Goal: Task Accomplishment & Management: Complete application form

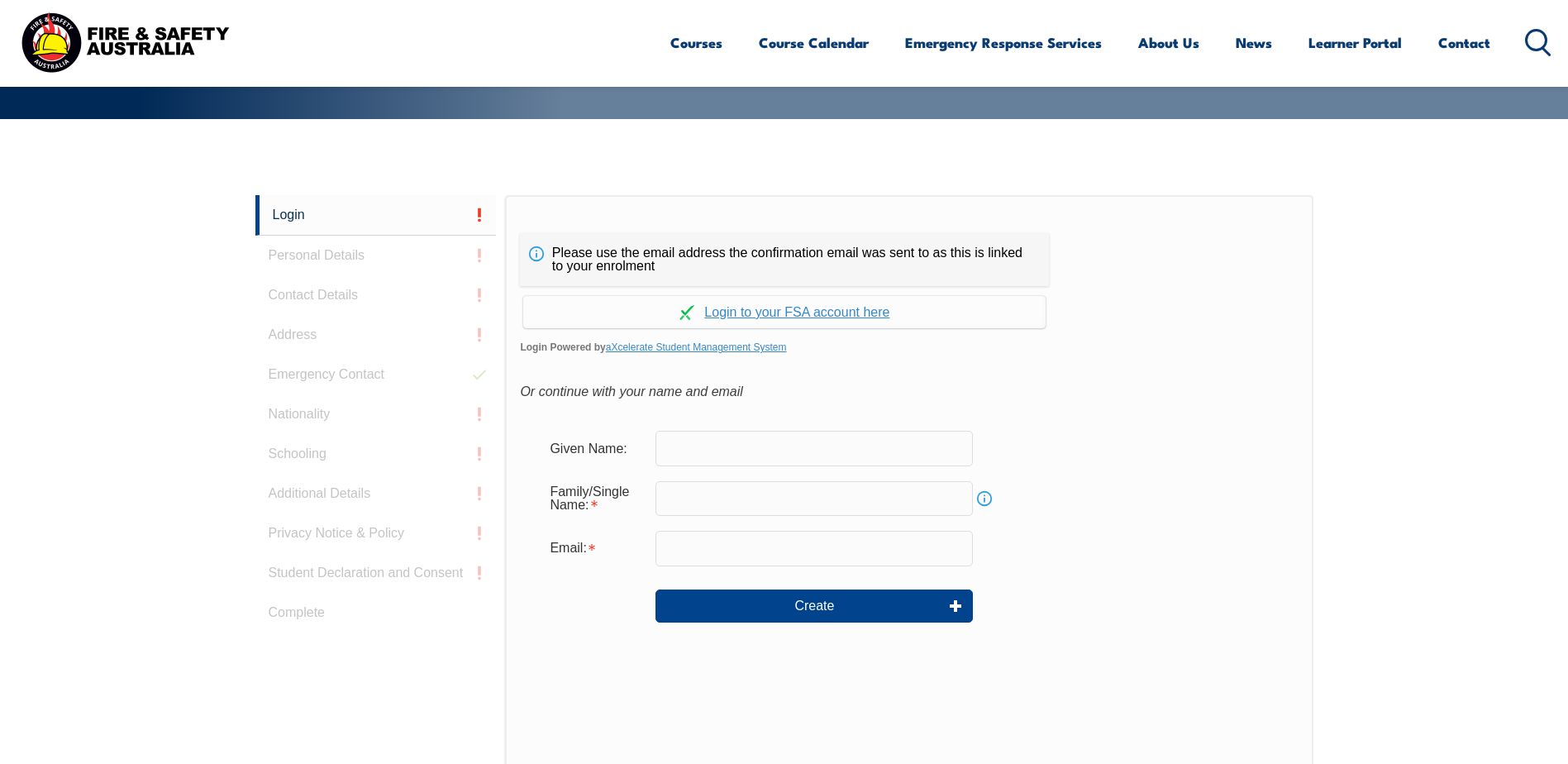
scroll to position [441, 0]
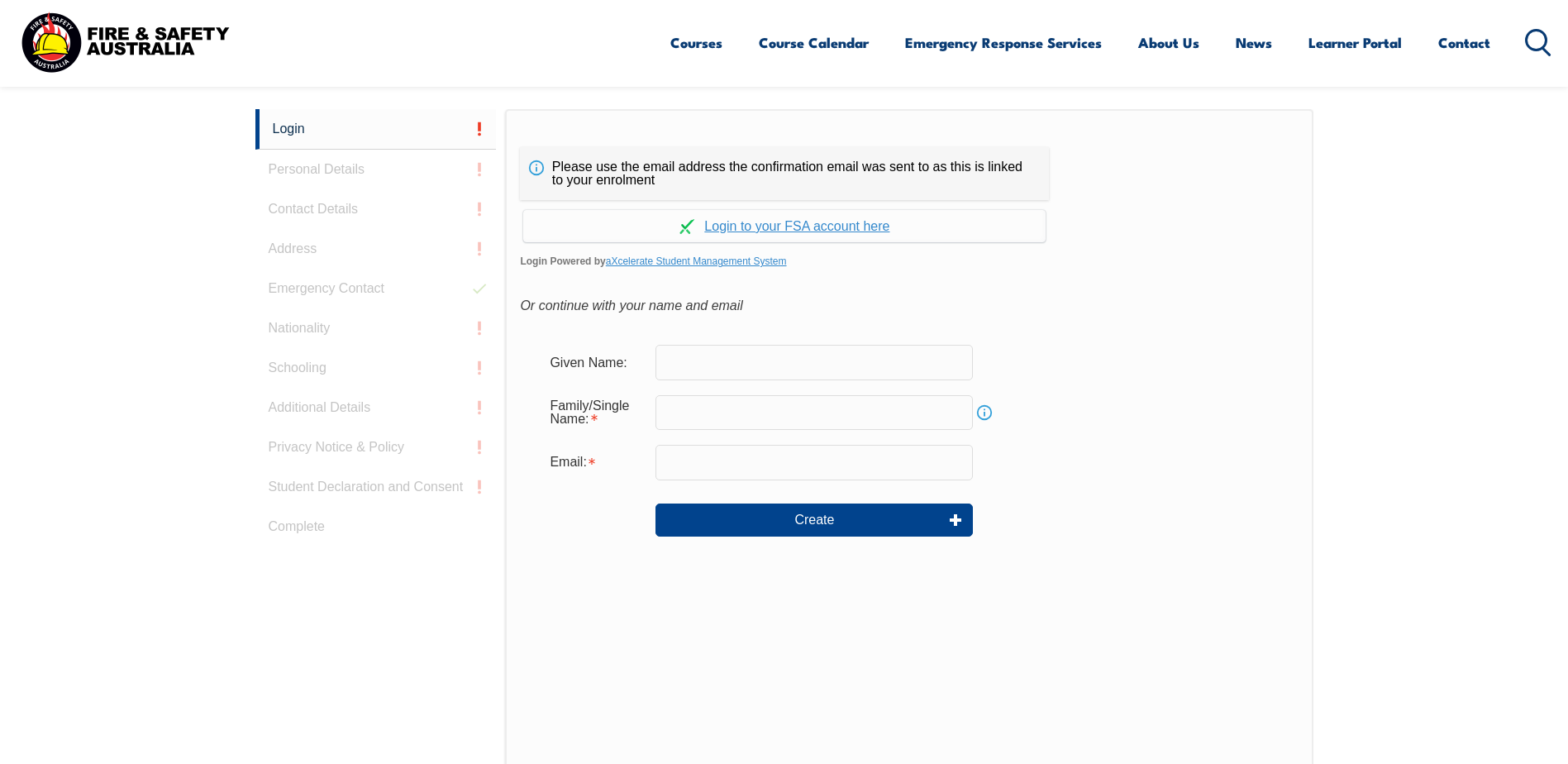
click at [705, 359] on input "text" at bounding box center [814, 362] width 318 height 35
type input "[PERSON_NAME]"
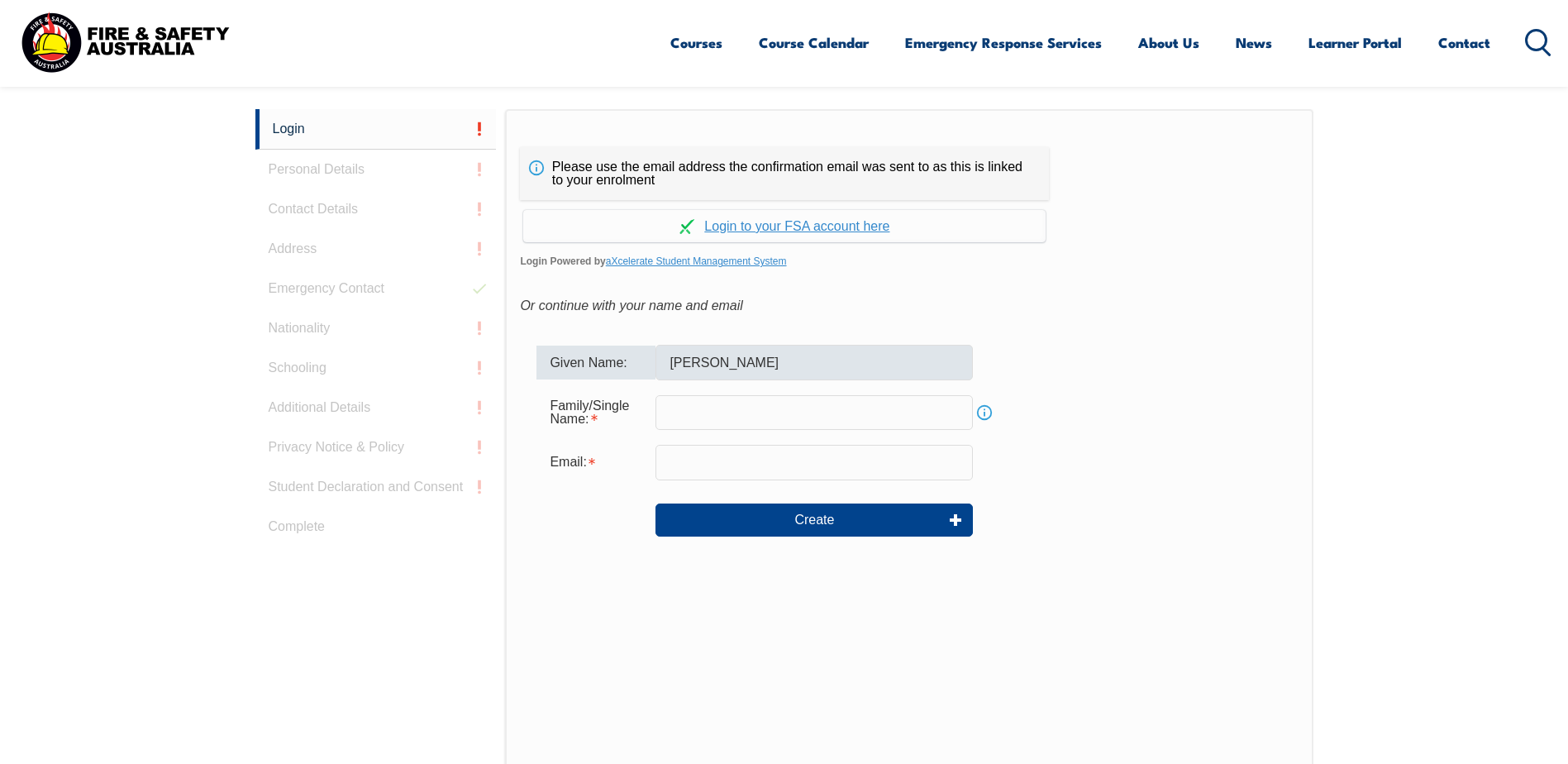
type input "[PERSON_NAME]"
type input "[PERSON_NAME][EMAIL_ADDRESS][DOMAIN_NAME]"
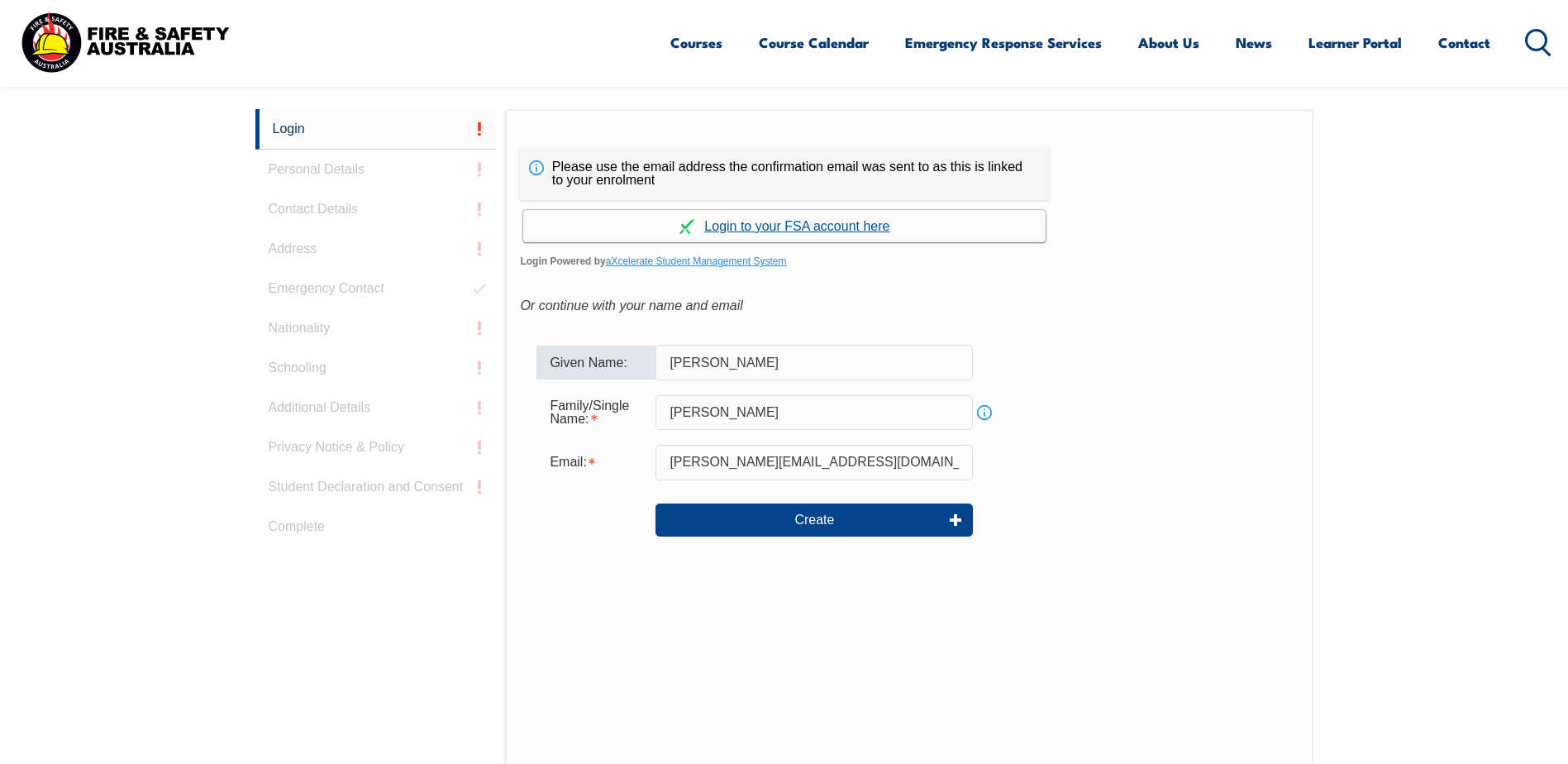
click at [760, 232] on link "Continue with aXcelerate" at bounding box center [784, 226] width 523 height 32
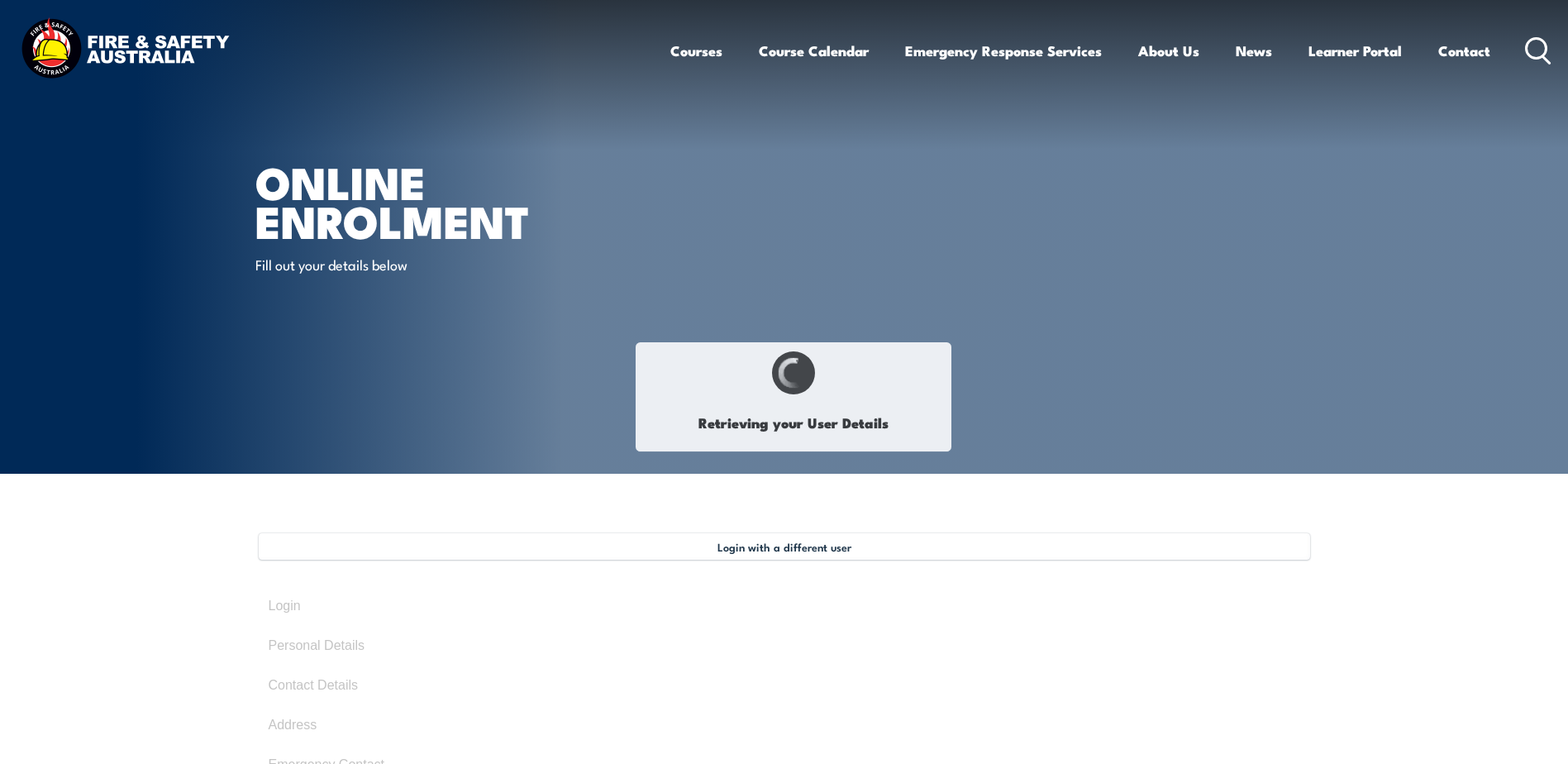
type input "[PERSON_NAME]"
type input "Van der Gevel"
type input "June 4, 2000"
type input "KEEN6CC2RJ"
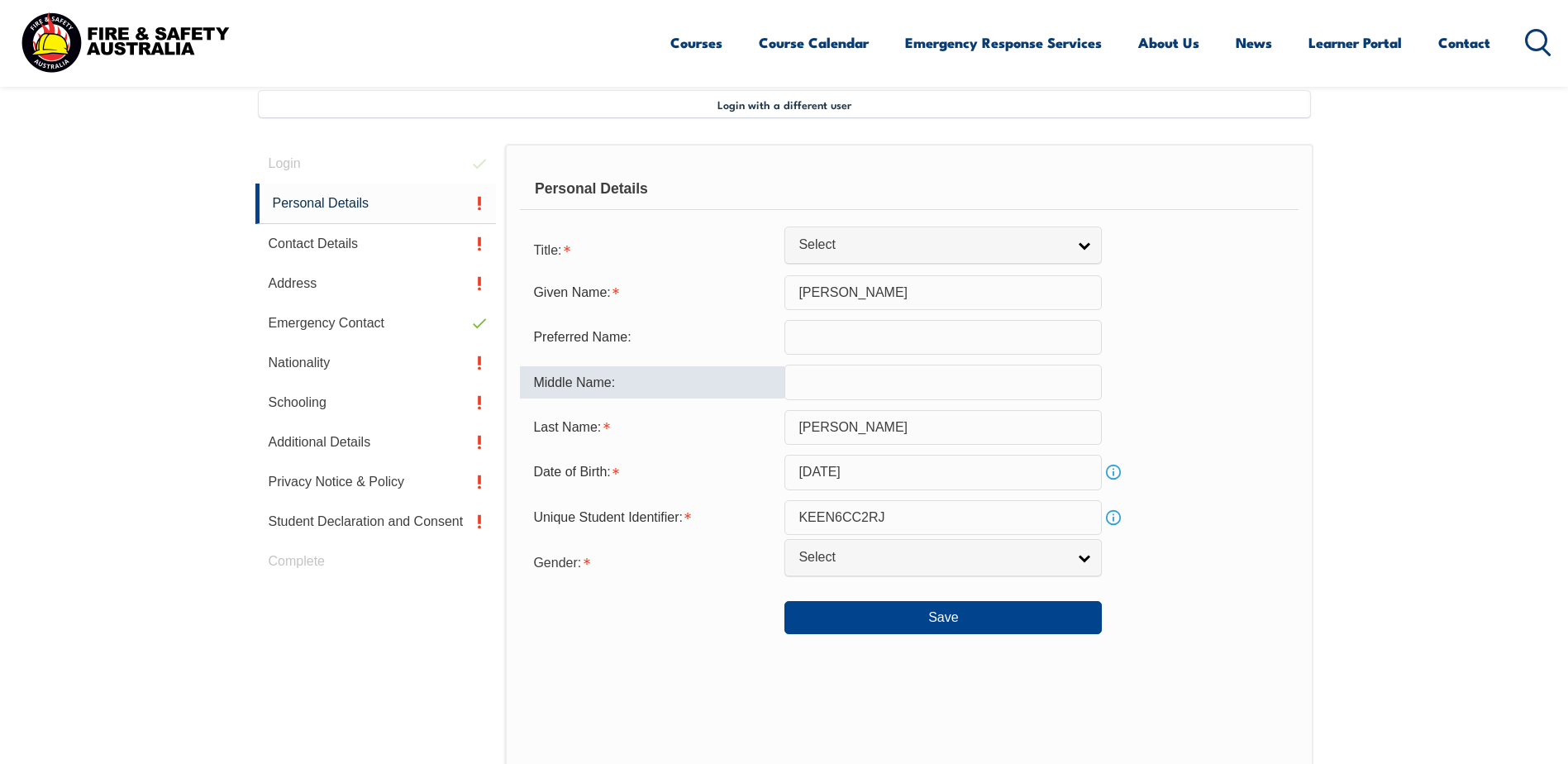
scroll to position [450, 0]
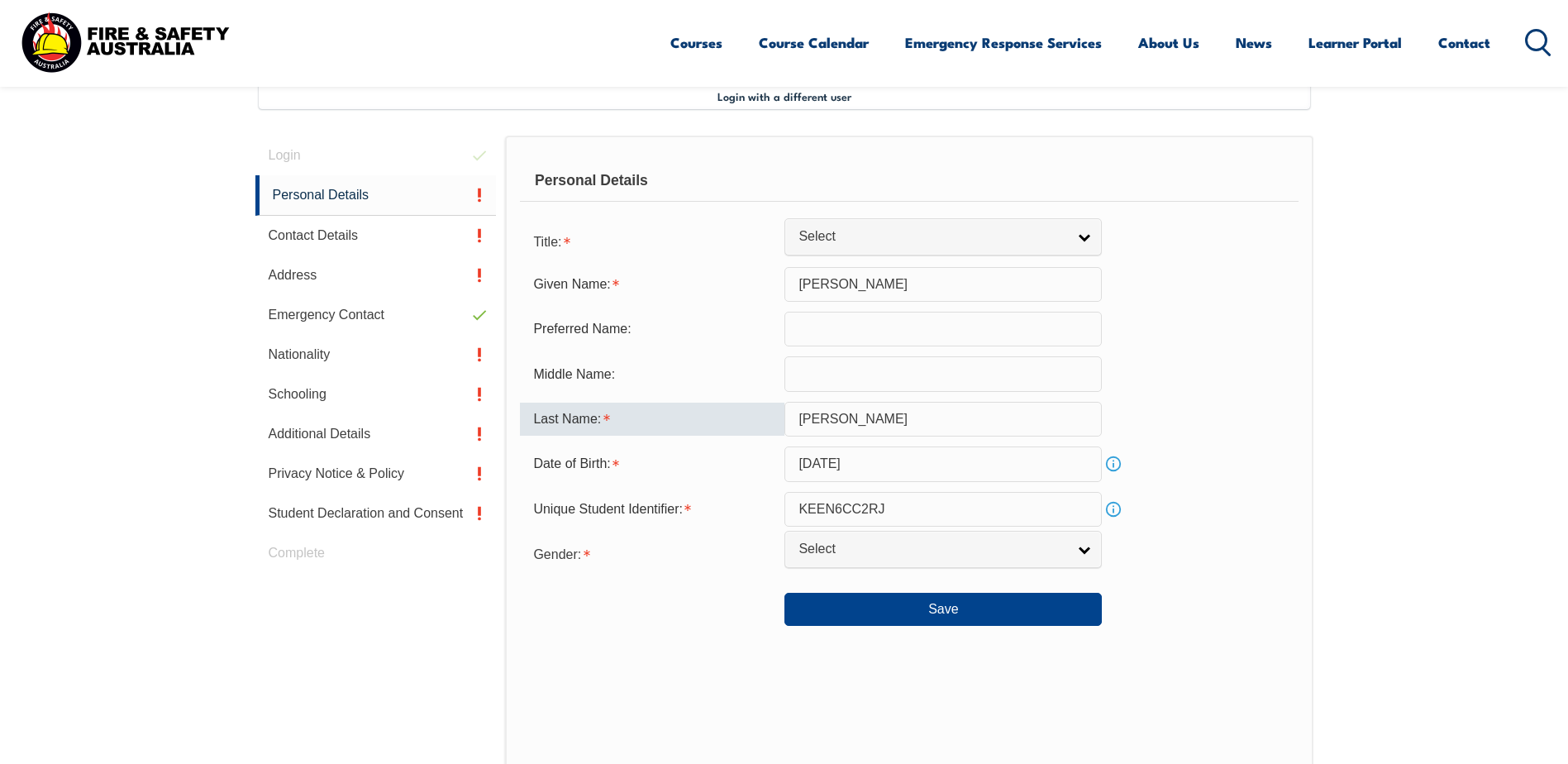
drag, startPoint x: 804, startPoint y: 417, endPoint x: 795, endPoint y: 417, distance: 9.0
click at [795, 417] on input "Van der Gevel" at bounding box center [943, 419] width 318 height 35
type input "[PERSON_NAME]"
click at [827, 374] on input "text" at bounding box center [943, 373] width 318 height 35
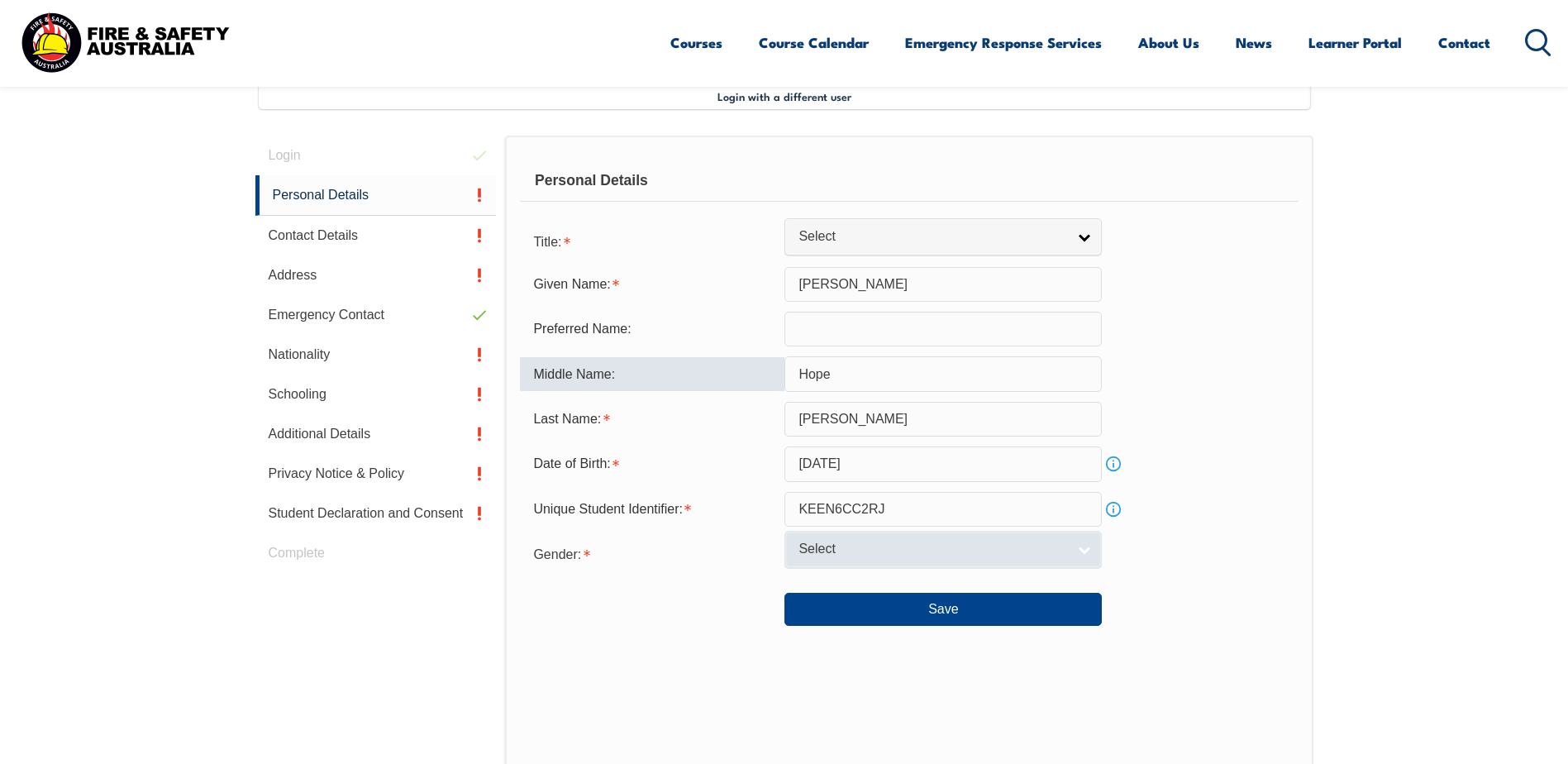
type input "Hope"
click at [858, 555] on span "Select" at bounding box center [932, 549] width 268 height 17
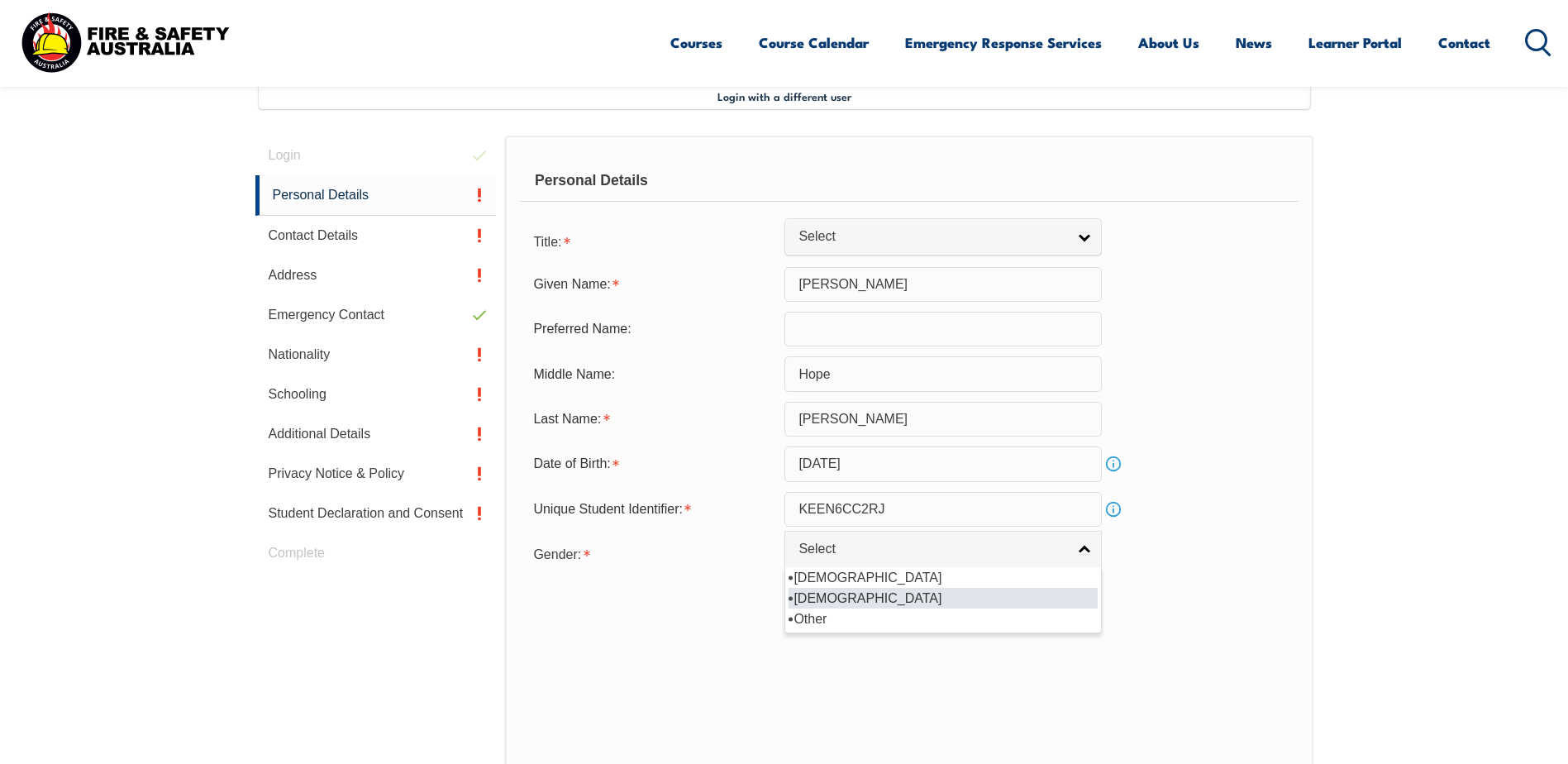
click at [853, 597] on li "[DEMOGRAPHIC_DATA]" at bounding box center [943, 598] width 309 height 20
select select "F"
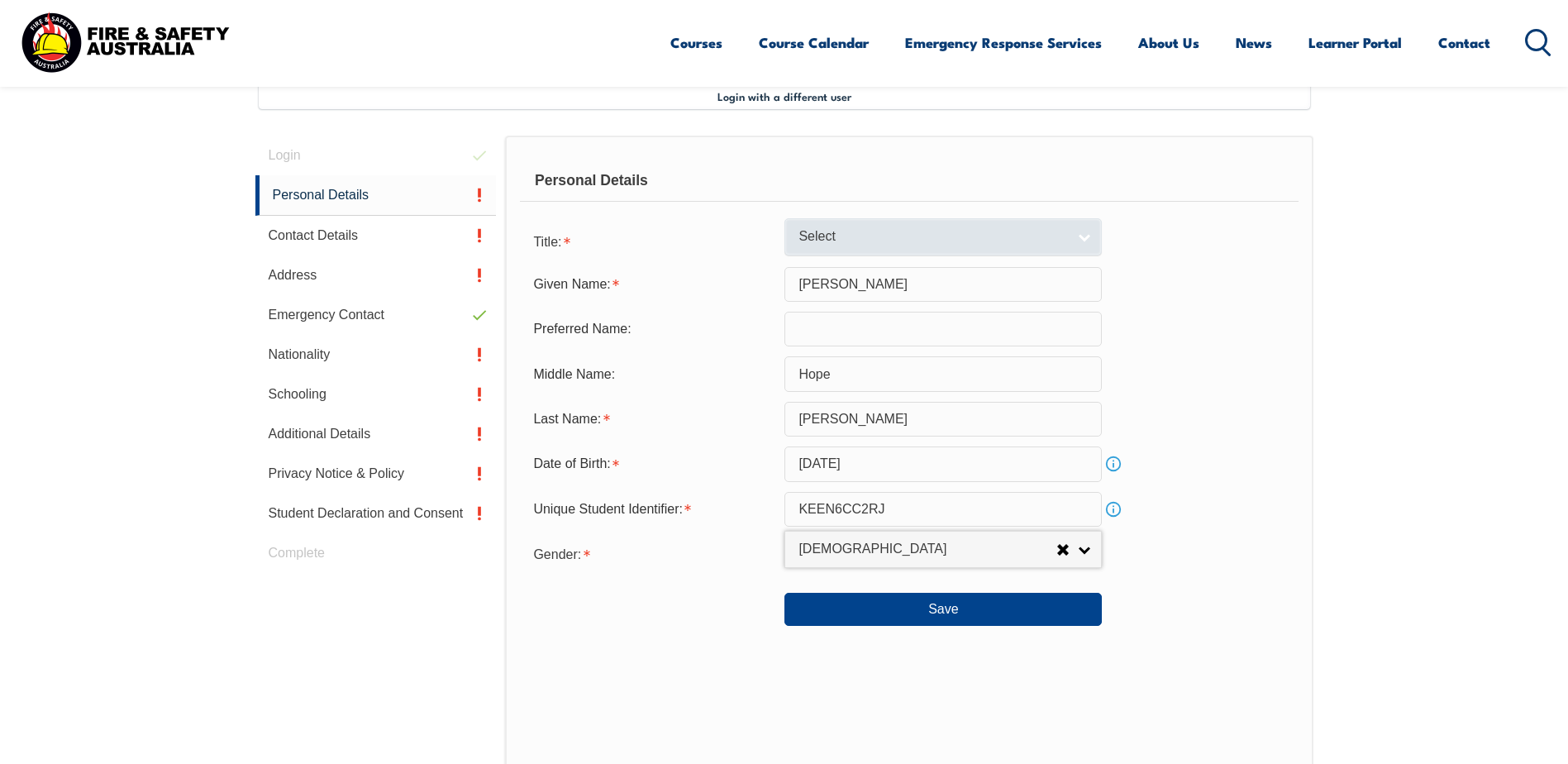
click at [897, 222] on link "Select" at bounding box center [943, 237] width 318 height 37
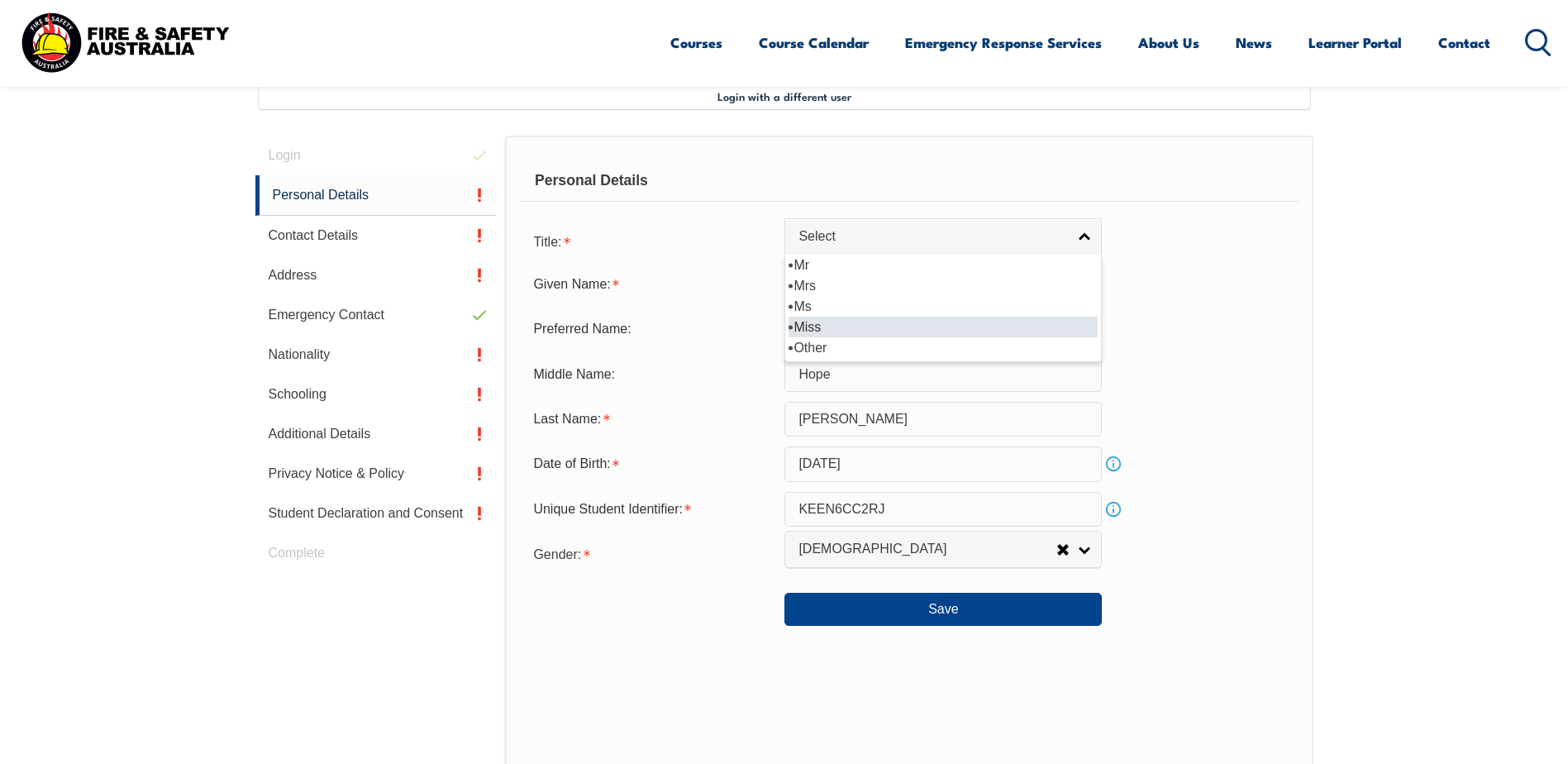
click at [885, 327] on li "Miss" at bounding box center [943, 327] width 309 height 20
select select "Miss"
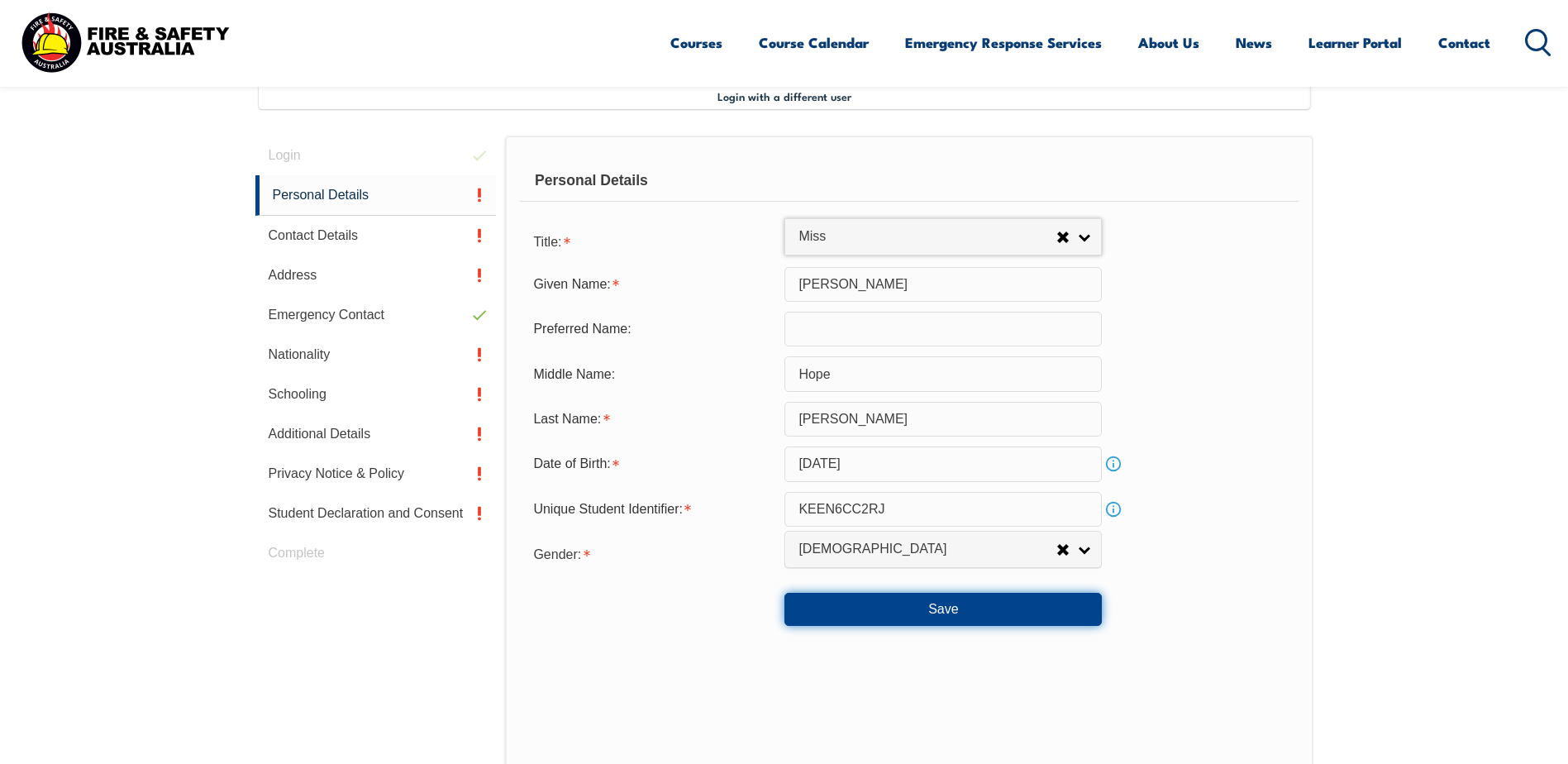
click at [920, 608] on button "Save" at bounding box center [943, 609] width 318 height 33
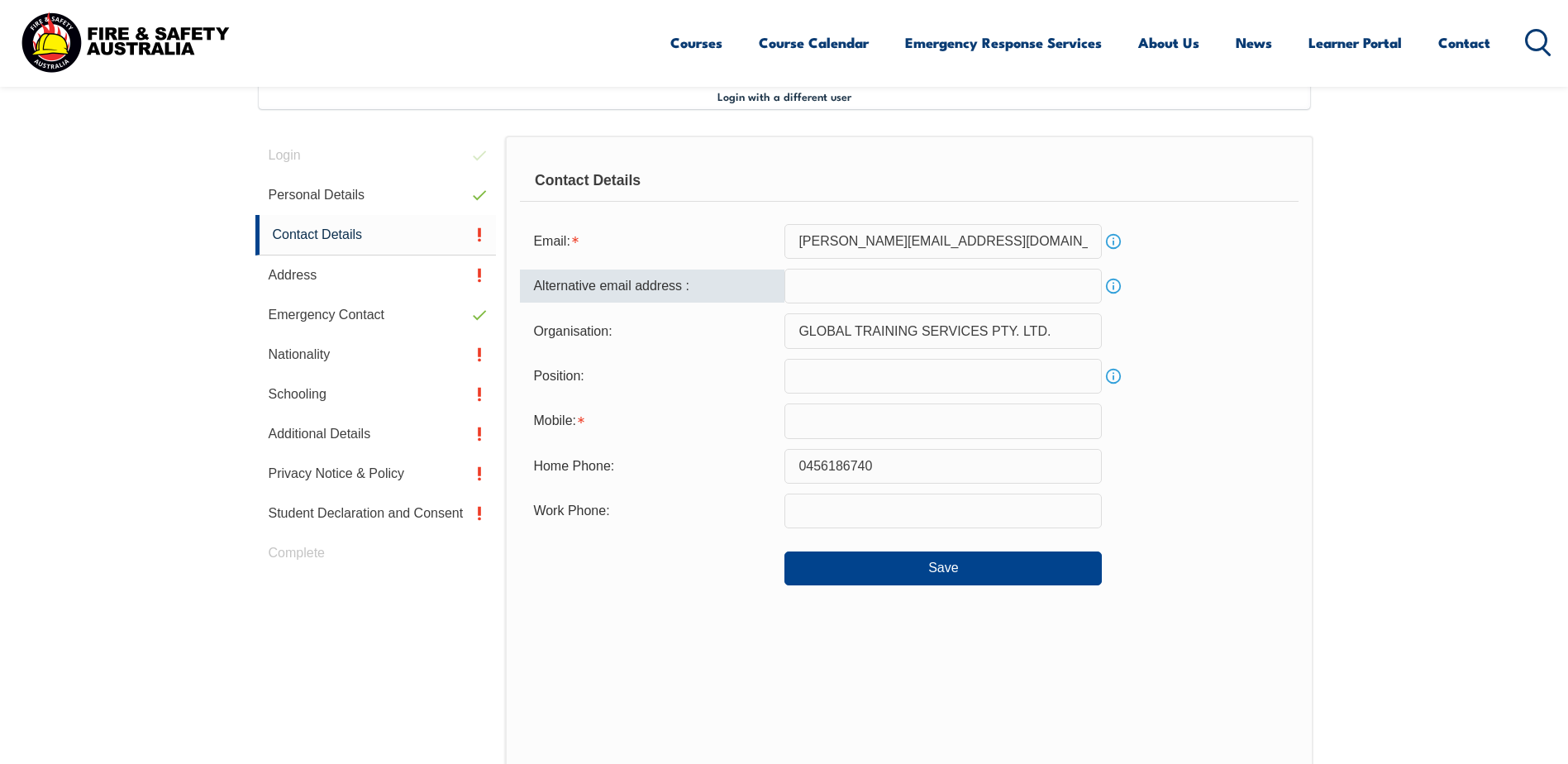
click at [836, 285] on input "email" at bounding box center [943, 286] width 318 height 35
type input "mistihope1@gmail.com"
type input "0456186740"
click at [849, 382] on input "text" at bounding box center [943, 376] width 318 height 35
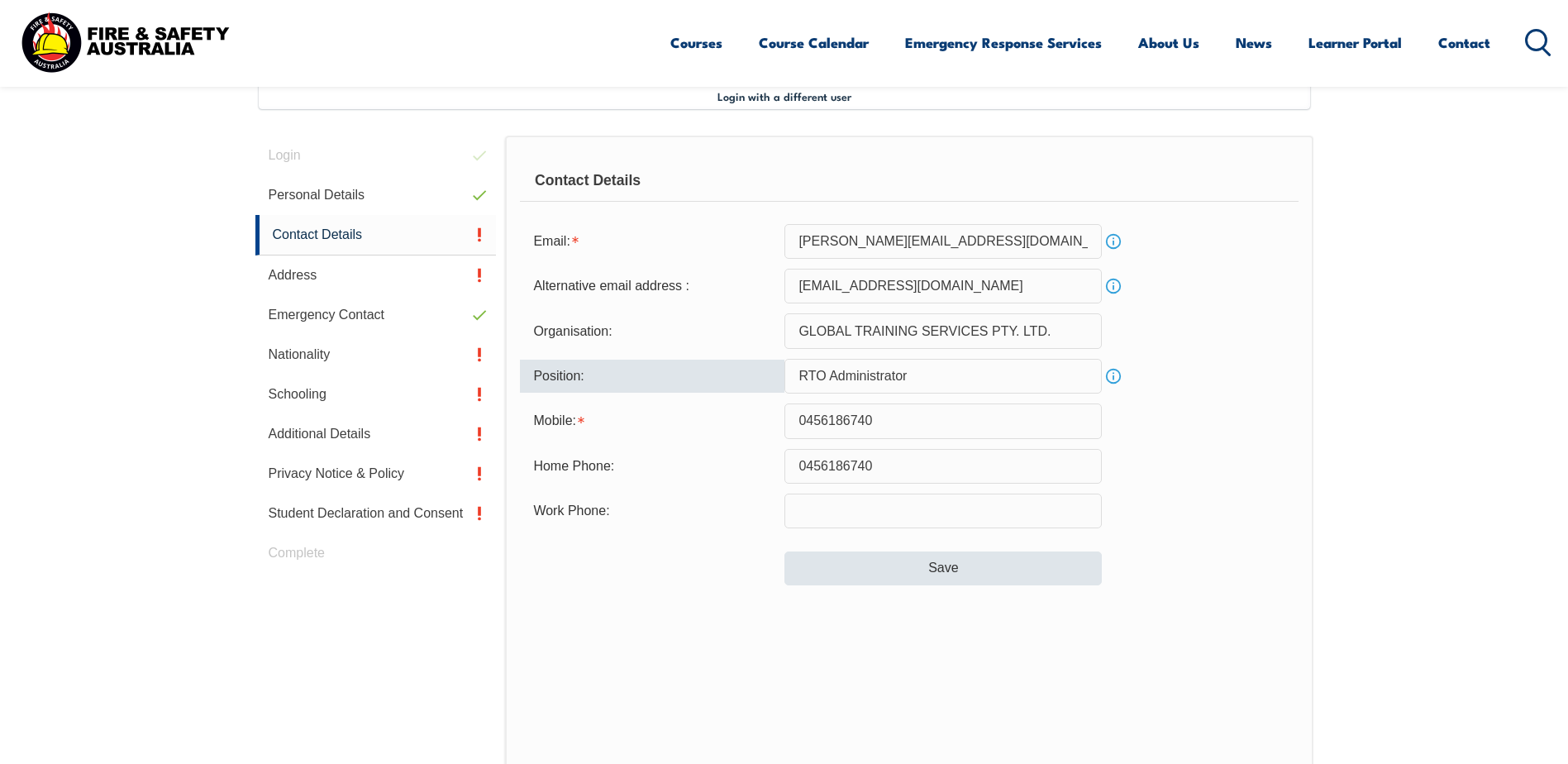
type input "RTO Administrator"
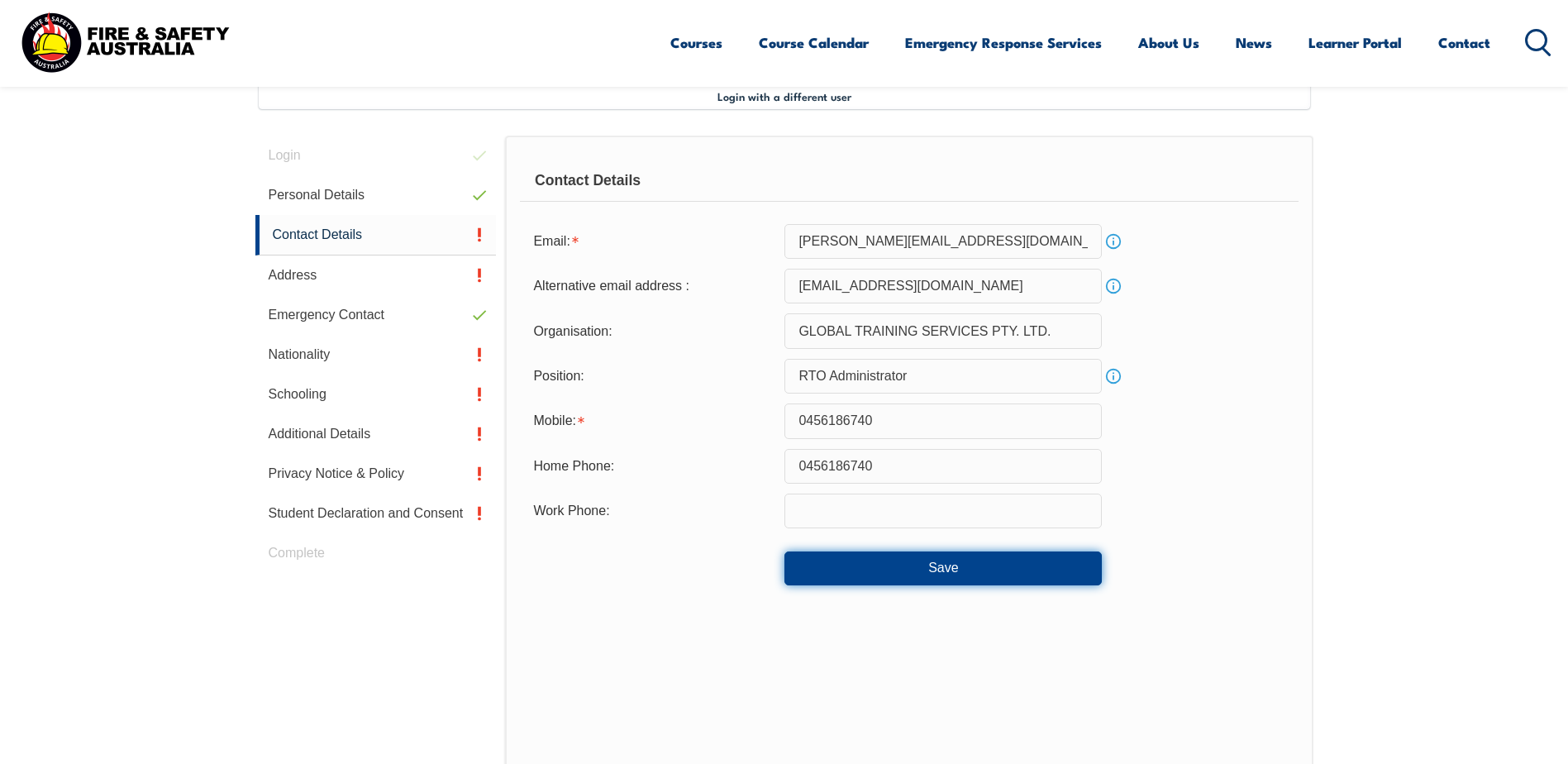
click at [1016, 573] on button "Save" at bounding box center [943, 568] width 318 height 33
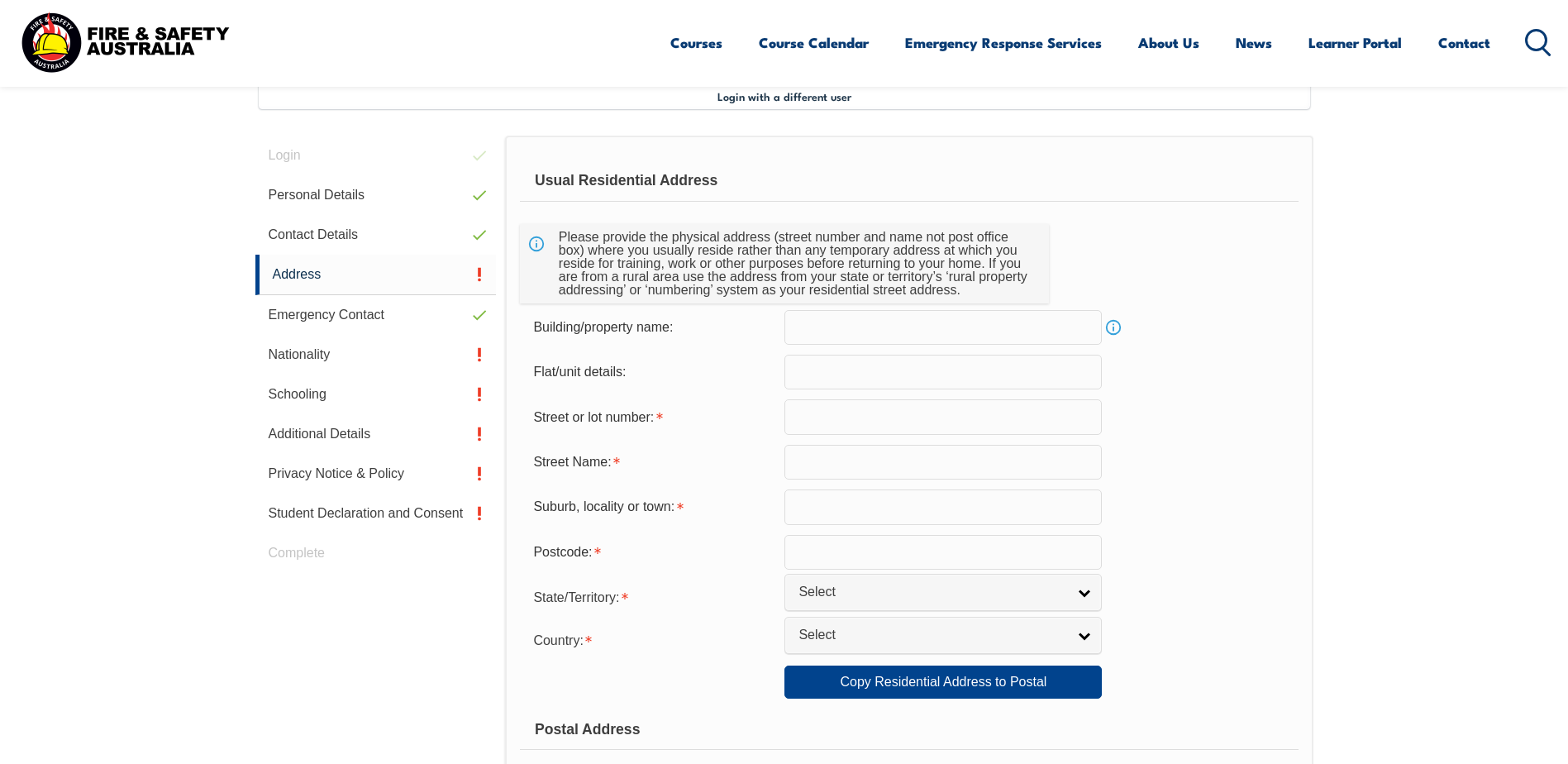
click at [831, 381] on input "text" at bounding box center [943, 371] width 318 height 35
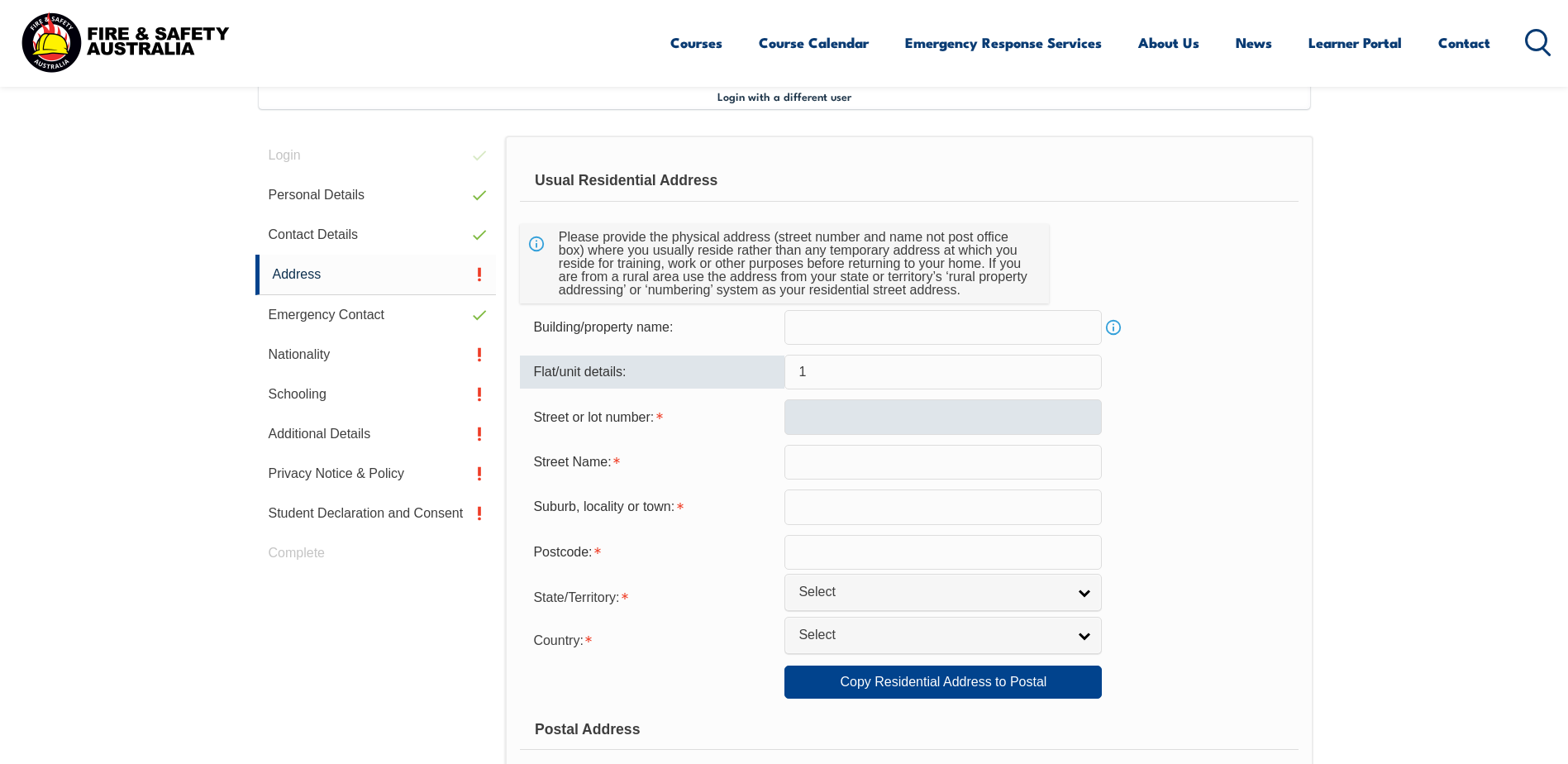
type input "1"
click at [829, 416] on input "text" at bounding box center [943, 416] width 318 height 35
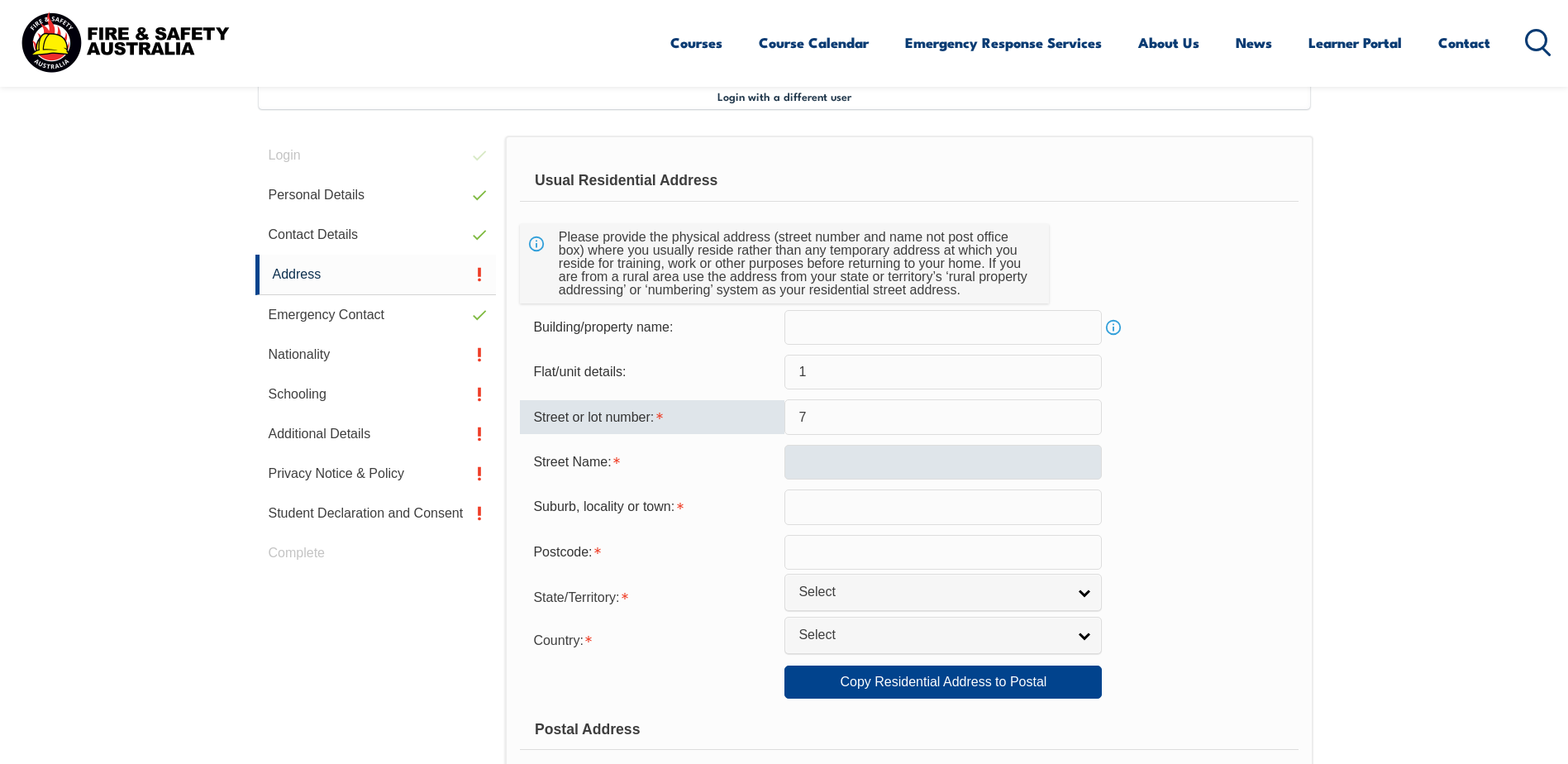
type input "7"
click at [790, 467] on input "text" at bounding box center [943, 461] width 318 height 35
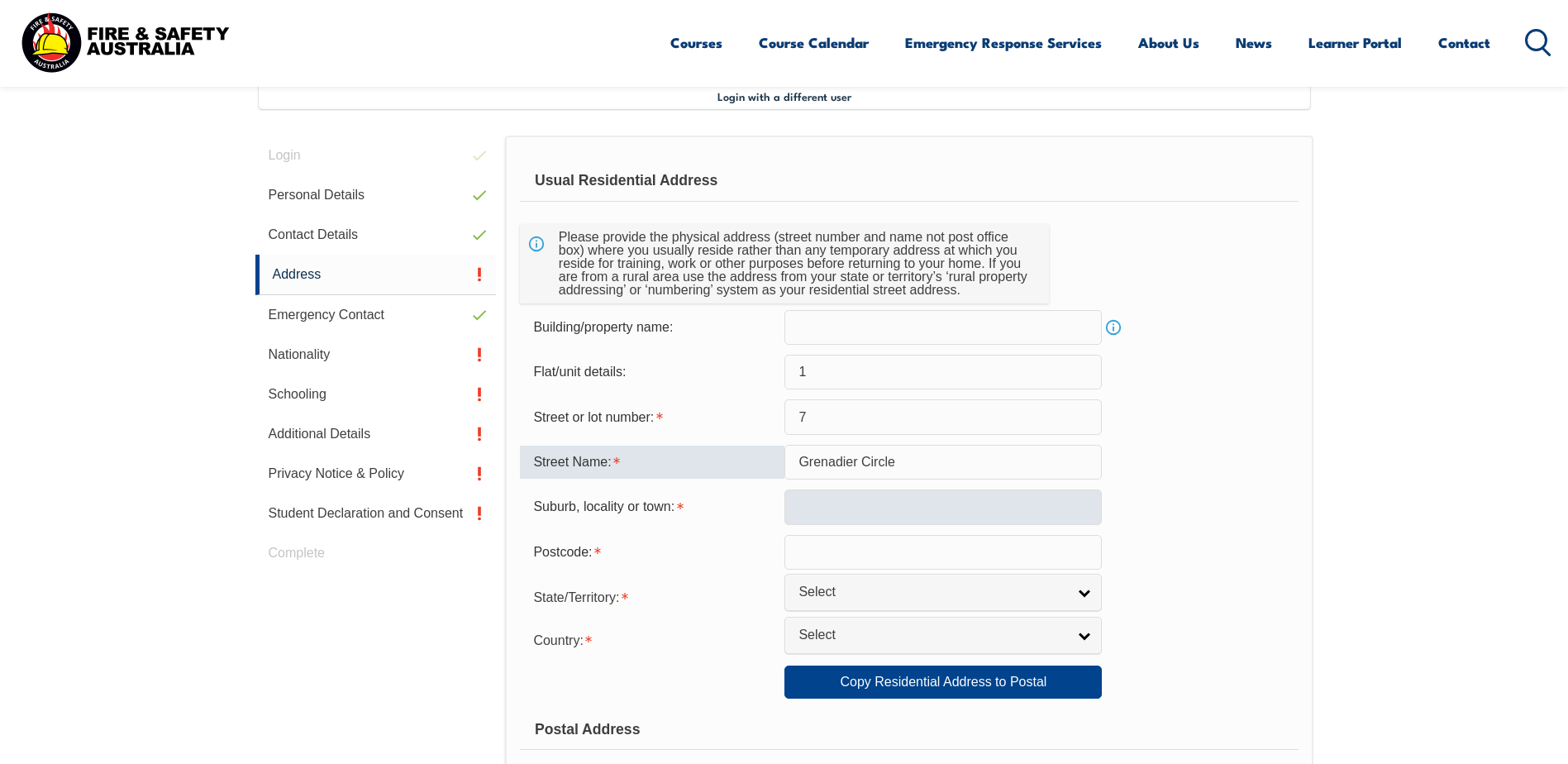
type input "Grenadier Circle"
click at [814, 520] on input "text" at bounding box center [943, 507] width 318 height 35
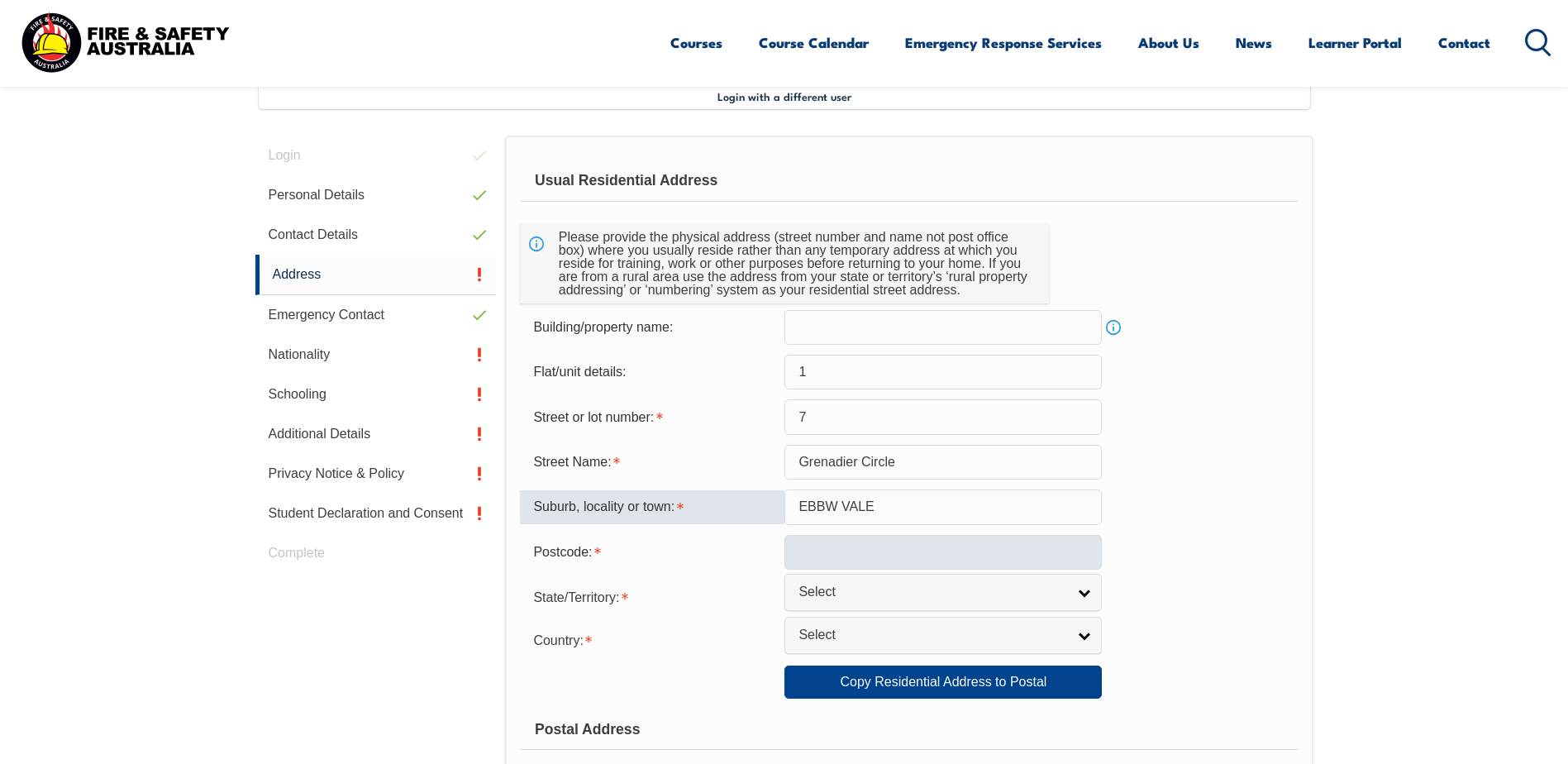
type input "EBBW VALE"
click at [824, 557] on input "text" at bounding box center [943, 552] width 318 height 35
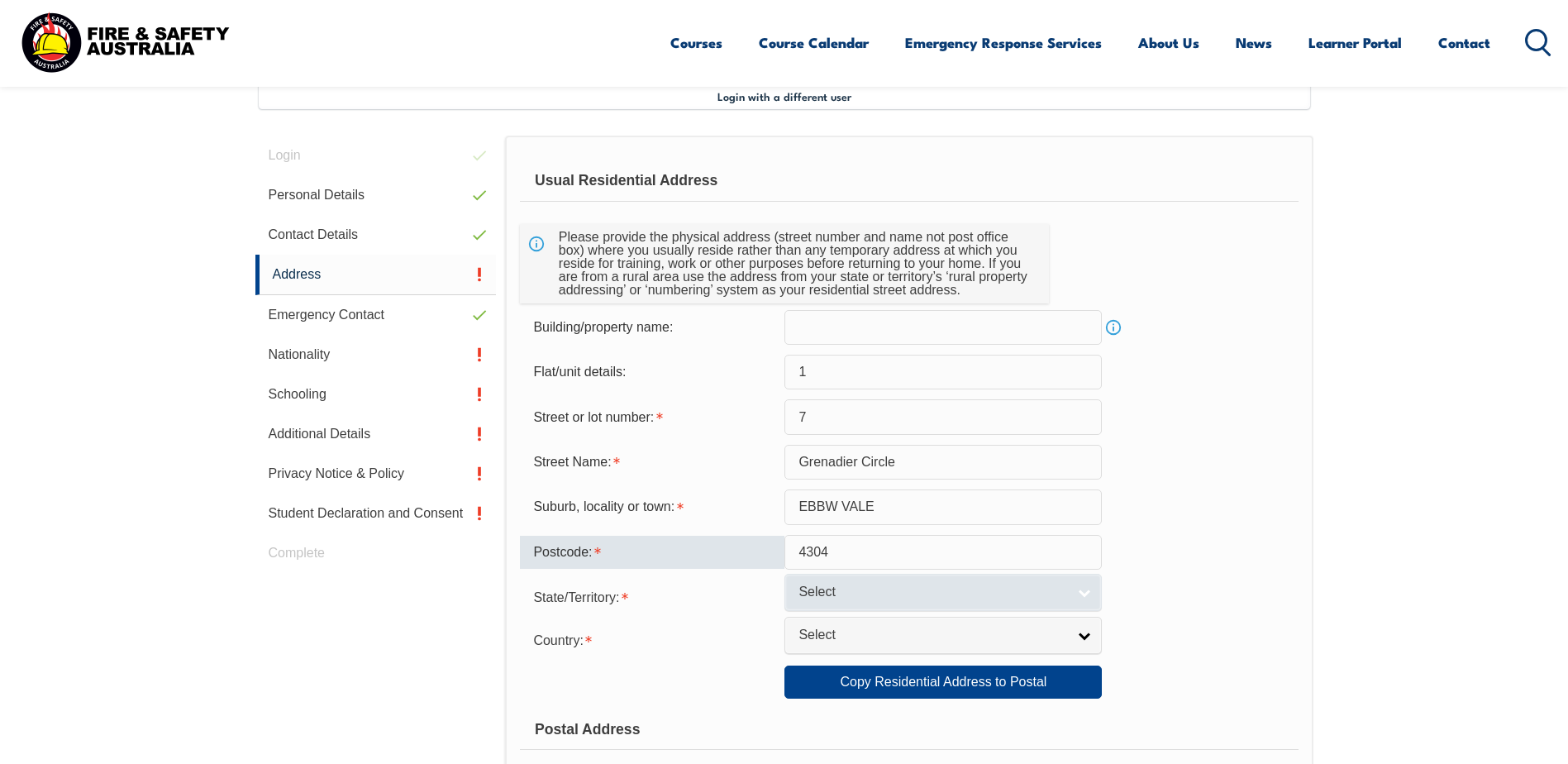
type input "4304"
click at [811, 589] on span "Select" at bounding box center [932, 592] width 268 height 17
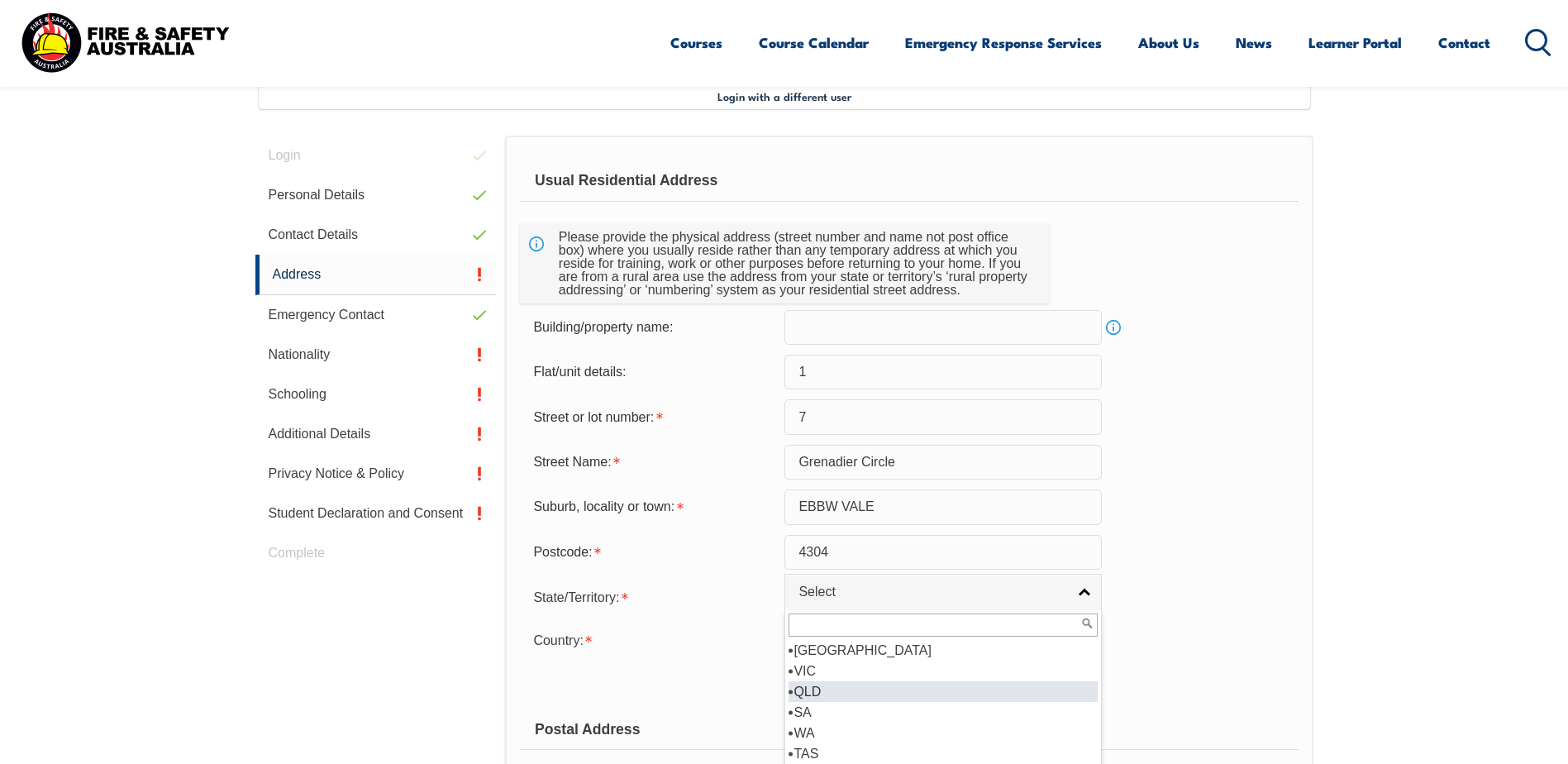
click at [835, 688] on li "QLD" at bounding box center [943, 692] width 309 height 20
select select "QLD"
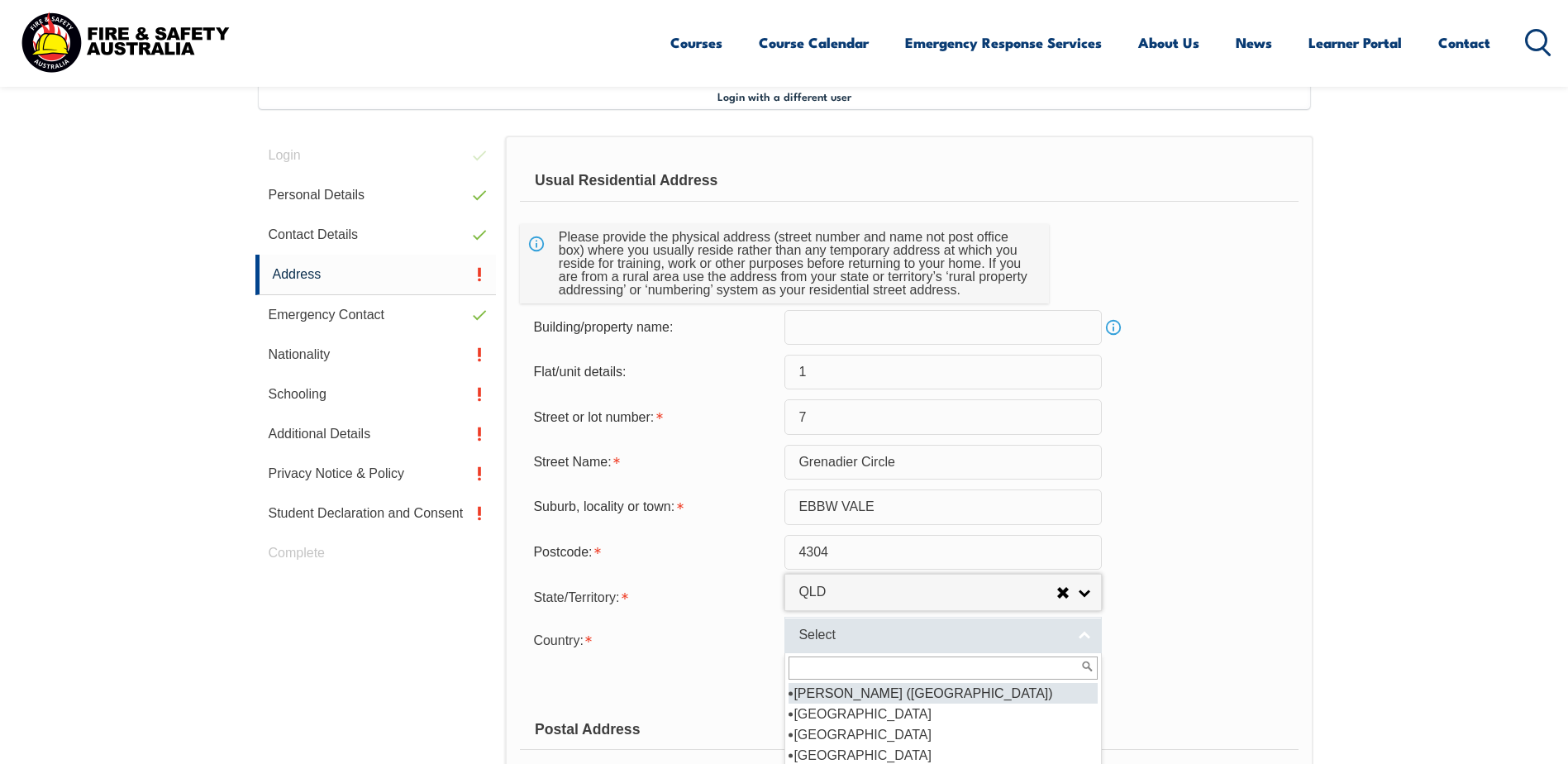
click at [839, 636] on span "Select" at bounding box center [932, 635] width 268 height 17
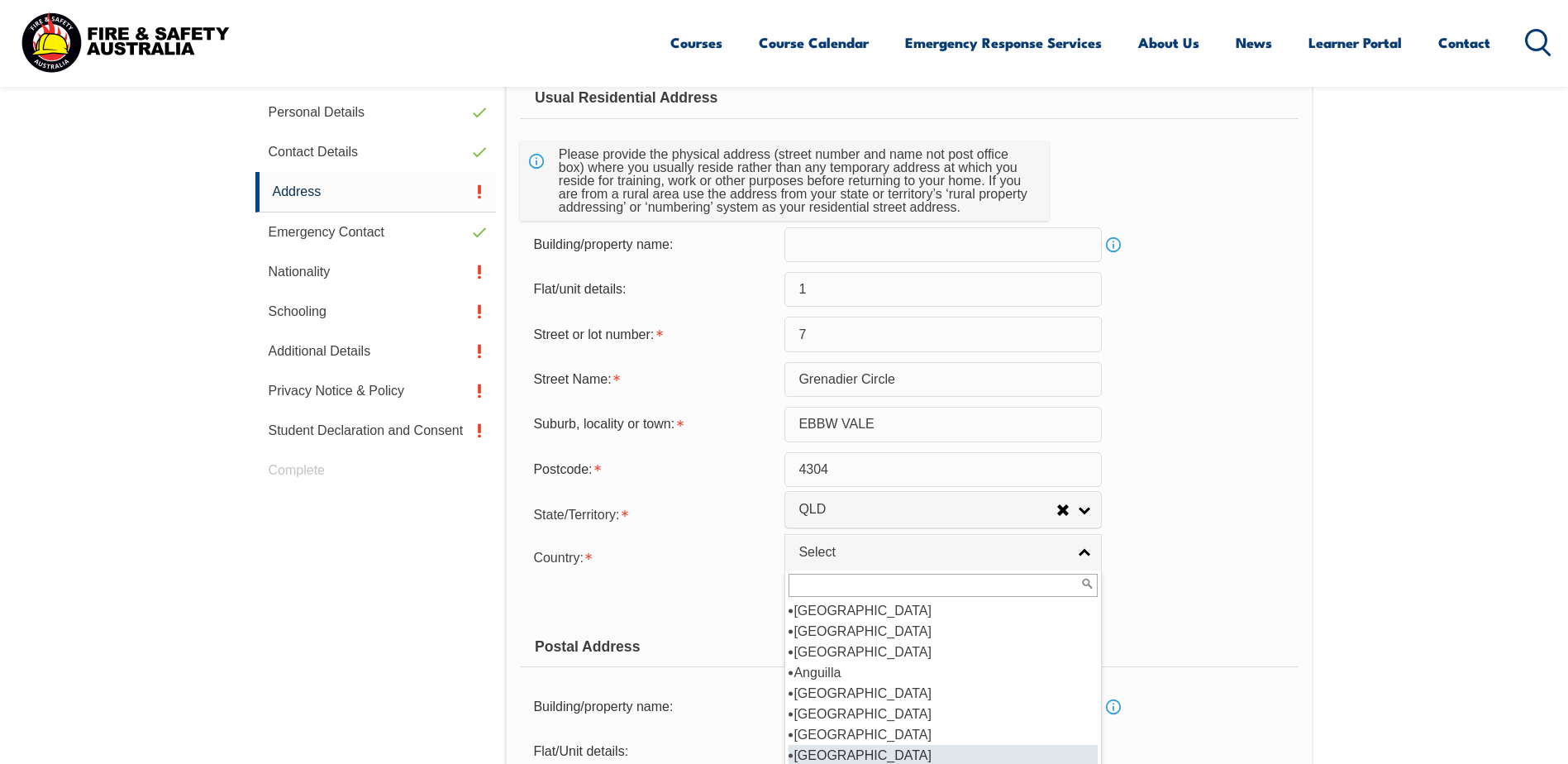
scroll to position [166, 0]
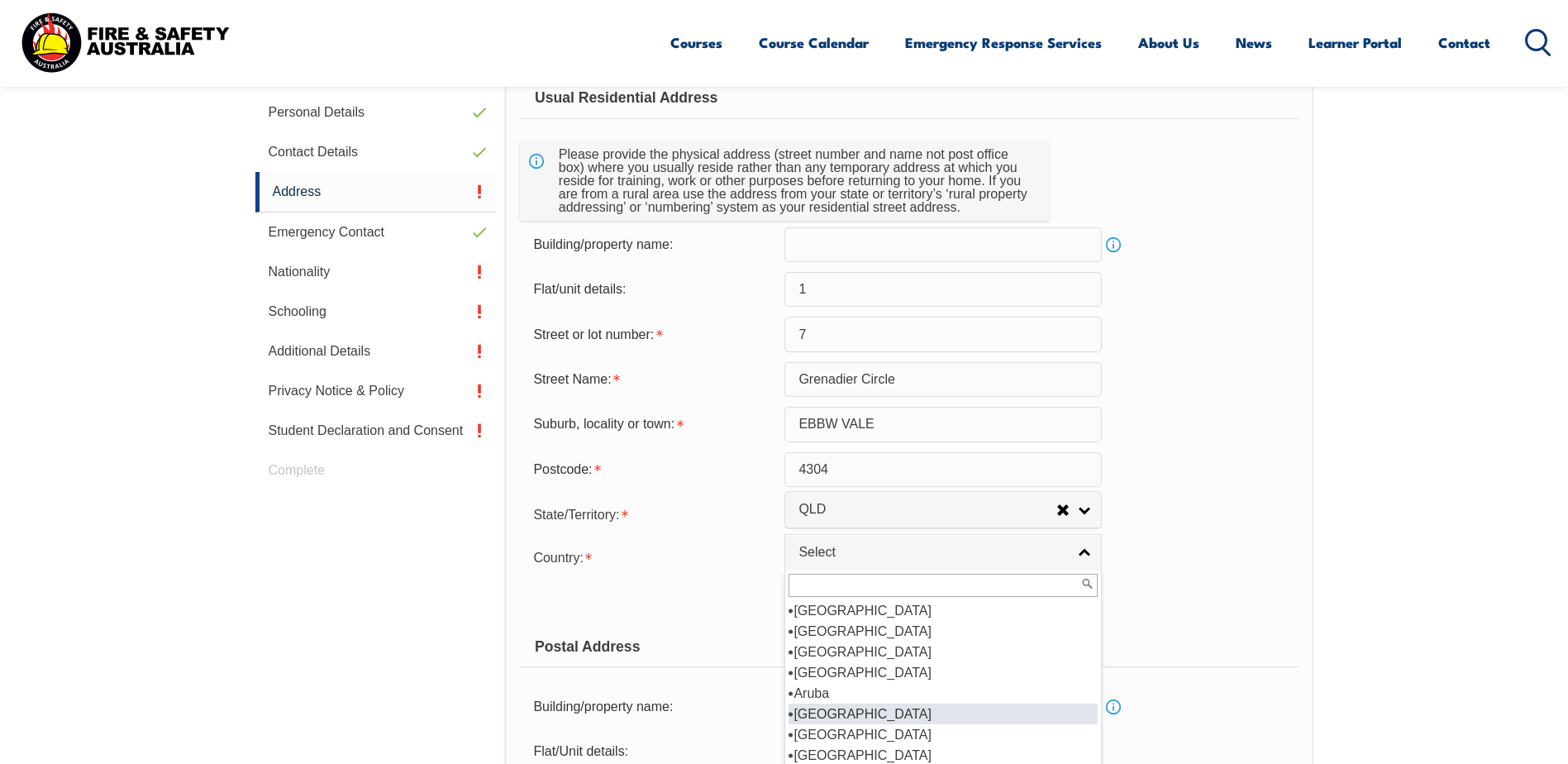
click at [873, 716] on li "[GEOGRAPHIC_DATA]" at bounding box center [943, 714] width 309 height 20
select select "1101"
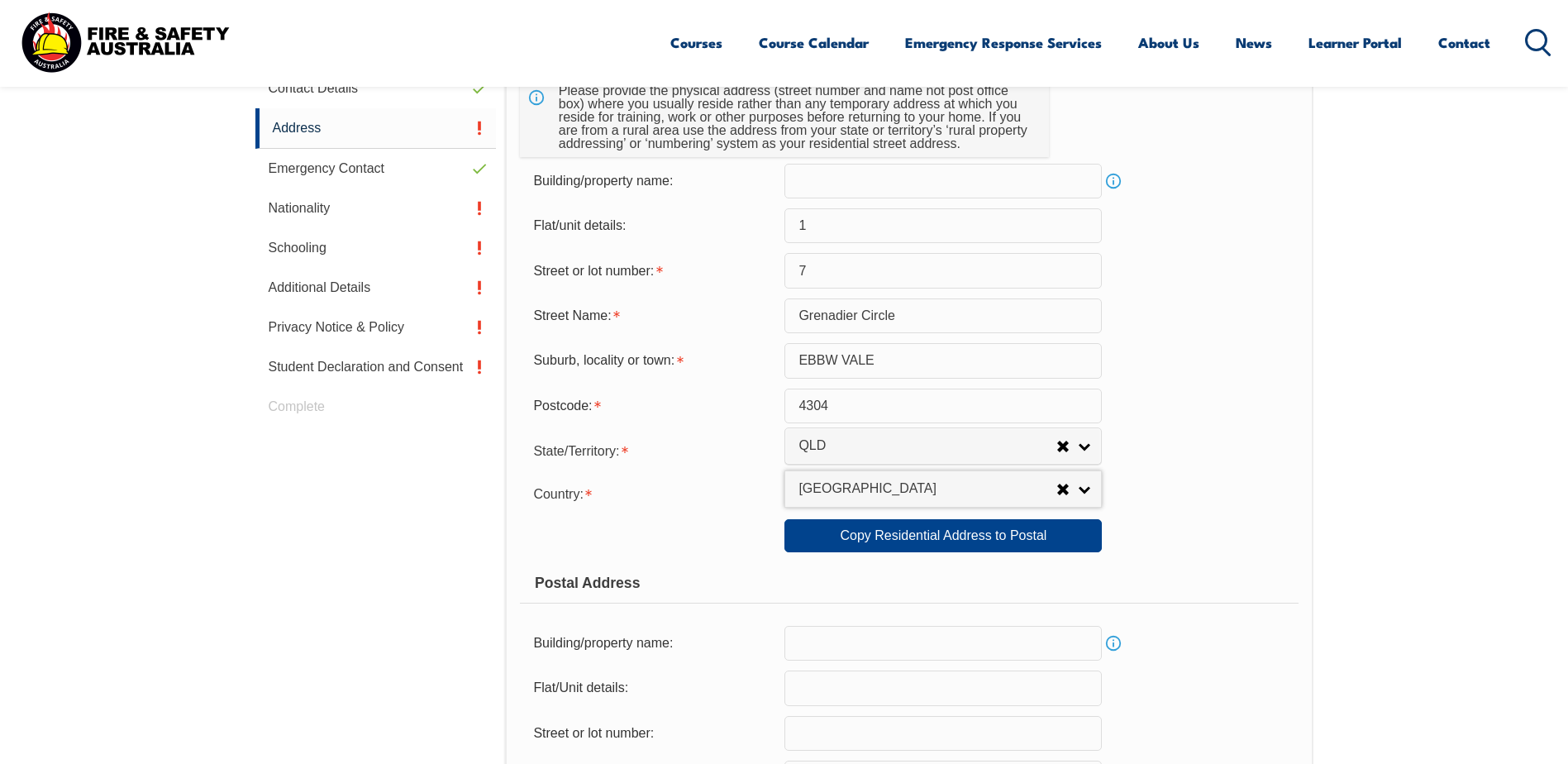
scroll to position [699, 0]
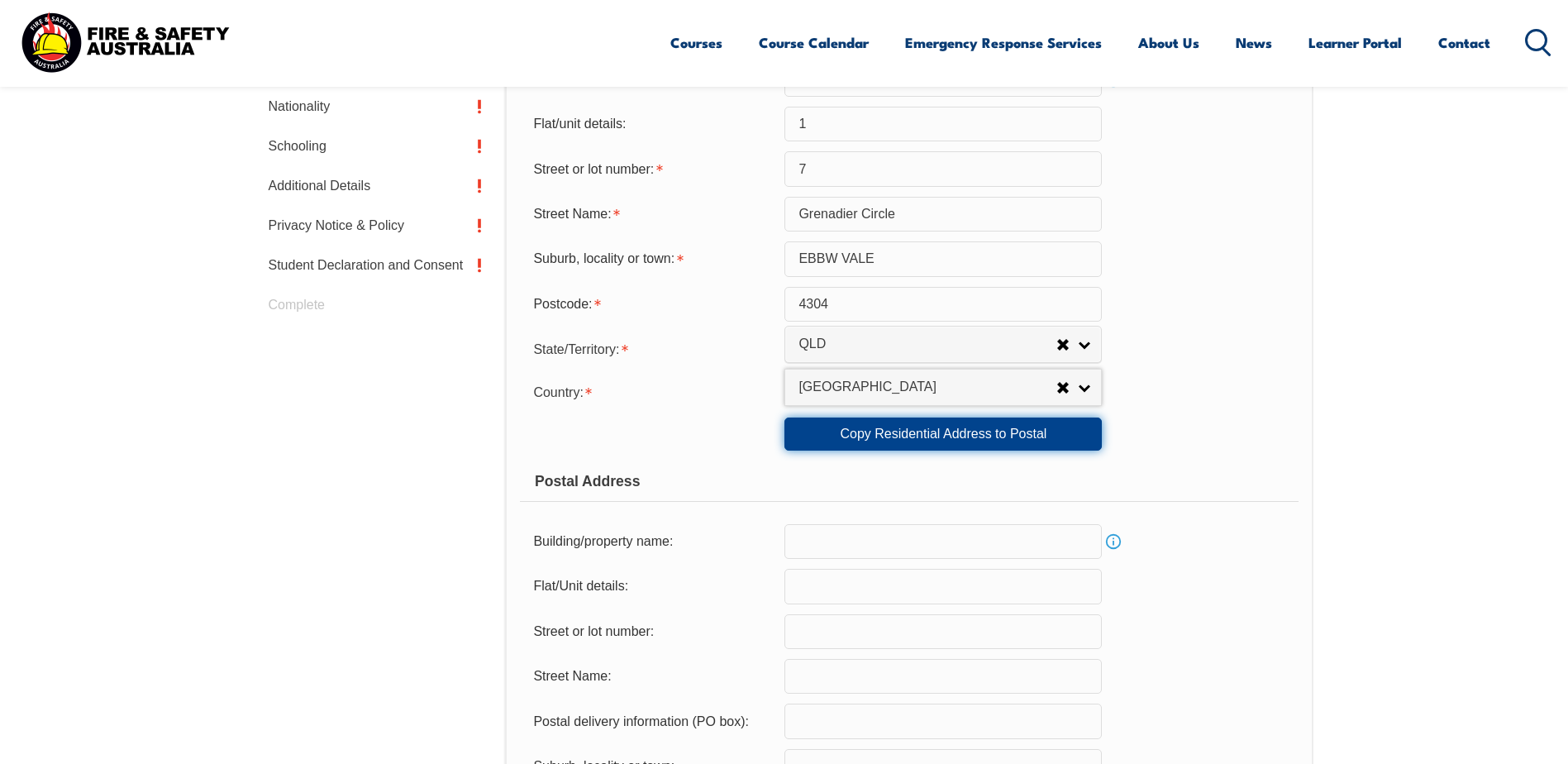
click at [834, 431] on link "Copy Residential Address to Postal" at bounding box center [943, 433] width 318 height 33
type input "1"
type input "7"
type input "Grenadier Circle"
type input "EBBW VALE"
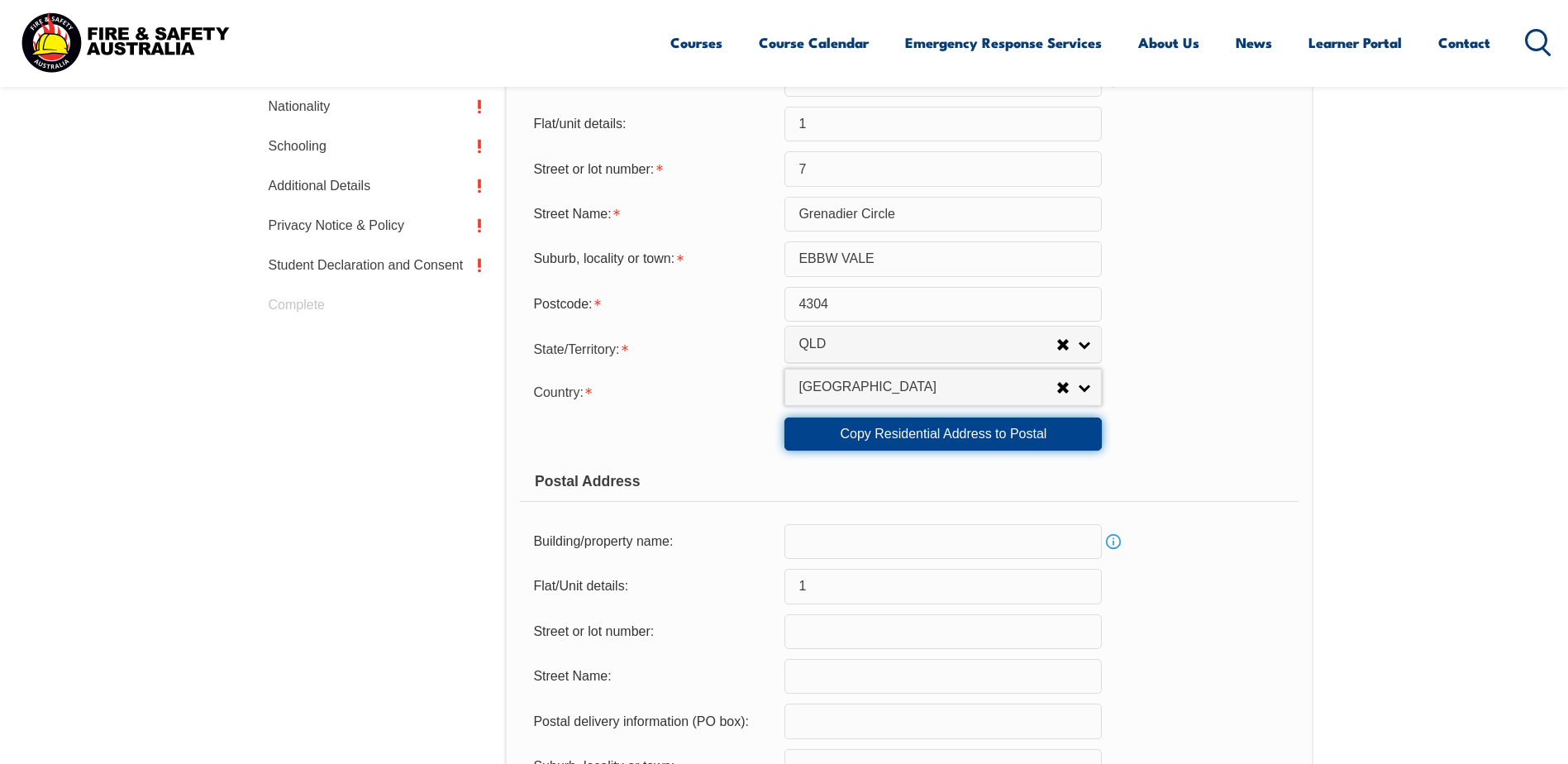
select select "QLD"
type input "4304"
select select "1101"
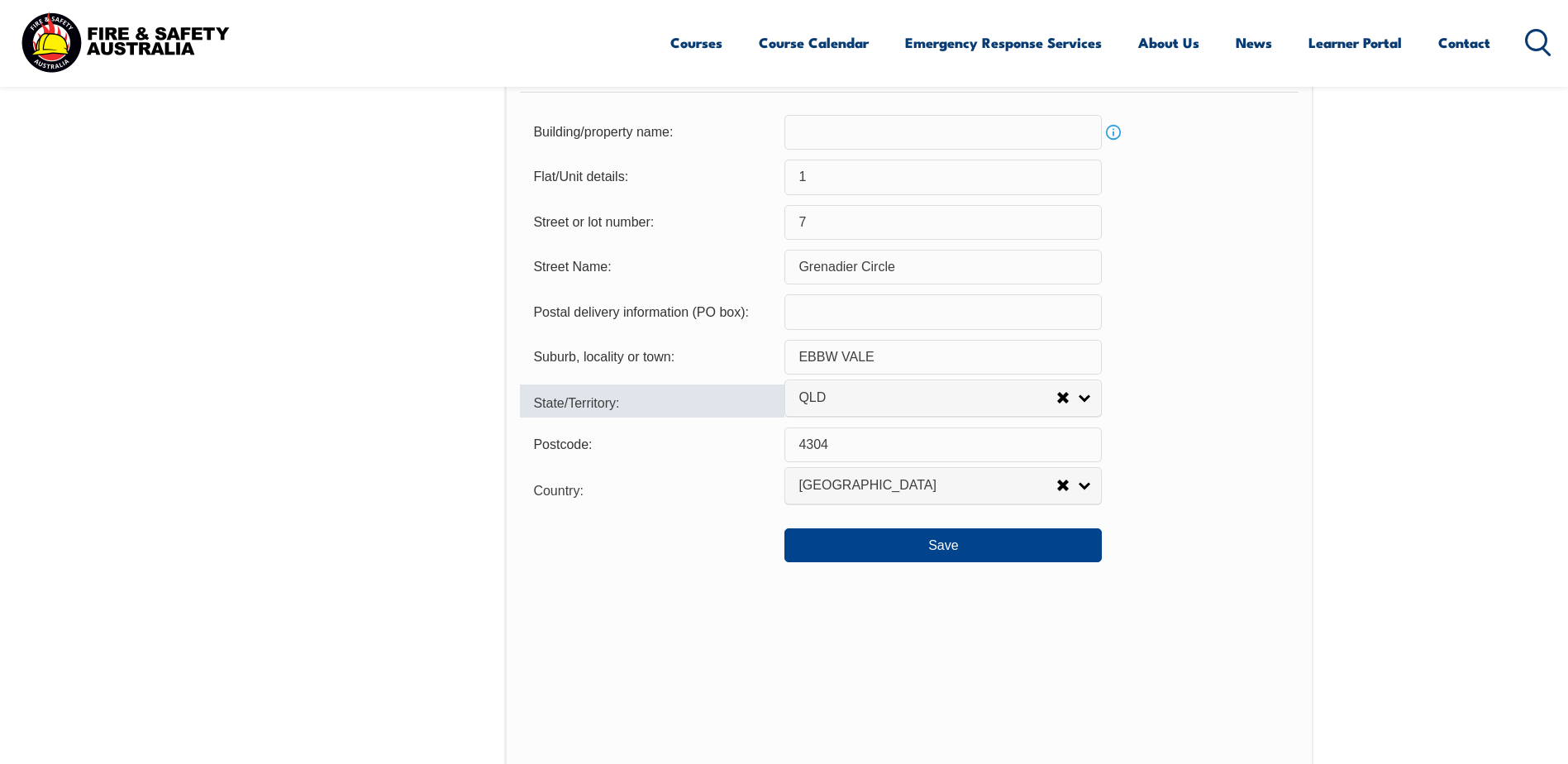
scroll to position [1112, 0]
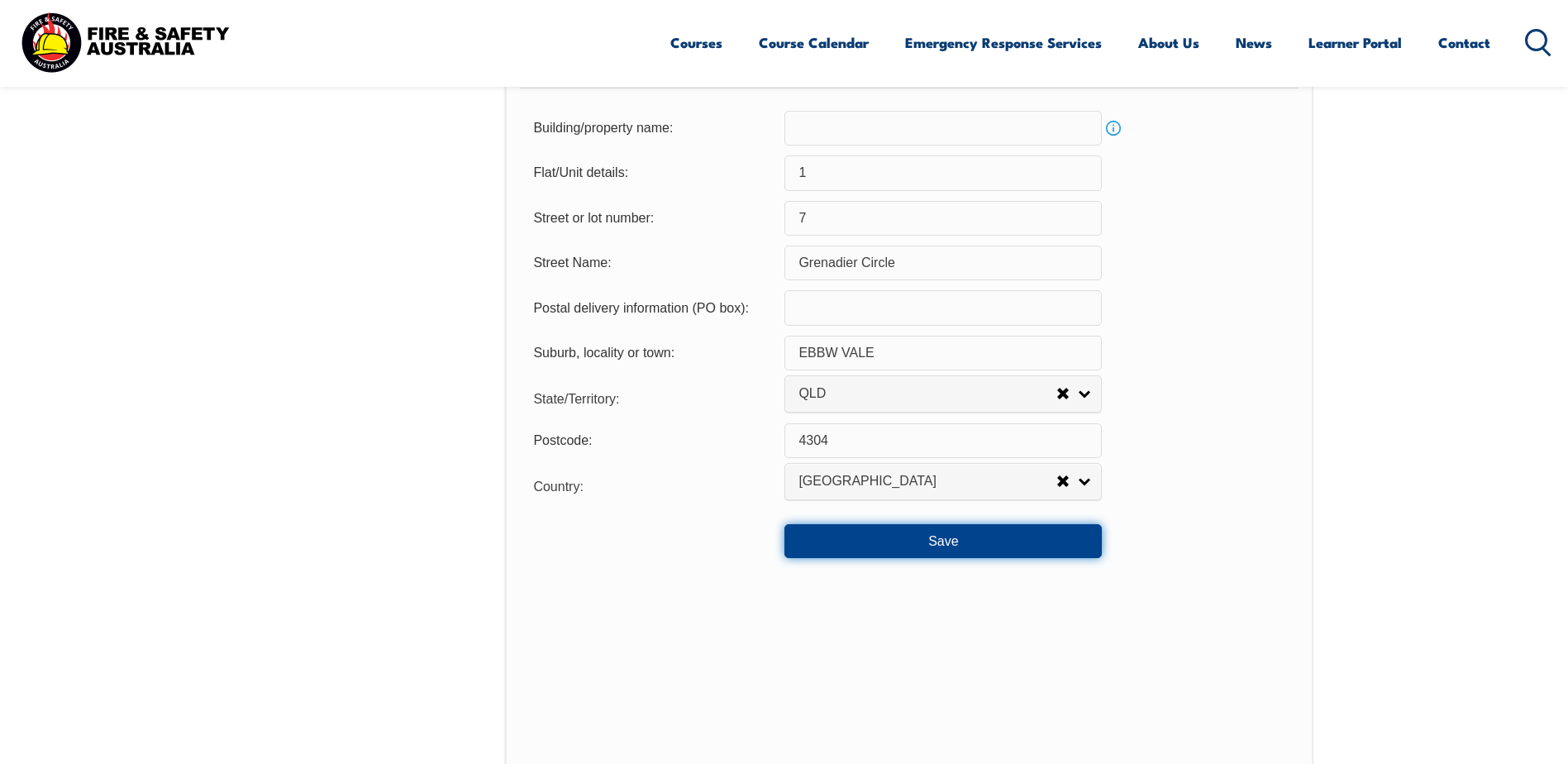
click at [864, 548] on button "Save" at bounding box center [943, 540] width 318 height 33
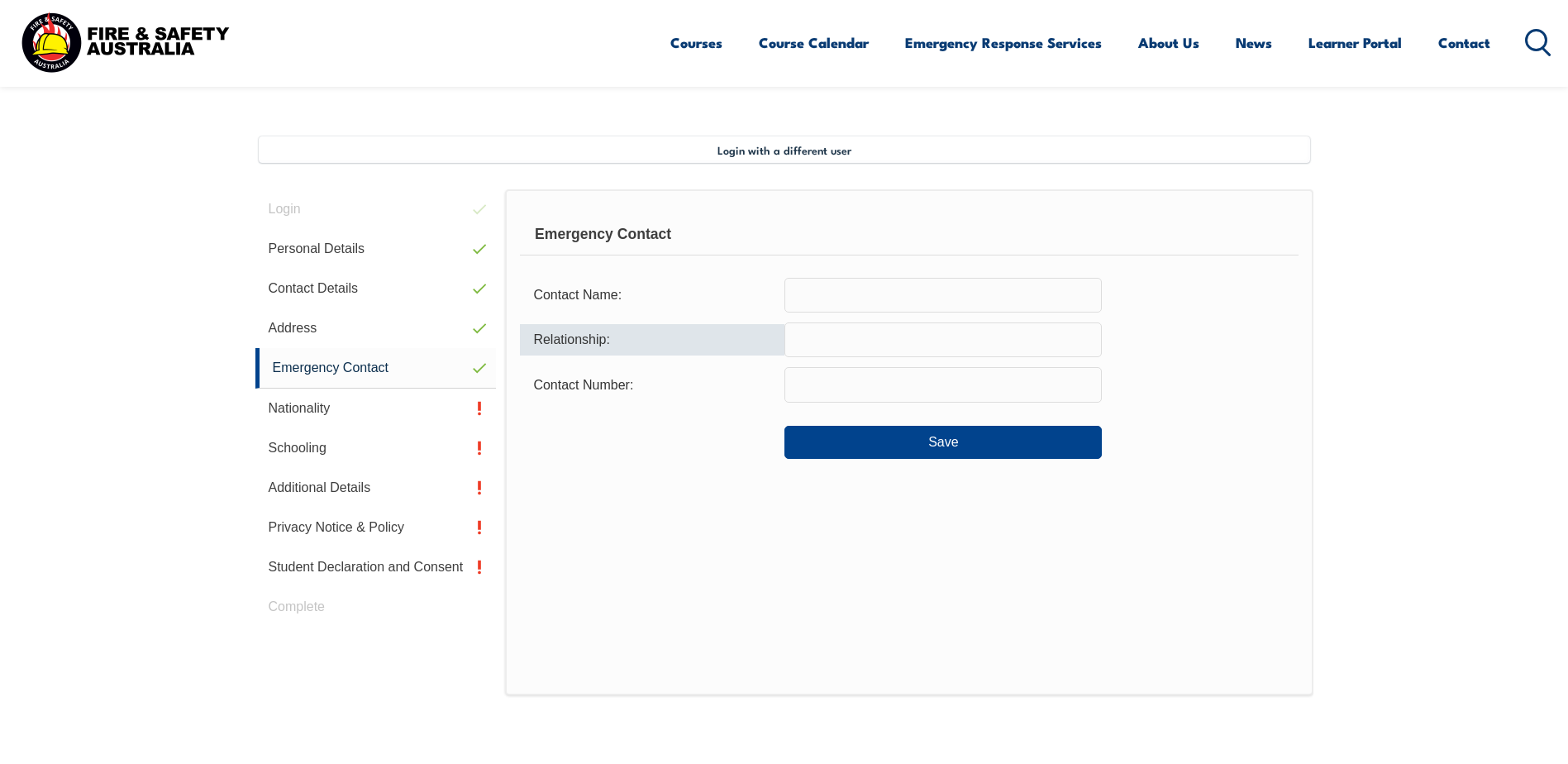
scroll to position [368, 0]
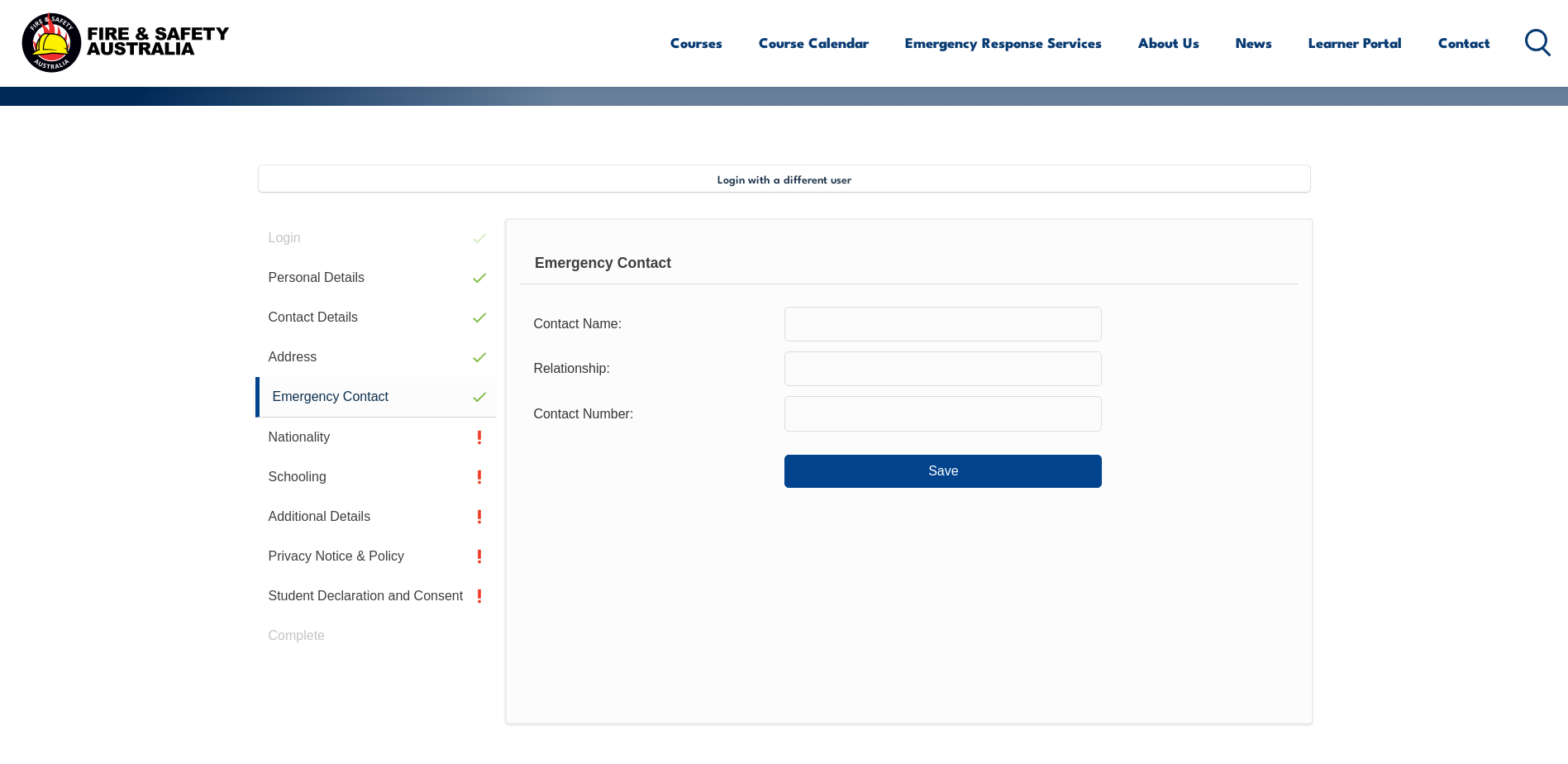
click at [820, 339] on input "text" at bounding box center [943, 324] width 318 height 35
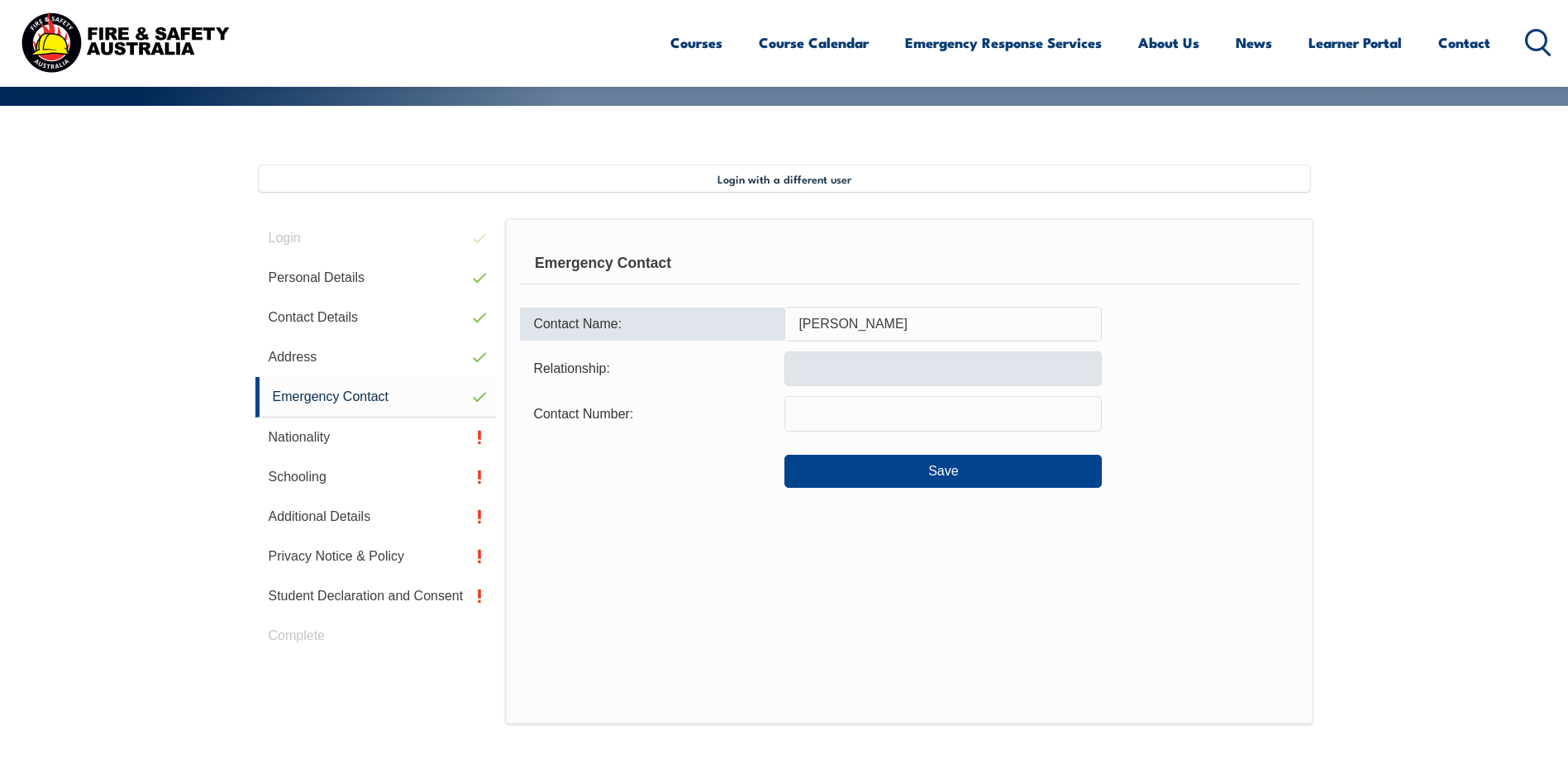
type input "Sean Kook"
click at [829, 378] on input "text" at bounding box center [943, 368] width 318 height 35
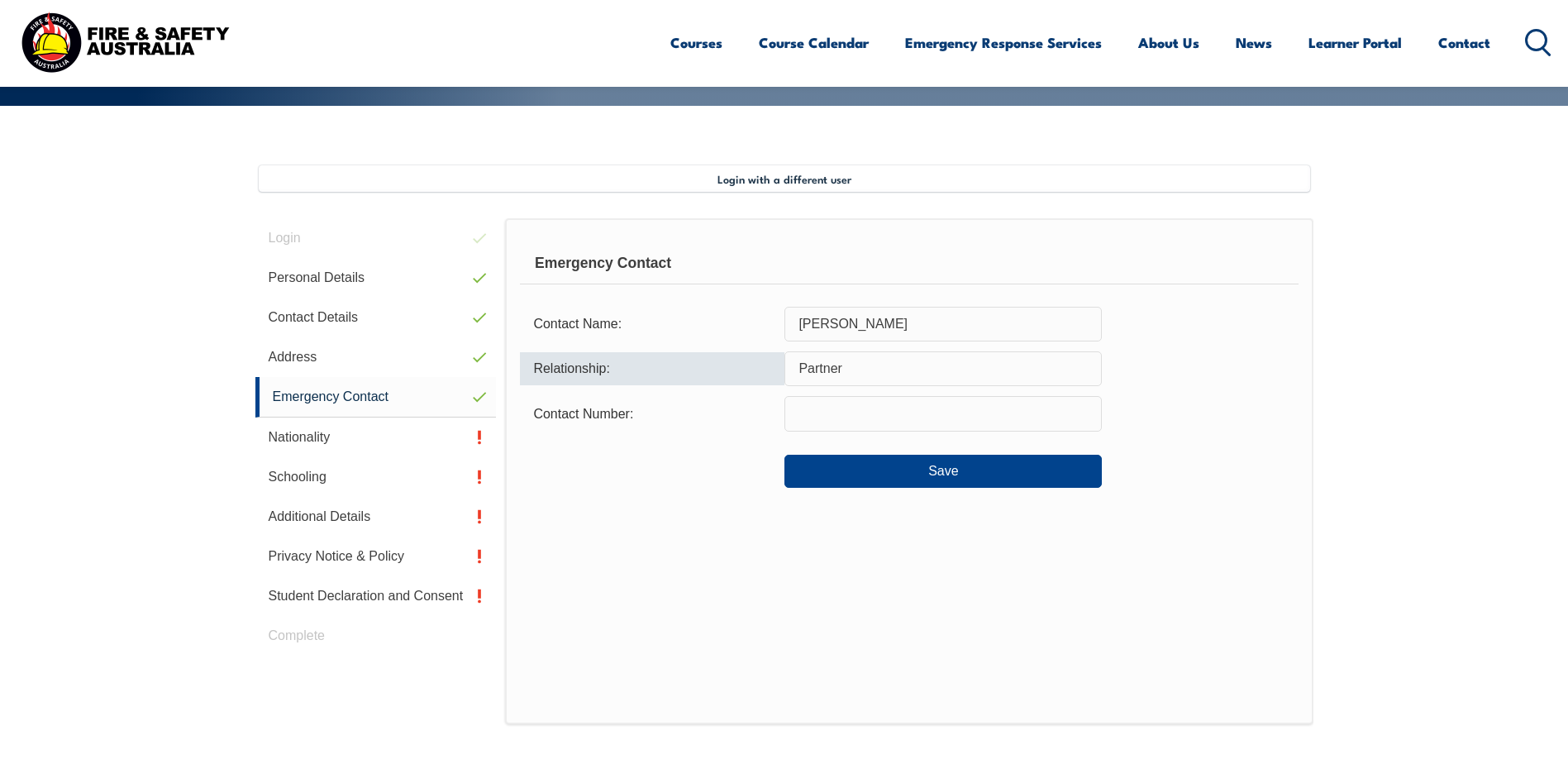
type input "Partner"
click at [855, 441] on div "Save" at bounding box center [909, 464] width 778 height 46
click at [853, 416] on input "text" at bounding box center [943, 413] width 318 height 35
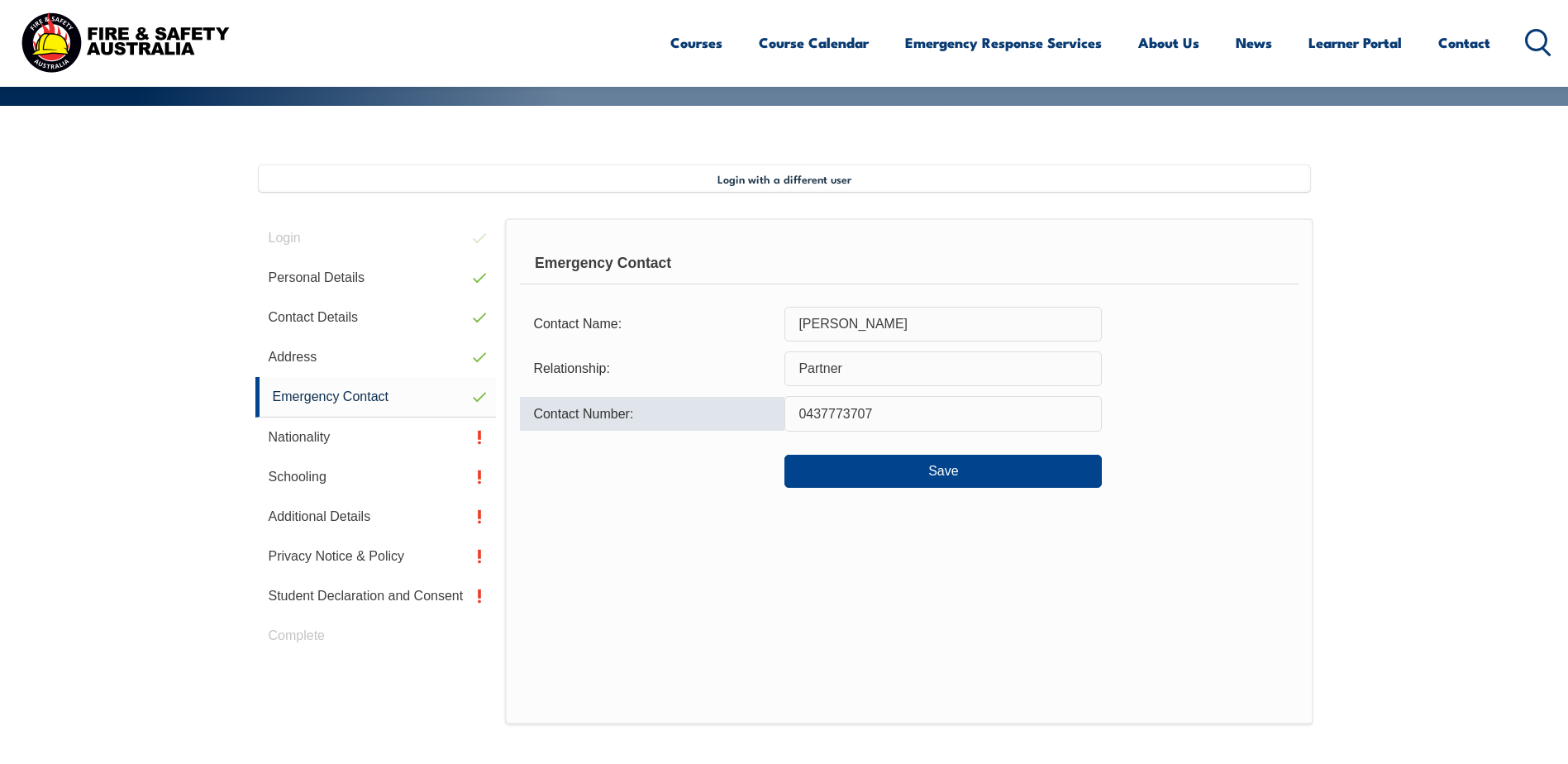
click at [831, 413] on input "0437773707" at bounding box center [943, 413] width 318 height 35
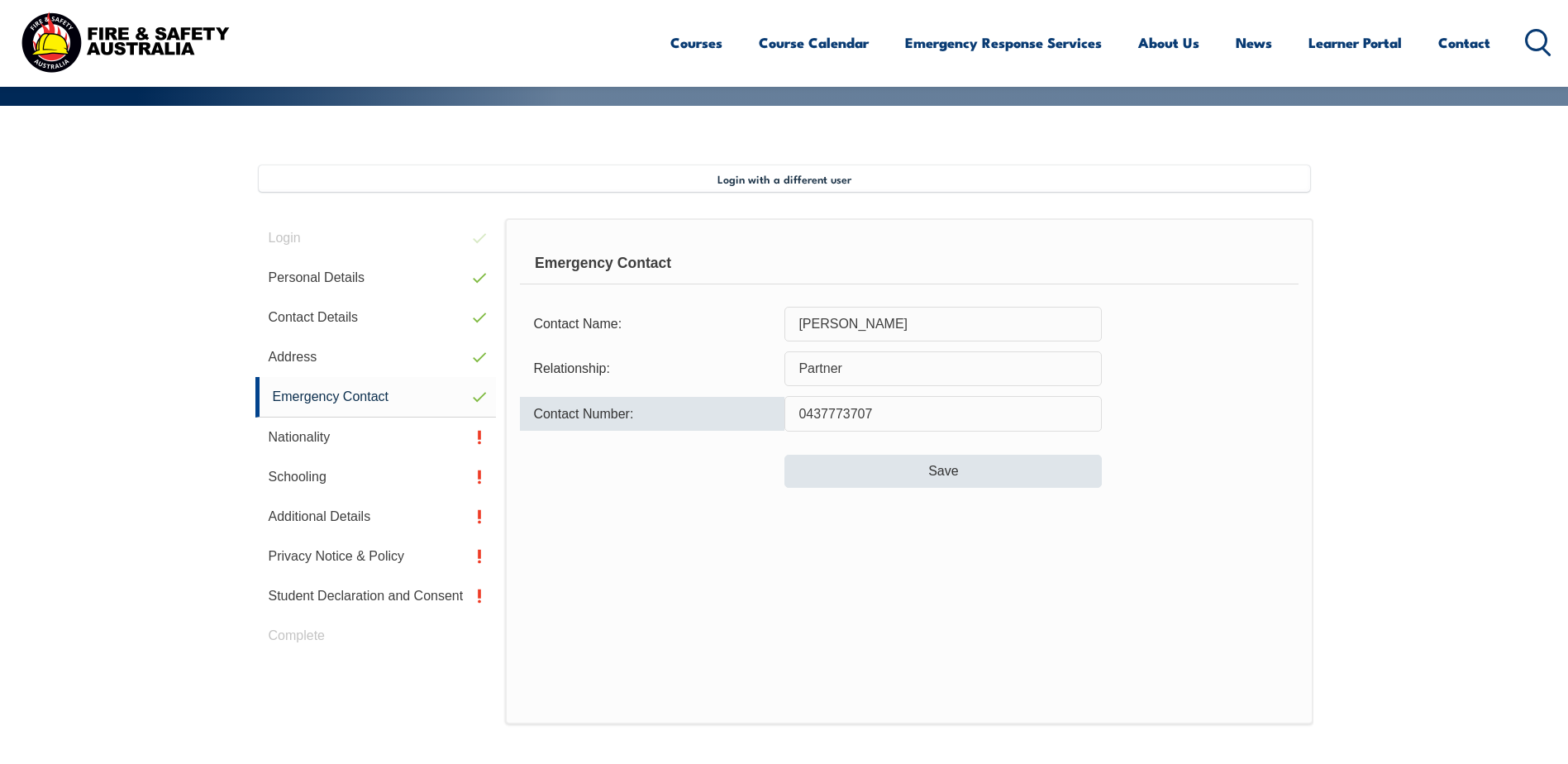
type input "0437773707"
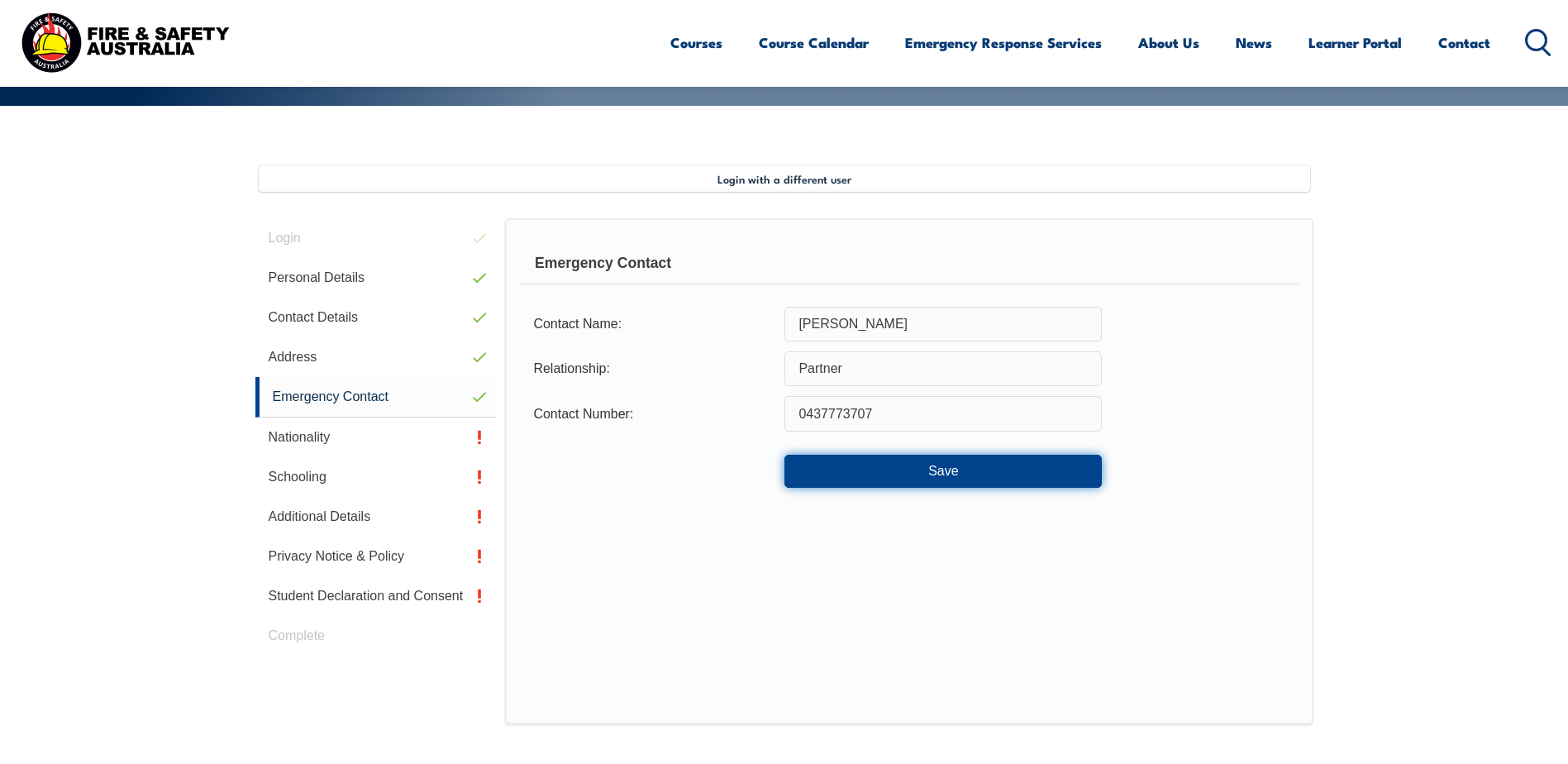
click at [886, 462] on button "Save" at bounding box center [943, 471] width 318 height 33
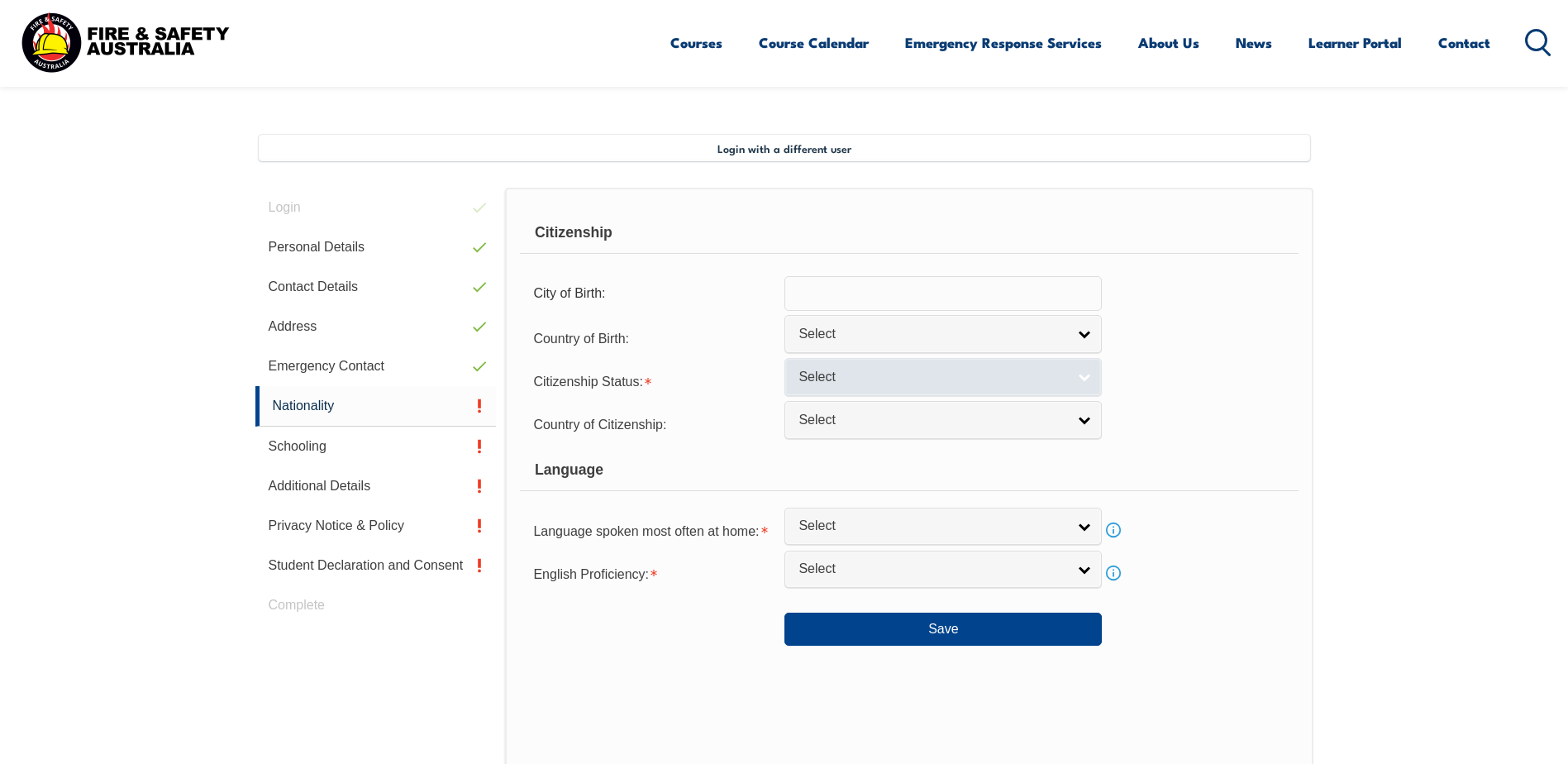
scroll to position [450, 0]
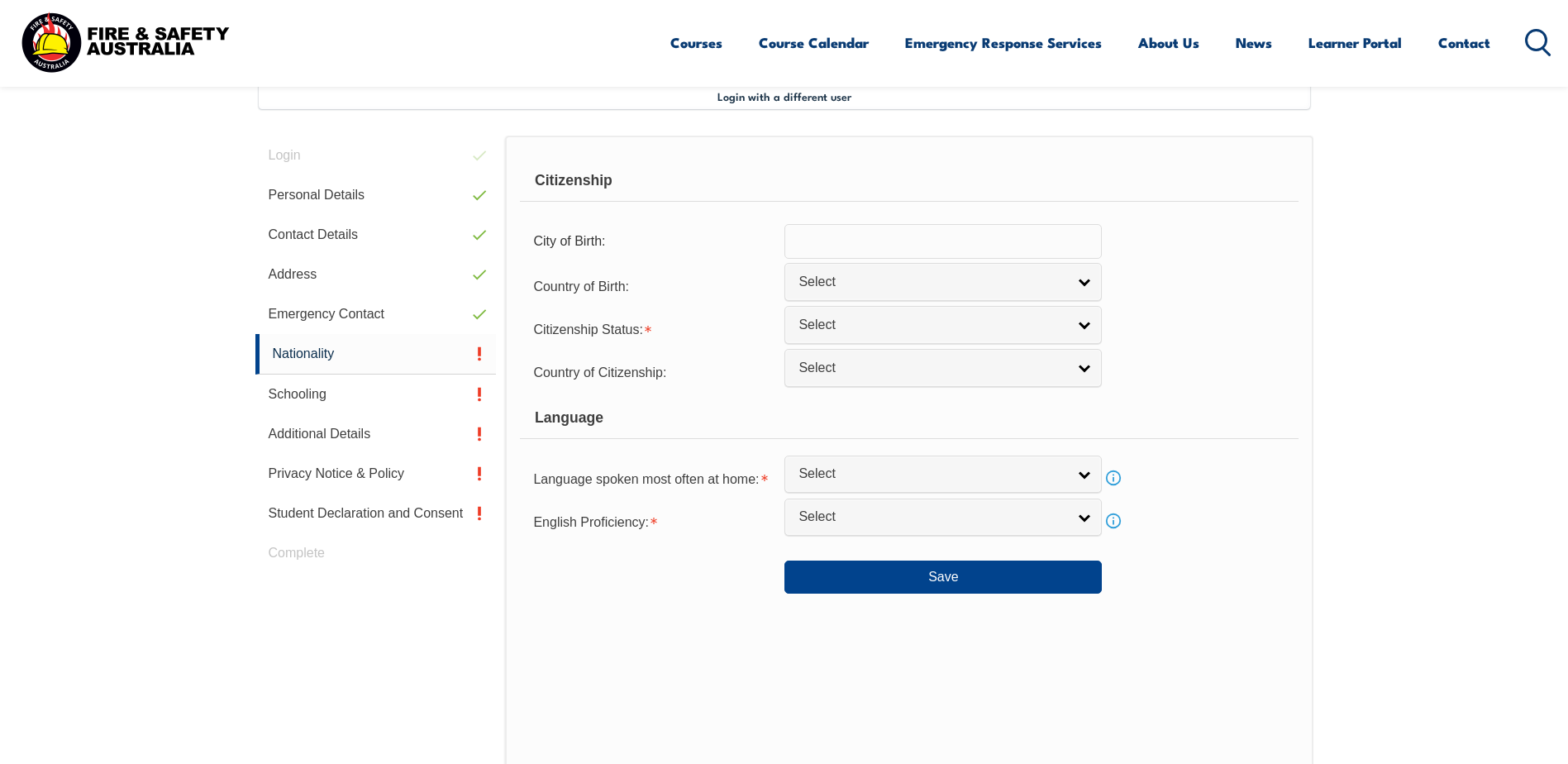
click at [833, 248] on input "text" at bounding box center [943, 241] width 318 height 35
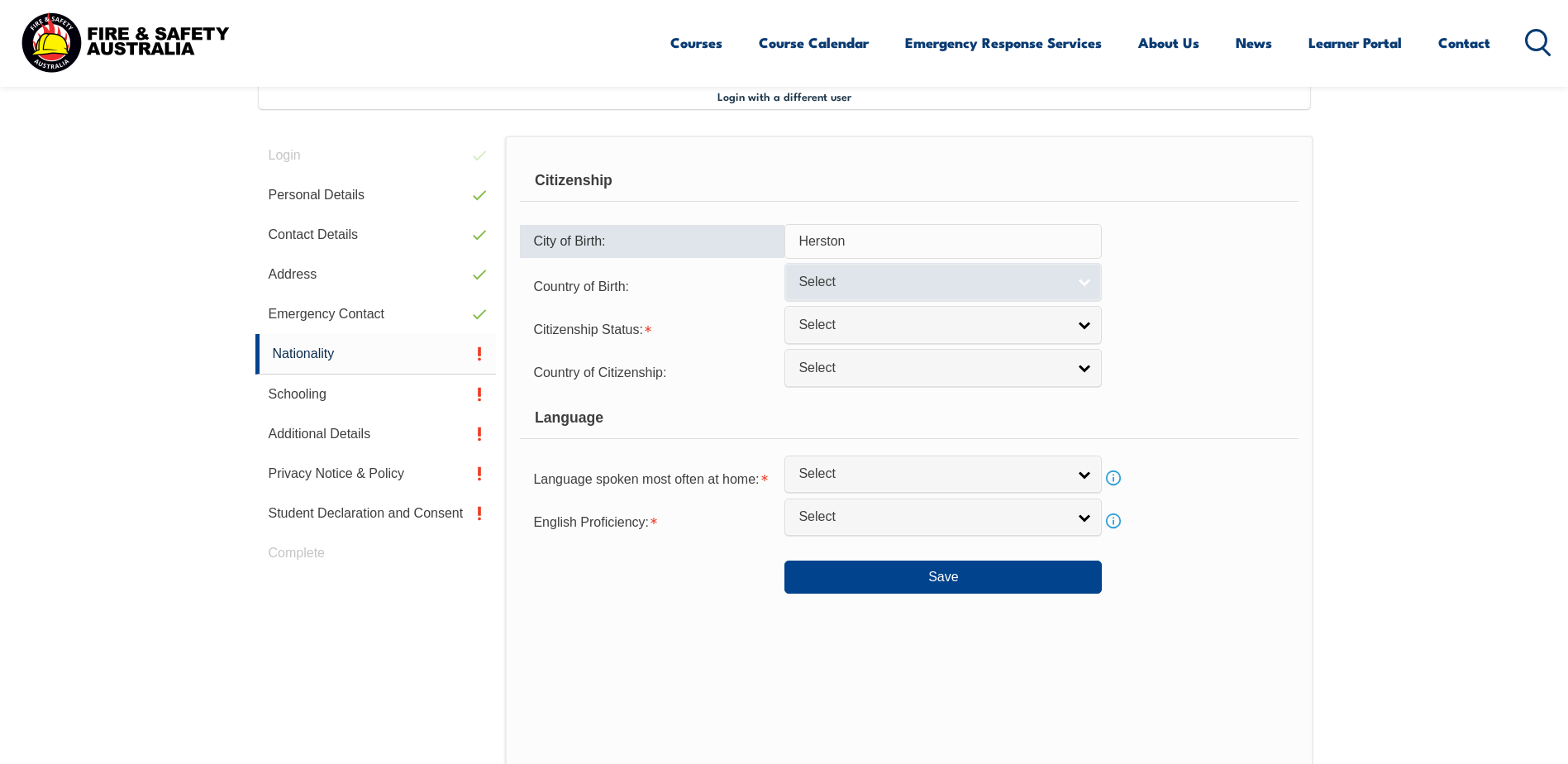
type input "Herston"
click at [849, 274] on span "Select" at bounding box center [932, 282] width 268 height 17
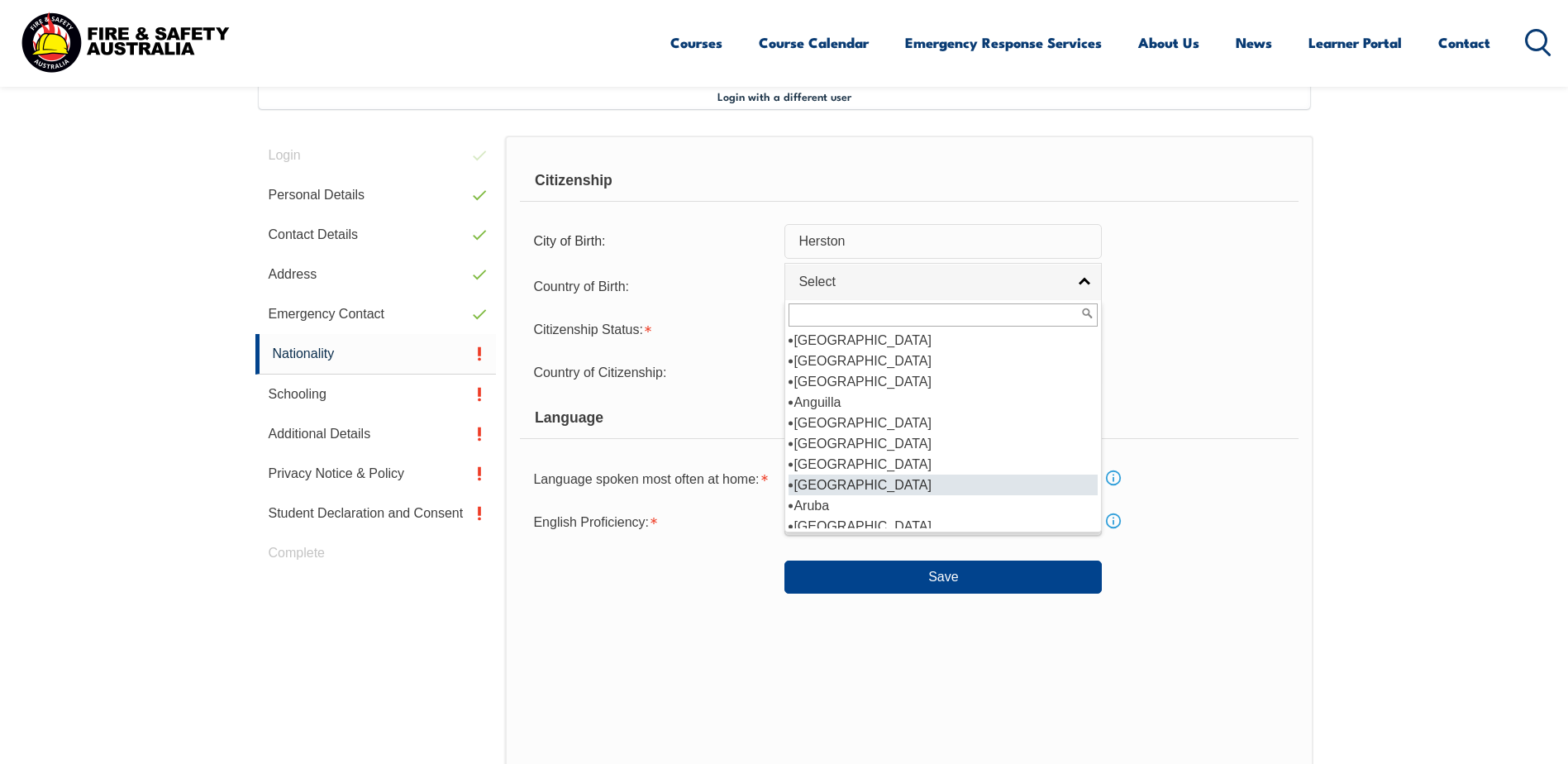
scroll to position [166, 0]
click at [873, 484] on li "[GEOGRAPHIC_DATA]" at bounding box center [943, 484] width 309 height 20
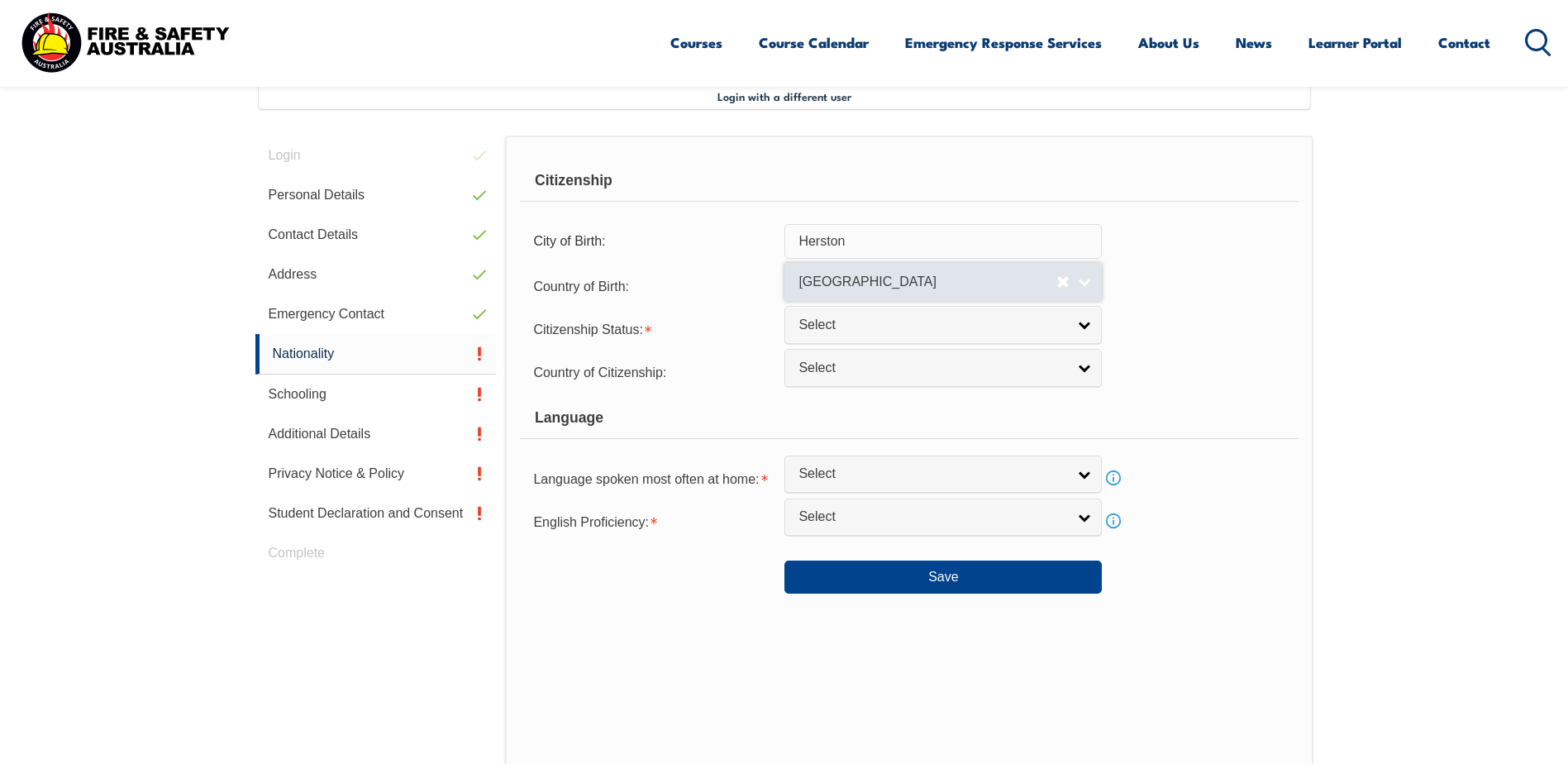
click at [862, 288] on span "[GEOGRAPHIC_DATA]" at bounding box center [928, 282] width 258 height 17
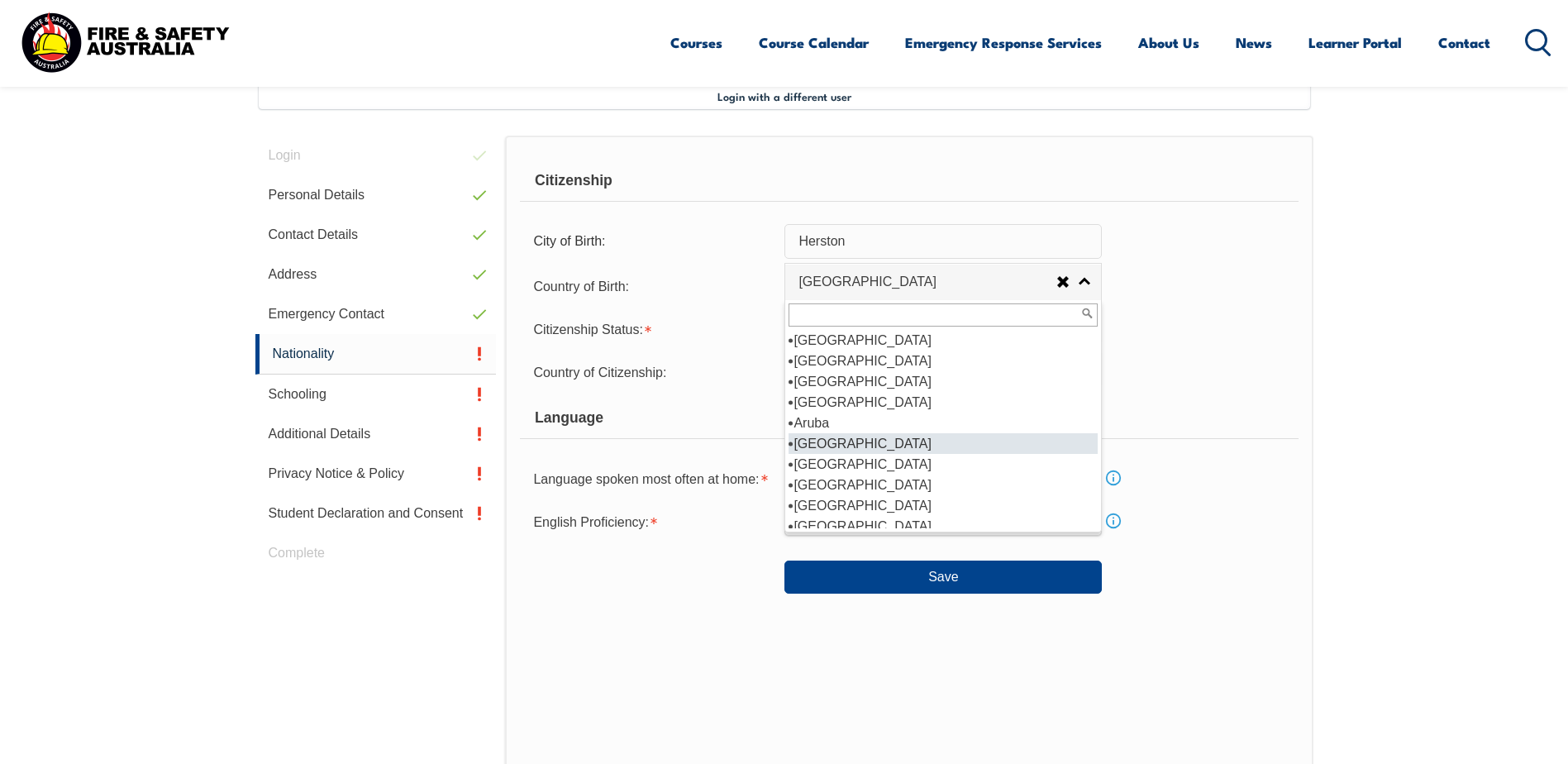
click at [858, 448] on li "[GEOGRAPHIC_DATA]" at bounding box center [943, 444] width 309 height 20
select select "1101"
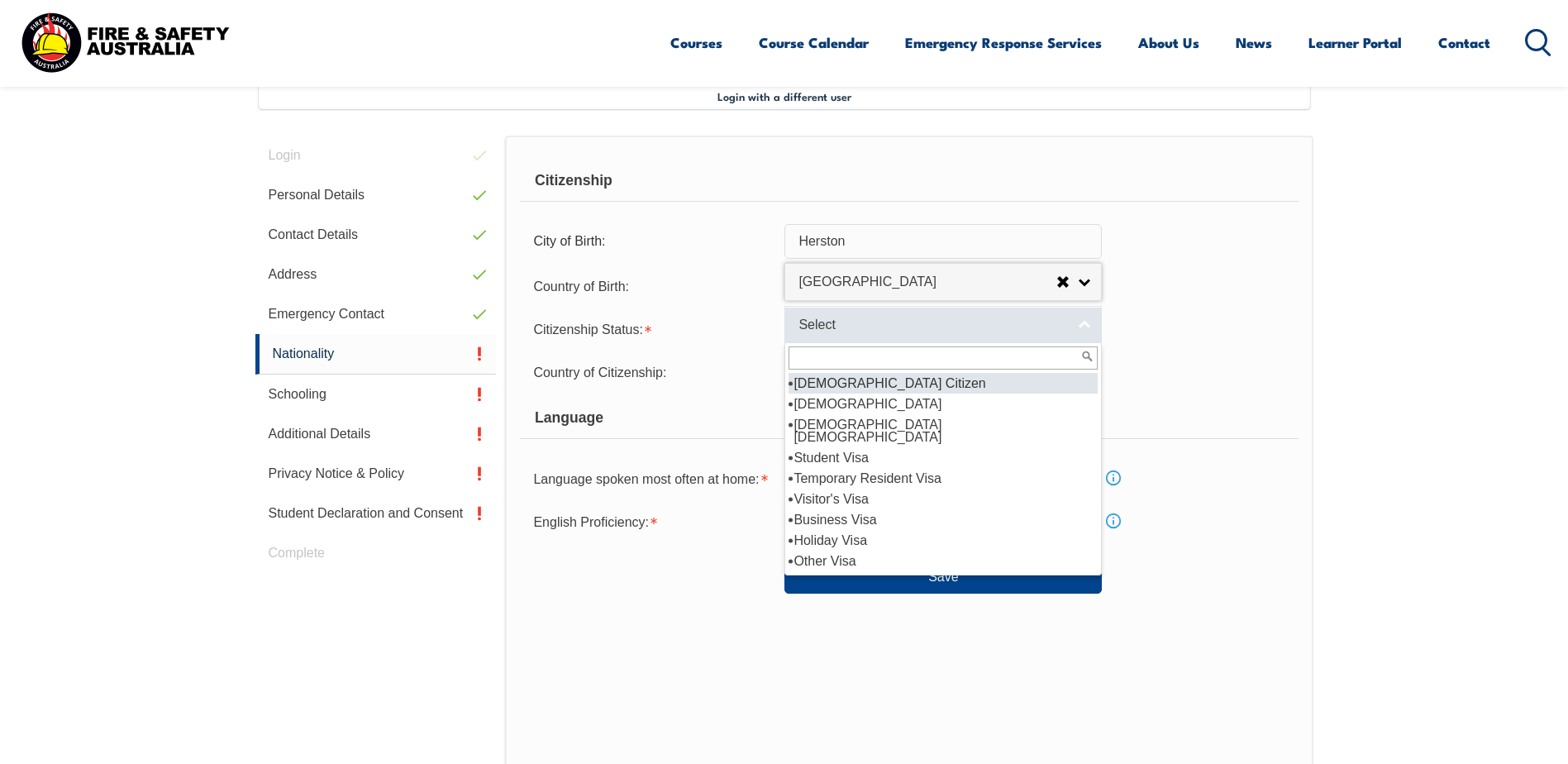
click at [864, 331] on span "Select" at bounding box center [932, 325] width 268 height 17
click at [868, 381] on li "[DEMOGRAPHIC_DATA] Citizen" at bounding box center [943, 383] width 309 height 20
select select "1"
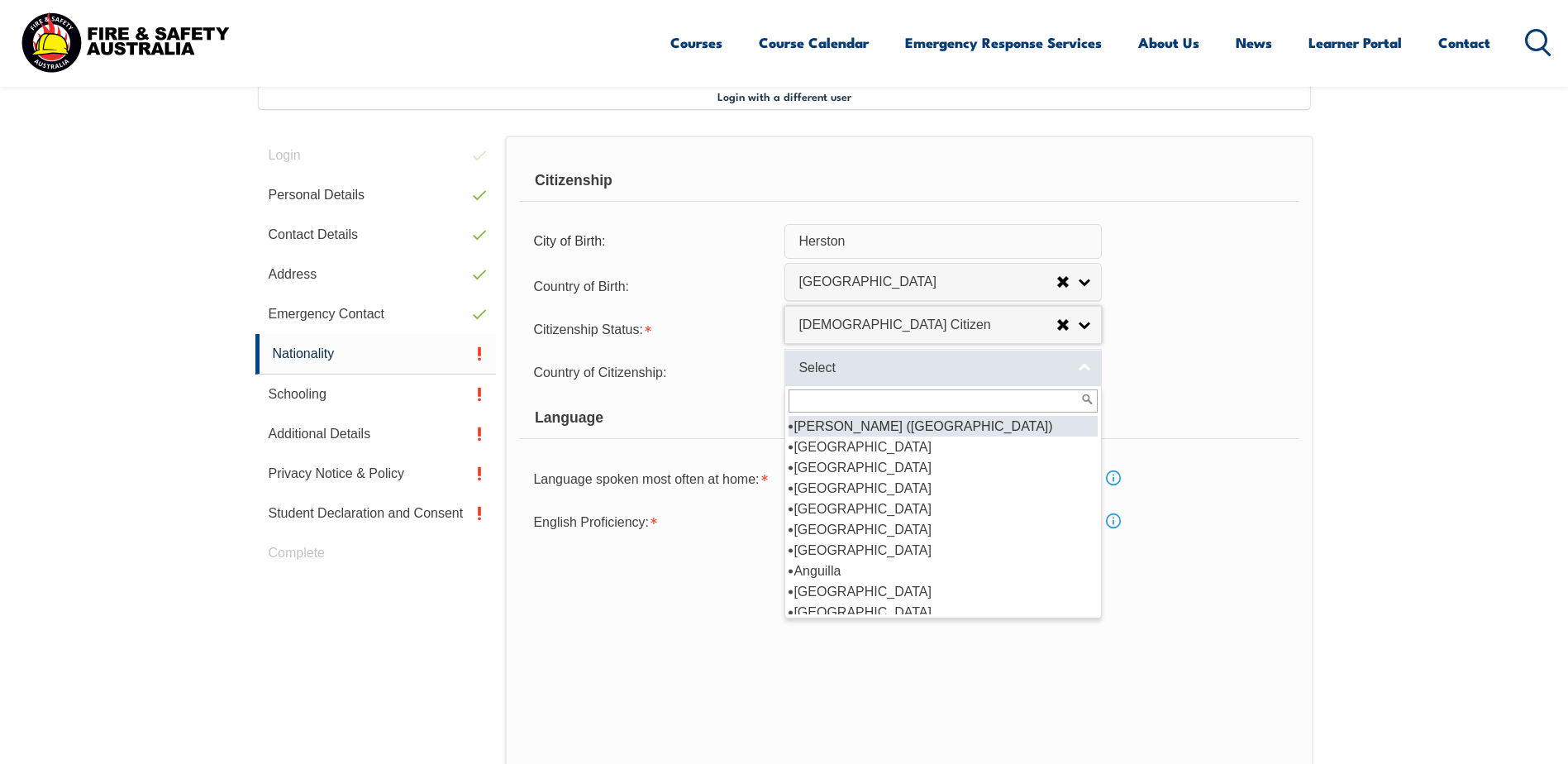
click at [856, 376] on span "Select" at bounding box center [932, 368] width 268 height 17
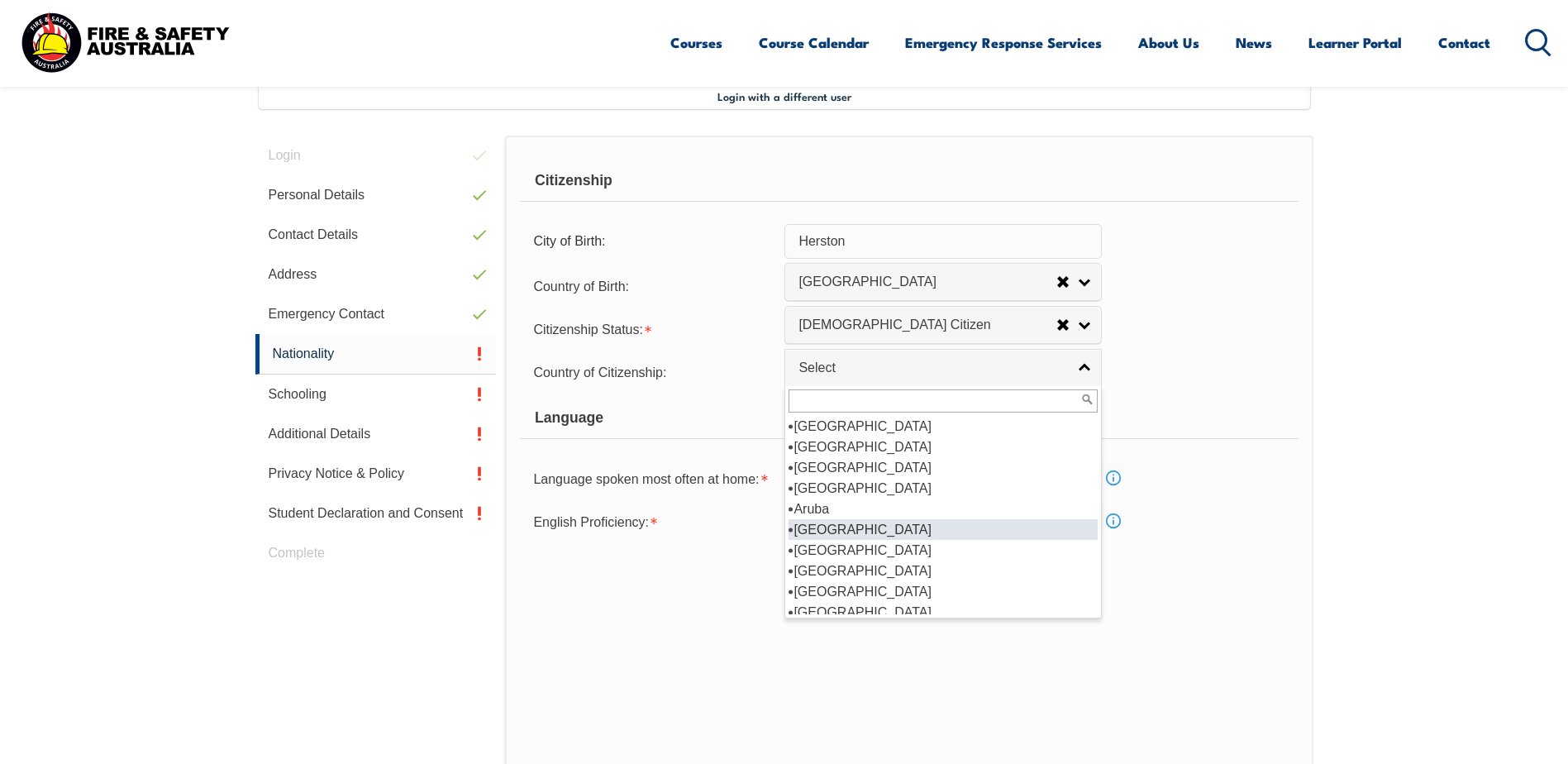
click at [858, 531] on li "[GEOGRAPHIC_DATA]" at bounding box center [943, 529] width 309 height 20
select select "1101"
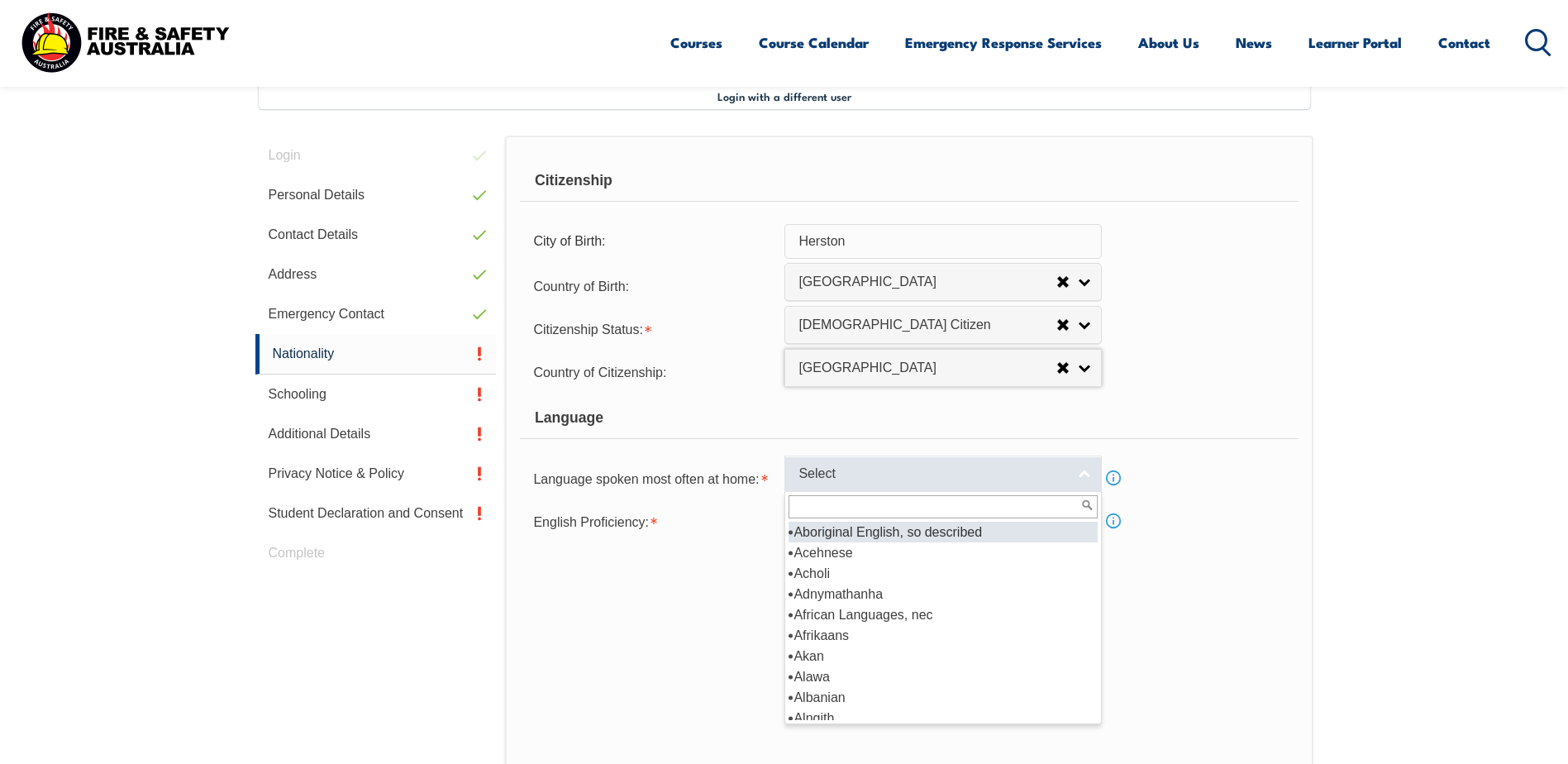
click at [851, 472] on span "Select" at bounding box center [932, 474] width 268 height 17
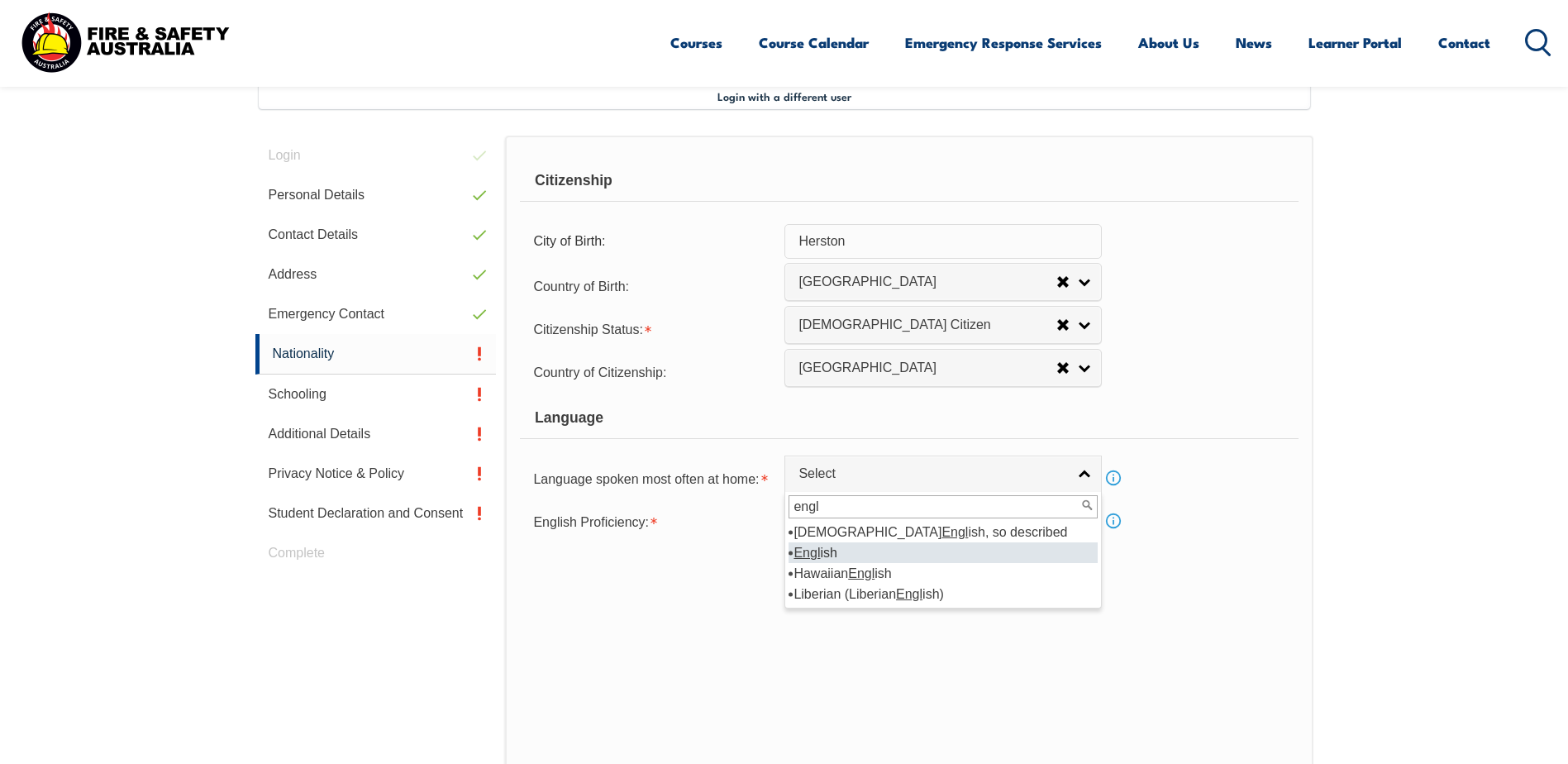
type input "engl"
click at [853, 552] on li "Engl ish" at bounding box center [943, 552] width 309 height 20
select select "1201"
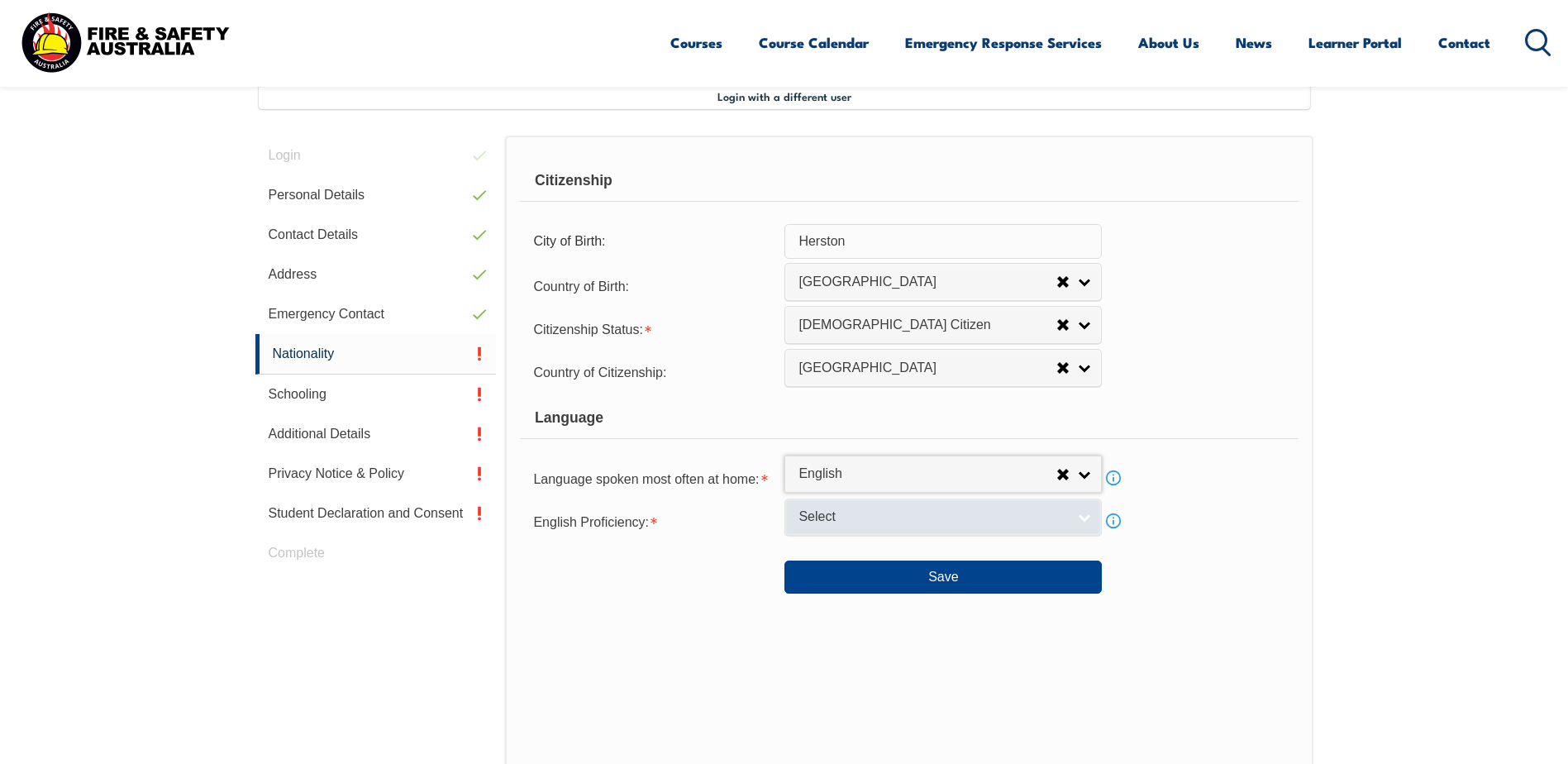
click at [853, 533] on link "Select" at bounding box center [943, 518] width 318 height 37
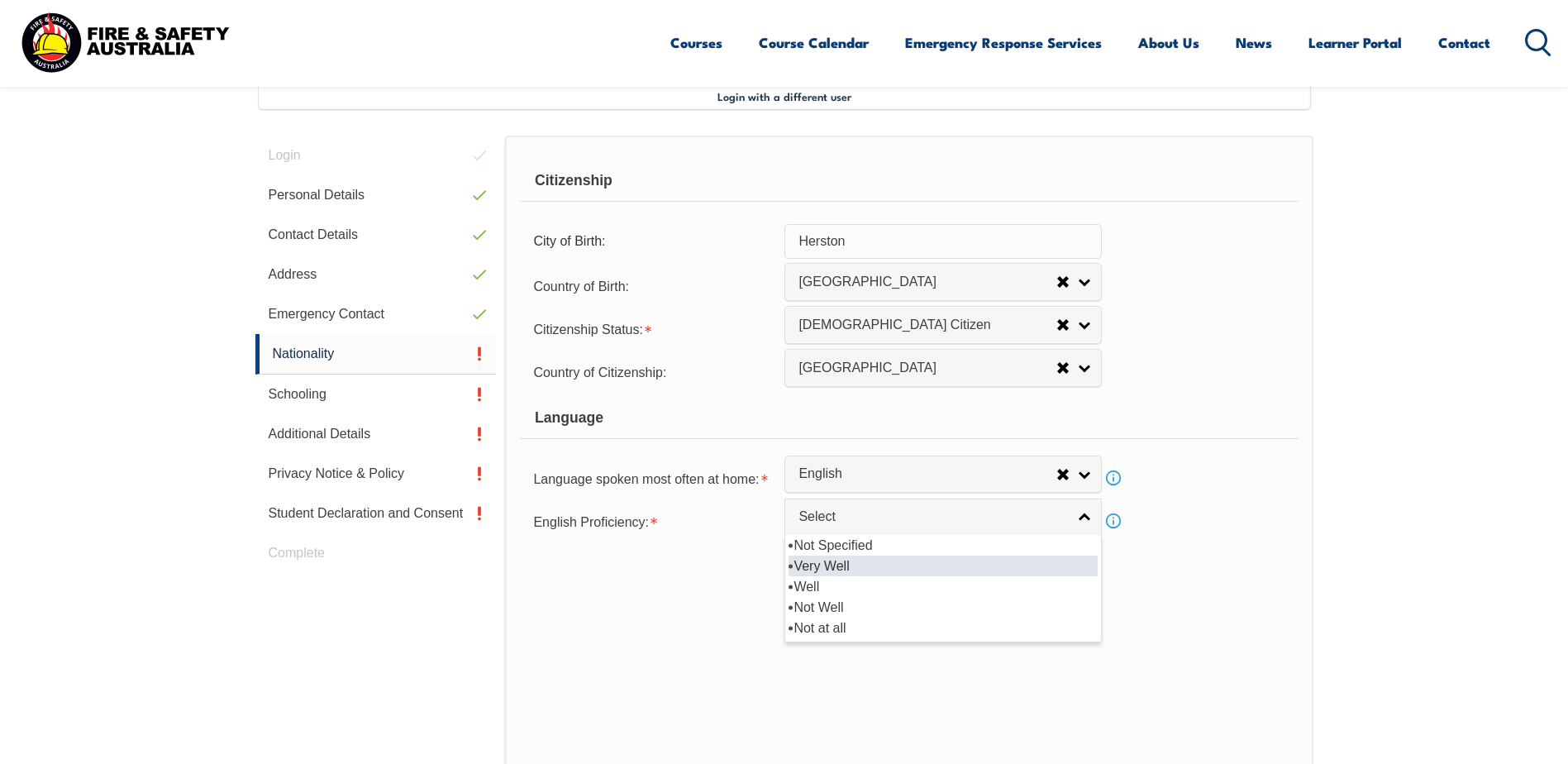
click at [869, 567] on li "Very Well" at bounding box center [943, 566] width 309 height 20
select select "1"
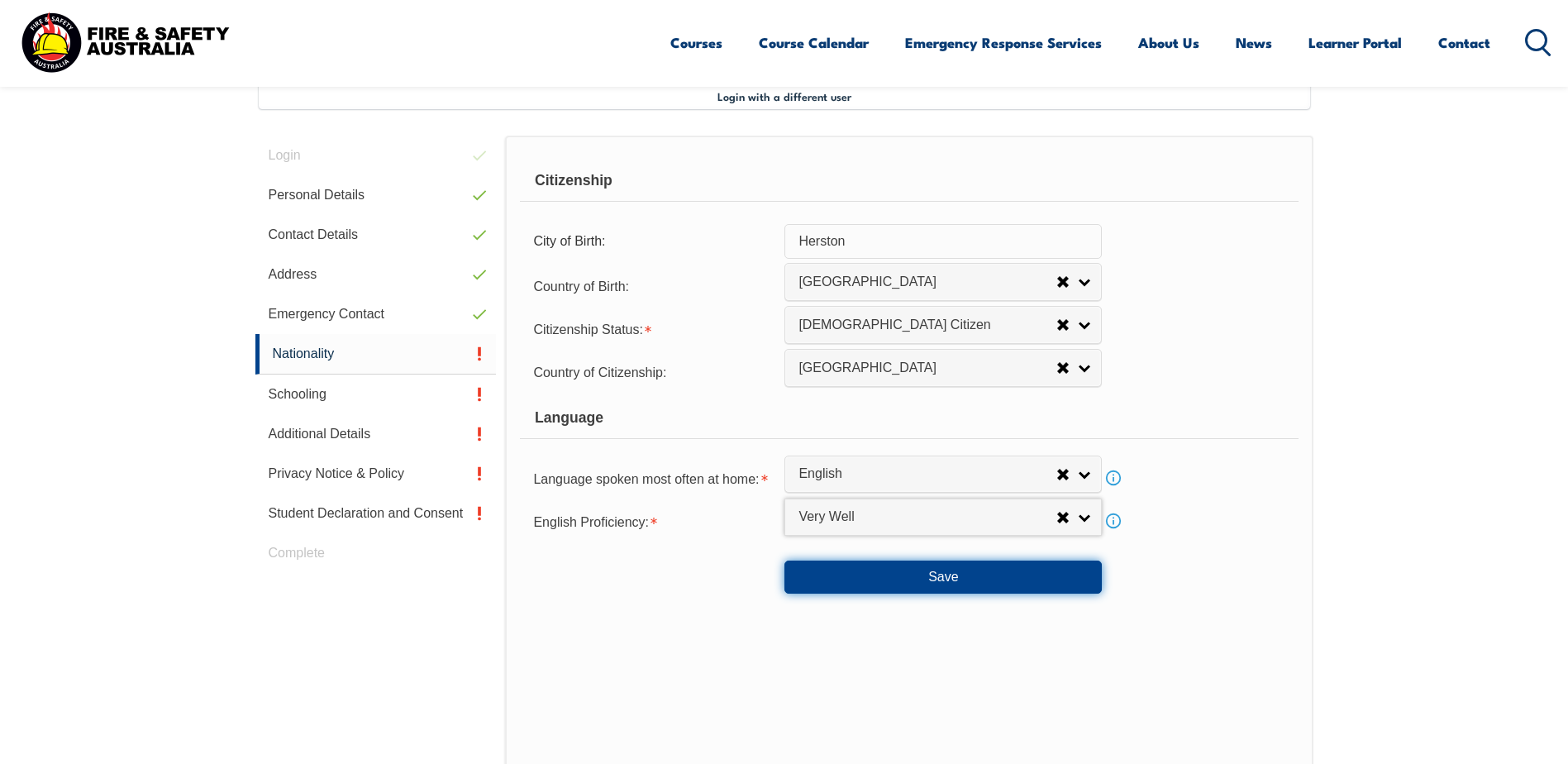
click at [903, 575] on button "Save" at bounding box center [943, 577] width 318 height 33
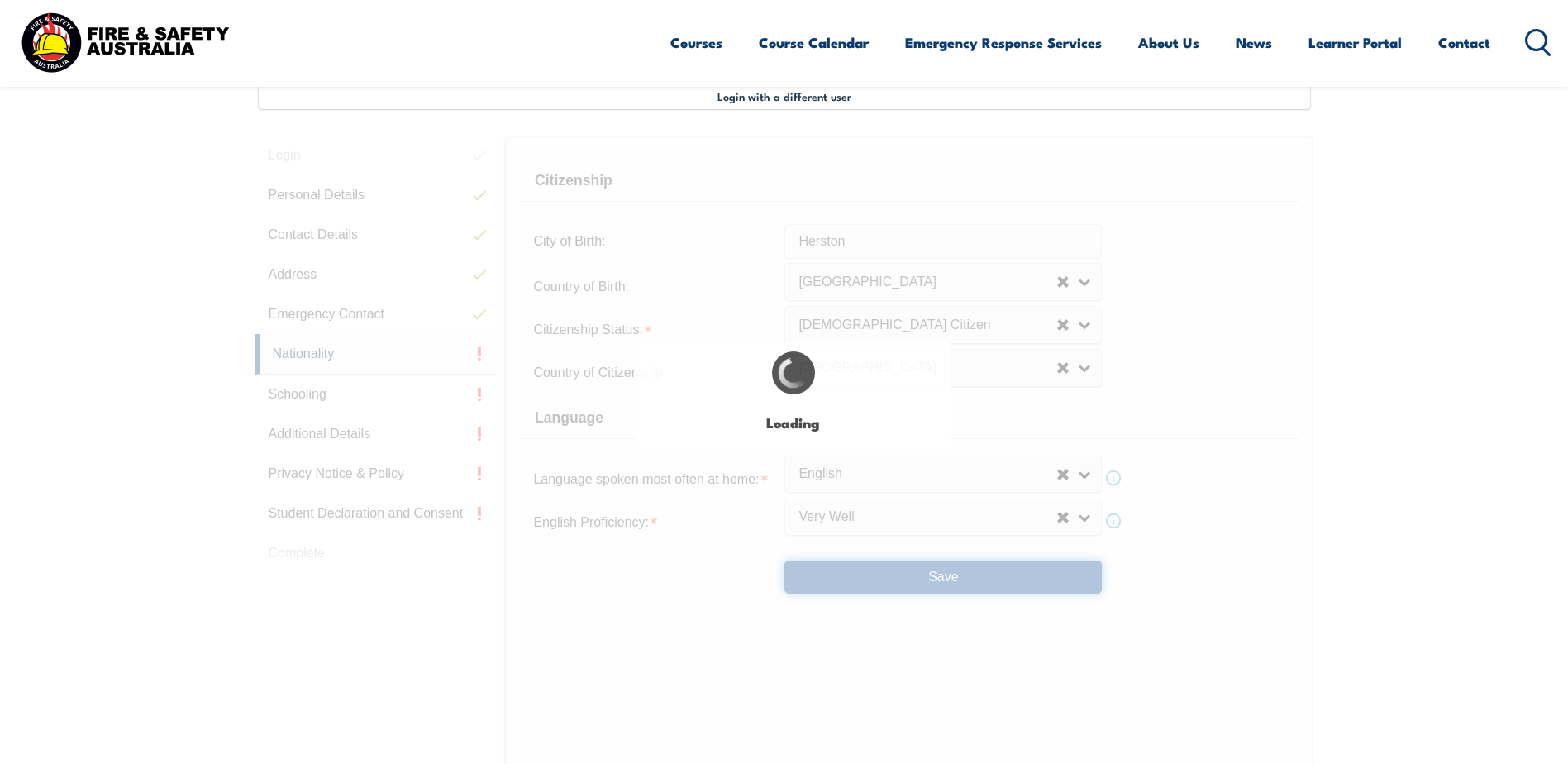
select select "false"
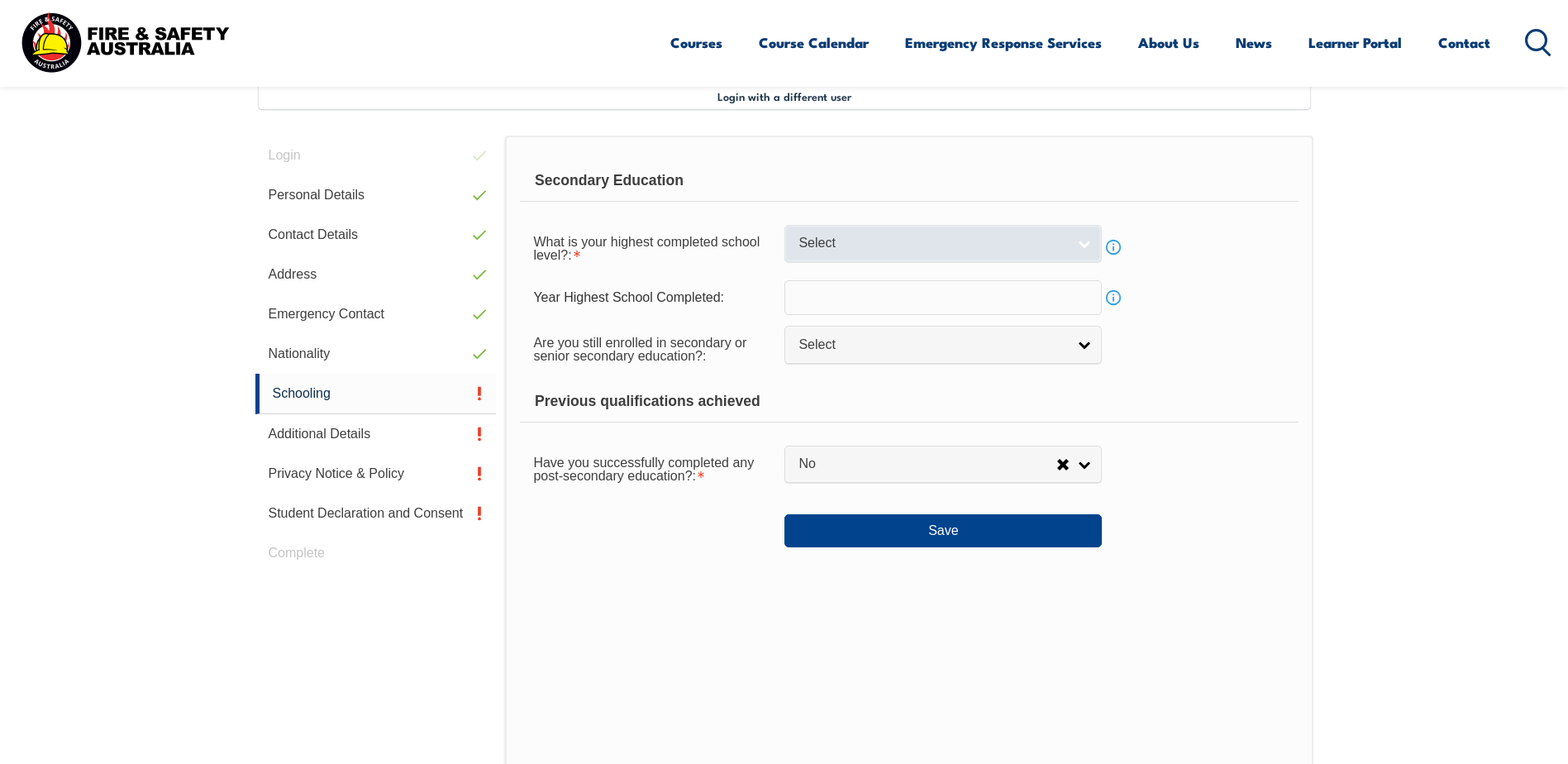
click at [865, 244] on span "Select" at bounding box center [932, 243] width 268 height 17
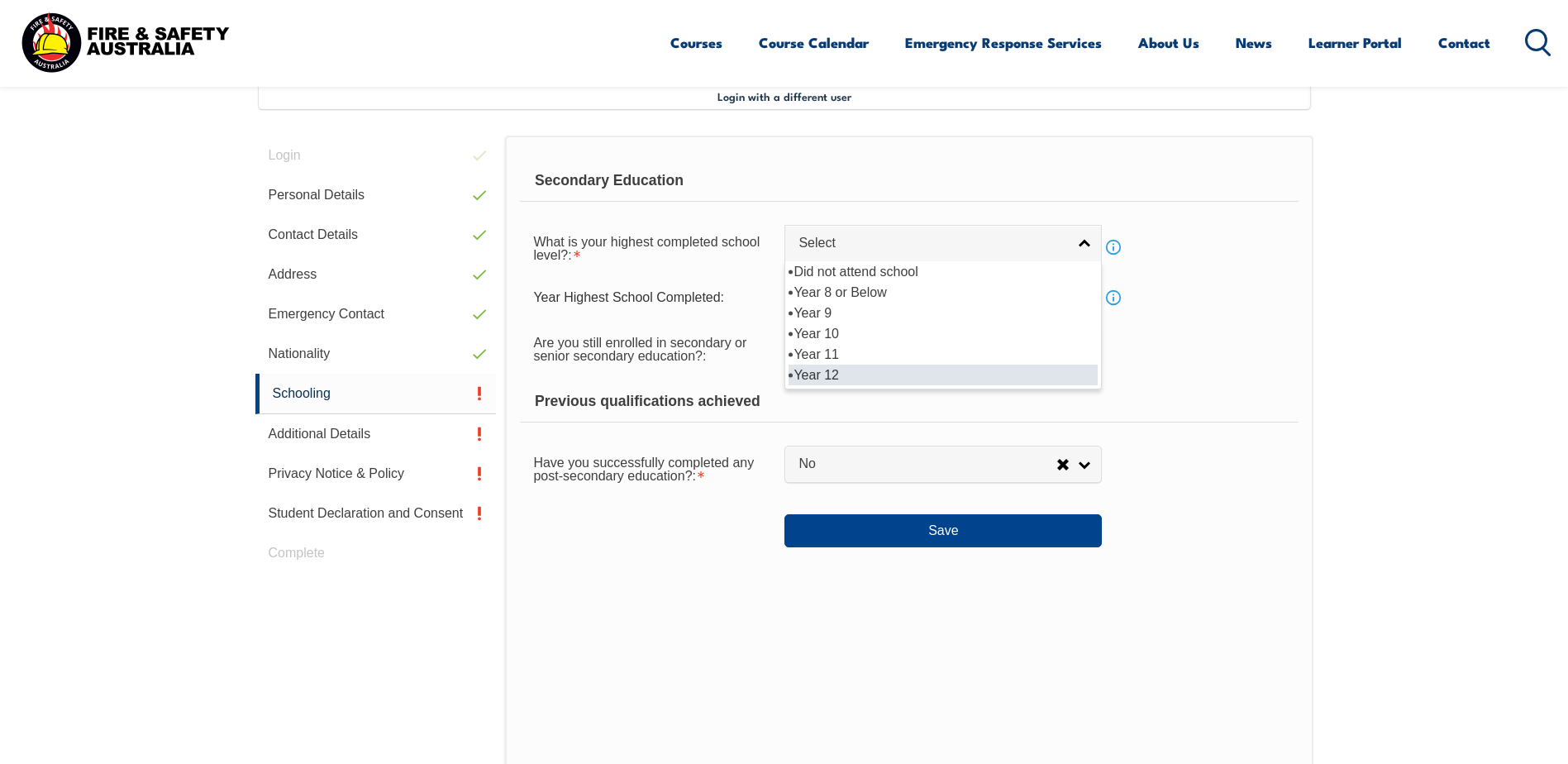
click at [852, 370] on li "Year 12" at bounding box center [943, 375] width 309 height 20
select select "12"
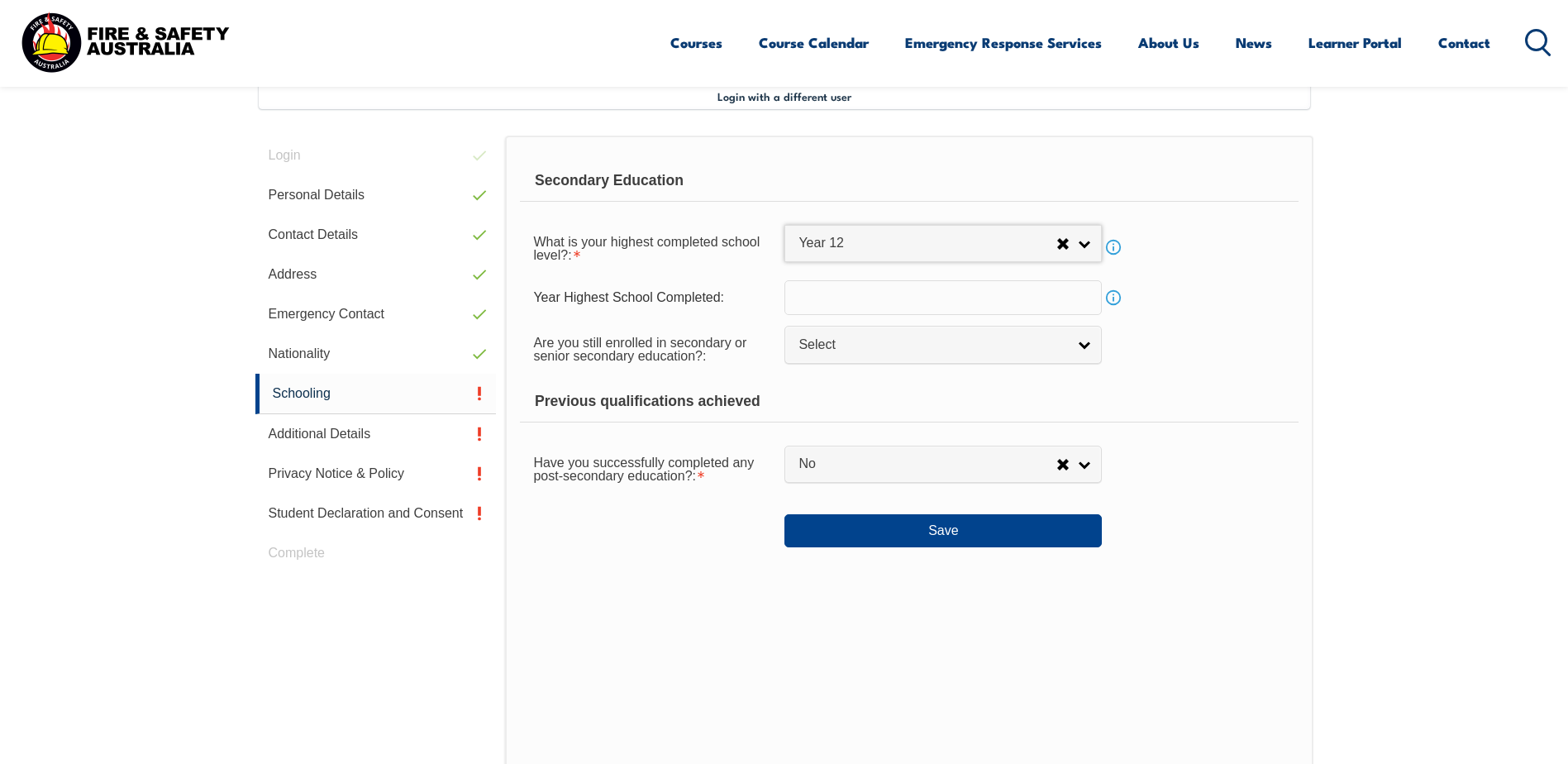
click at [841, 292] on input "text" at bounding box center [943, 297] width 318 height 35
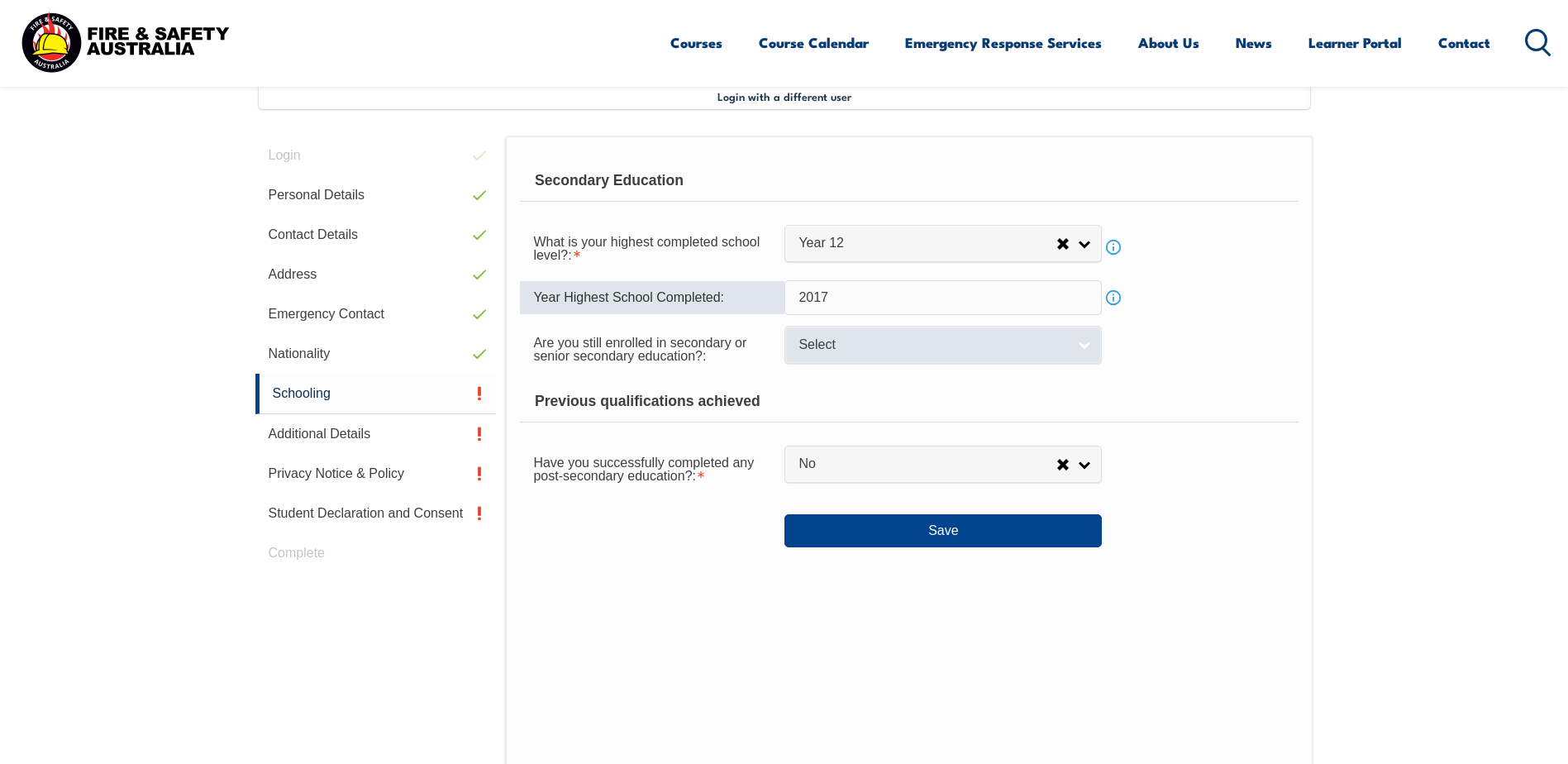
type input "2017"
click at [899, 342] on span "Select" at bounding box center [932, 345] width 268 height 17
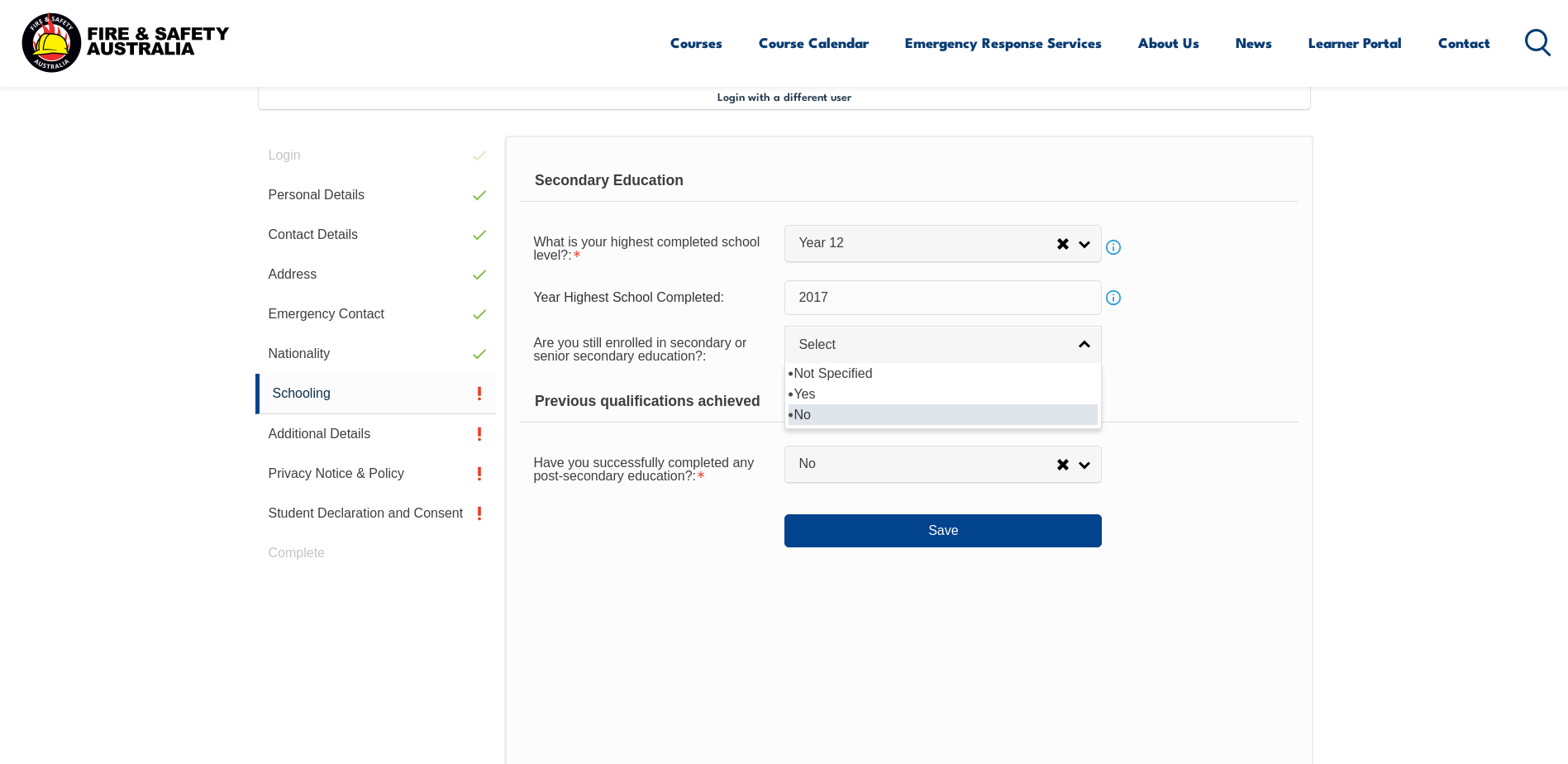
click at [857, 412] on li "No" at bounding box center [943, 415] width 309 height 20
select select "false"
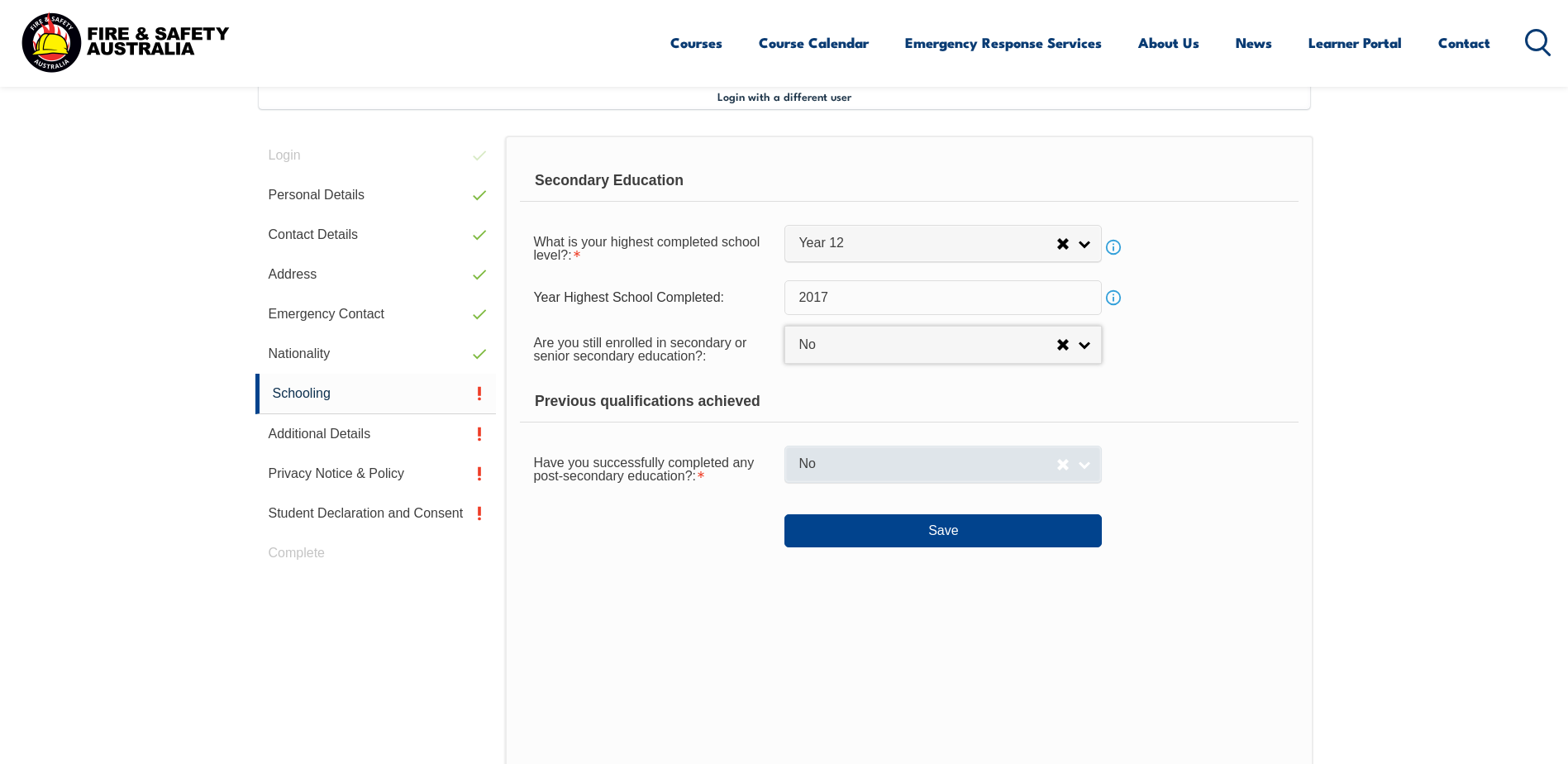
click at [855, 457] on span "No" at bounding box center [928, 464] width 258 height 17
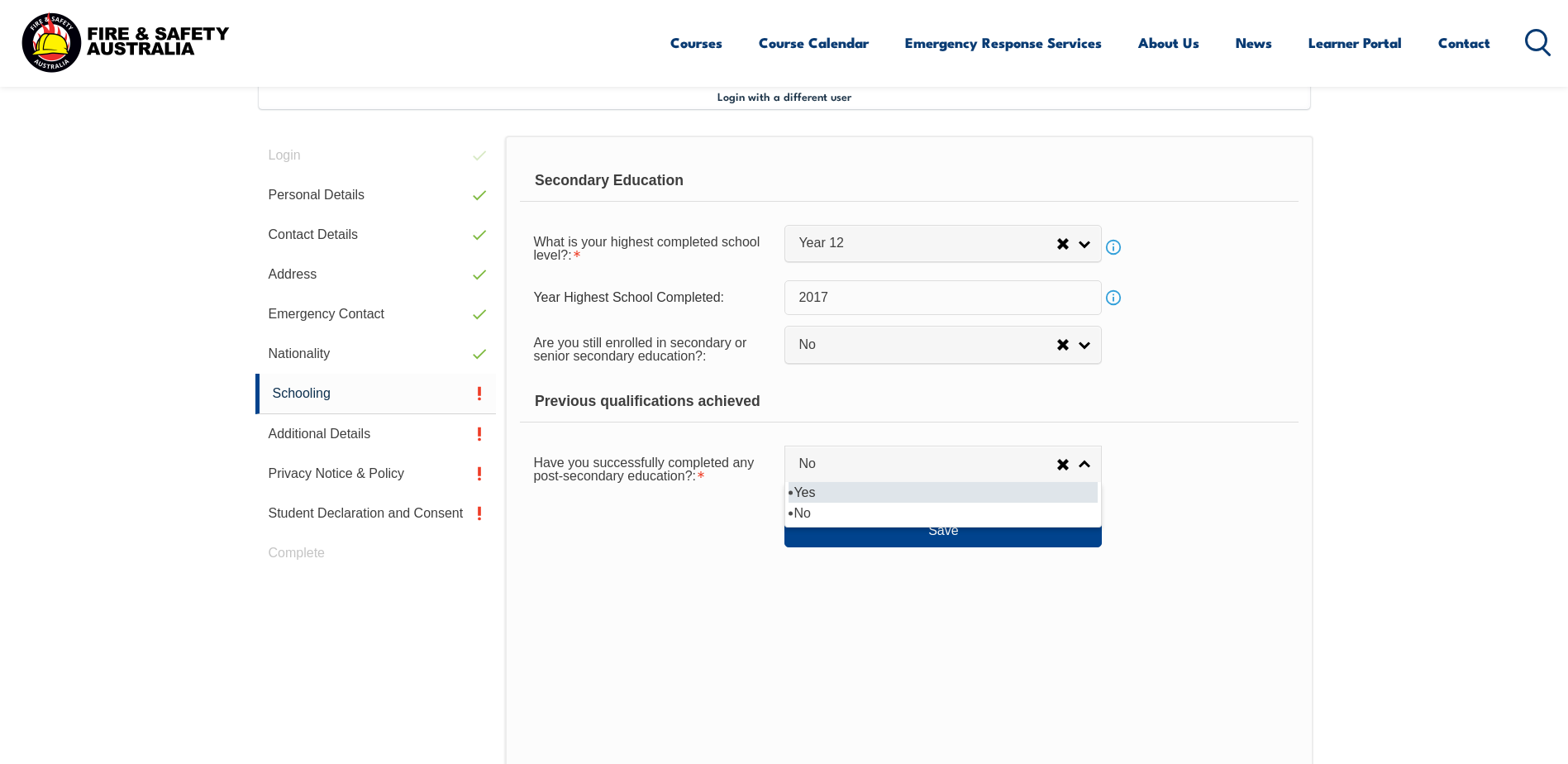
click at [863, 500] on li "Yes" at bounding box center [943, 492] width 309 height 20
select select "true"
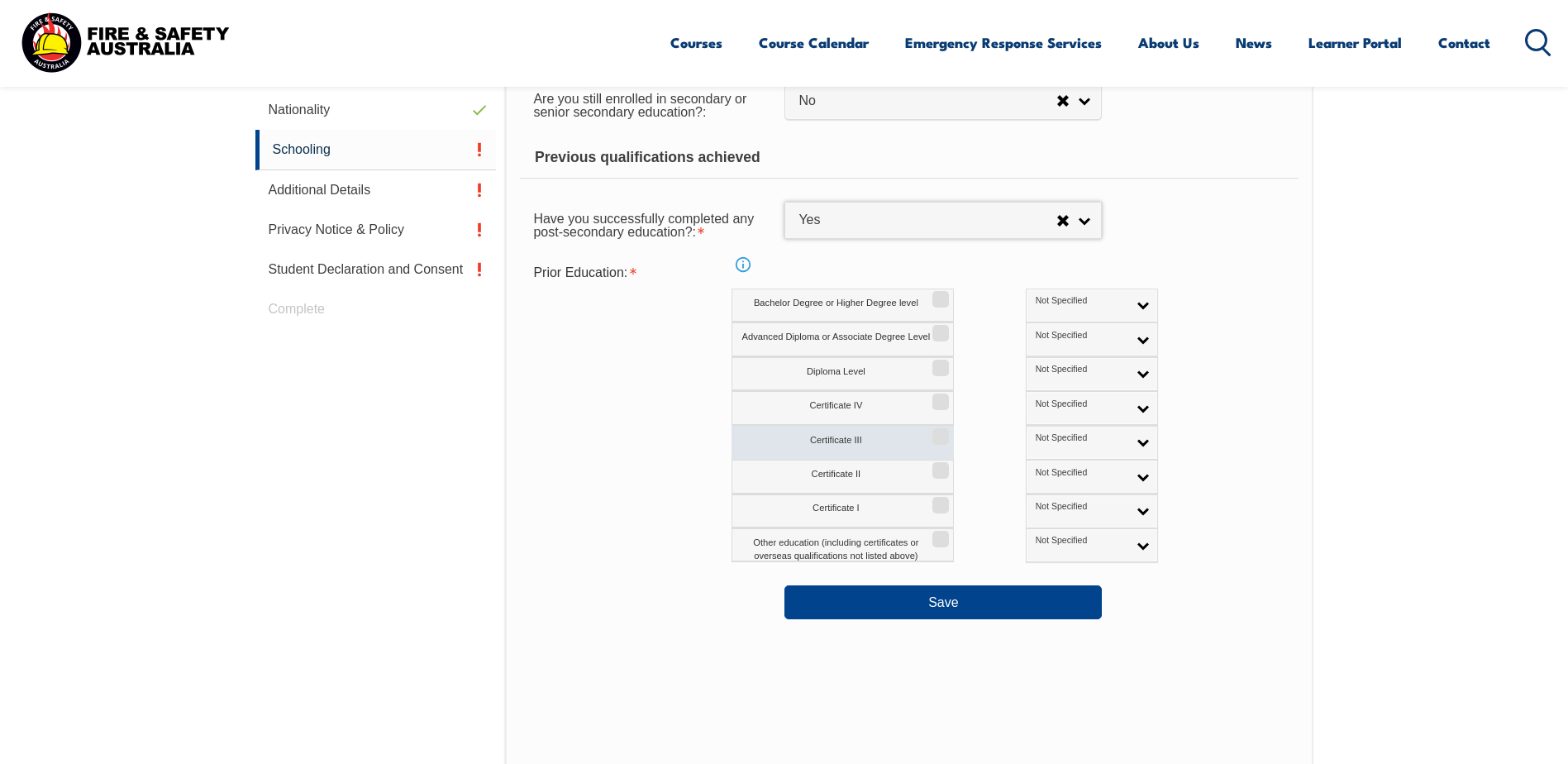
scroll to position [699, 0]
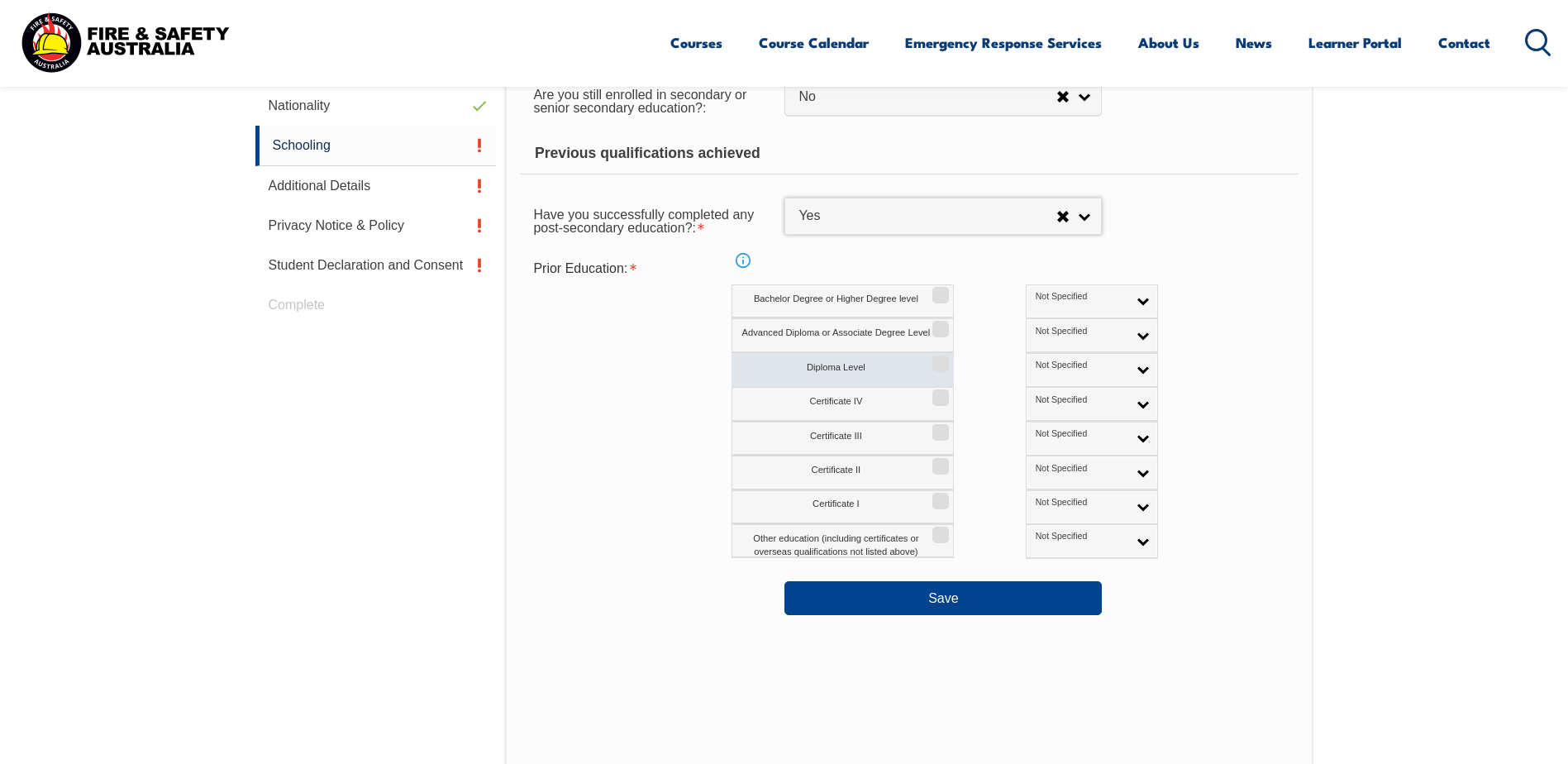
click at [943, 359] on input "Diploma Level" at bounding box center [938, 358] width 10 height 2
checkbox input "true"
click at [1053, 368] on span "Not Specified" at bounding box center [1082, 365] width 92 height 12
click at [1040, 422] on li "Australian Qualification" at bounding box center [1092, 423] width 124 height 33
click at [938, 427] on input "Certificate III" at bounding box center [938, 427] width 10 height 2
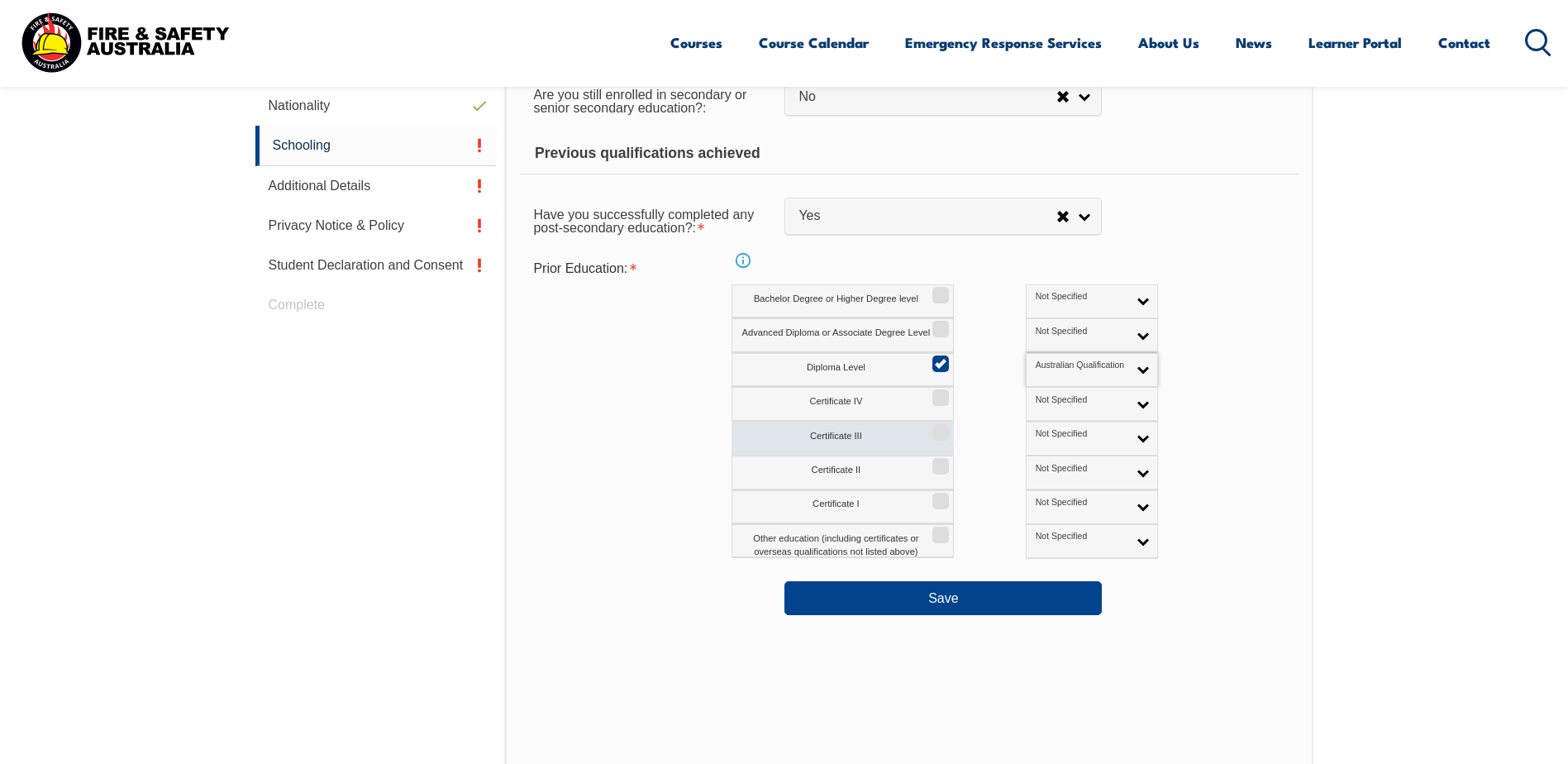
checkbox input "true"
click at [938, 461] on input "Certificate II" at bounding box center [938, 461] width 10 height 2
checkbox input "true"
click at [937, 496] on input "Certificate I" at bounding box center [938, 495] width 10 height 2
checkbox input "true"
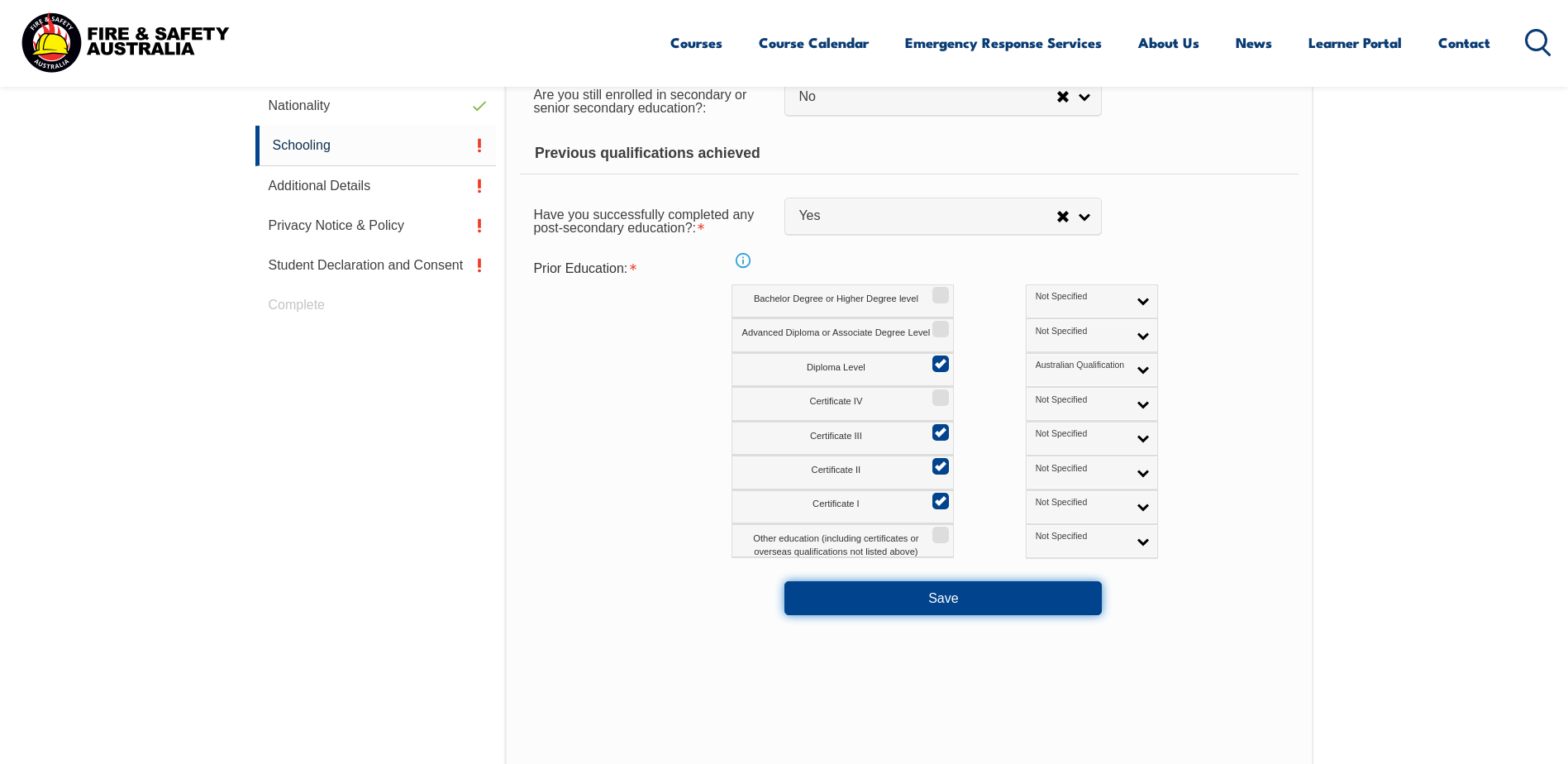
click at [923, 591] on button "Save" at bounding box center [943, 597] width 318 height 33
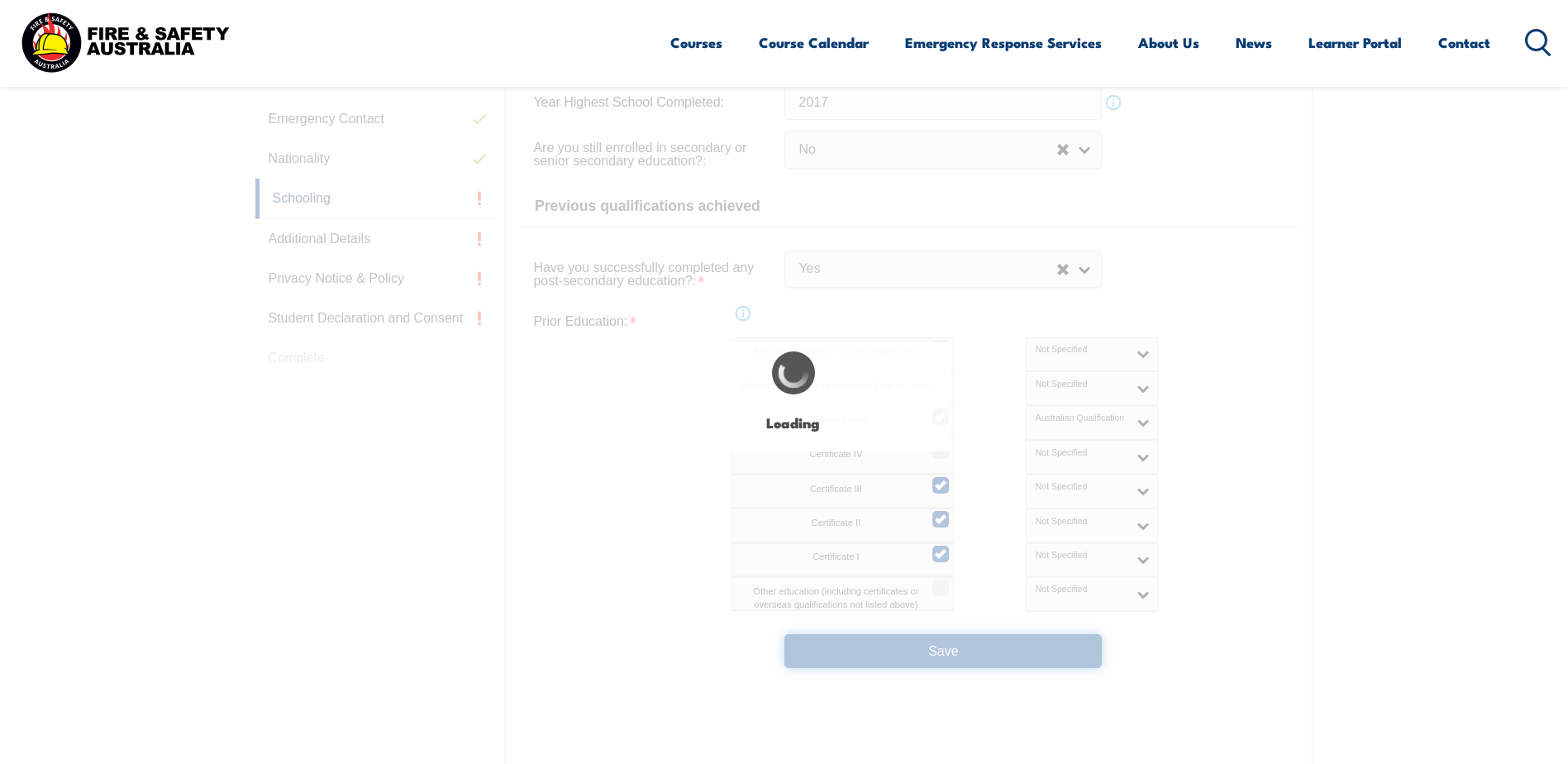
select select
select select "false"
select select "true"
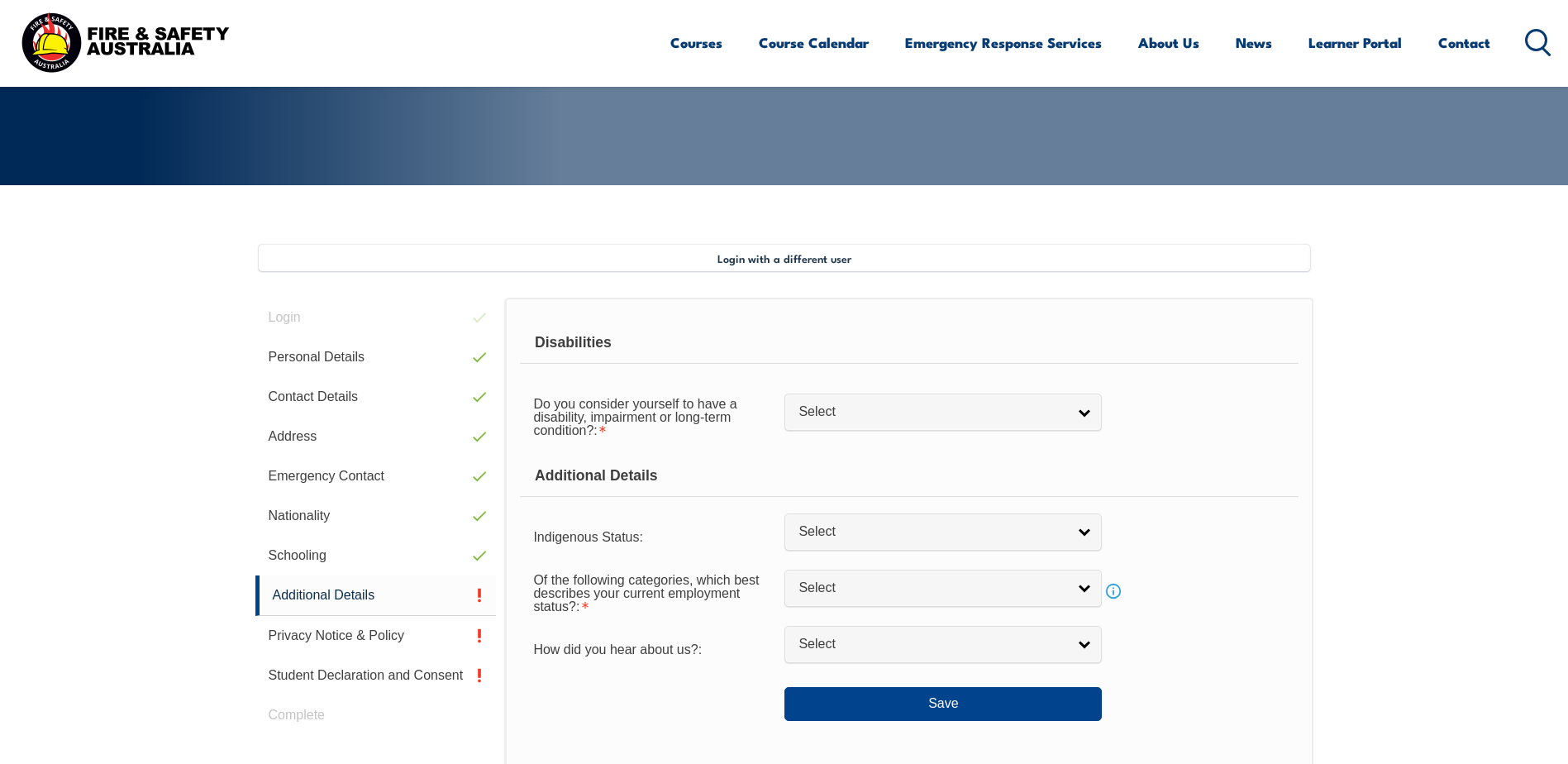
scroll to position [286, 0]
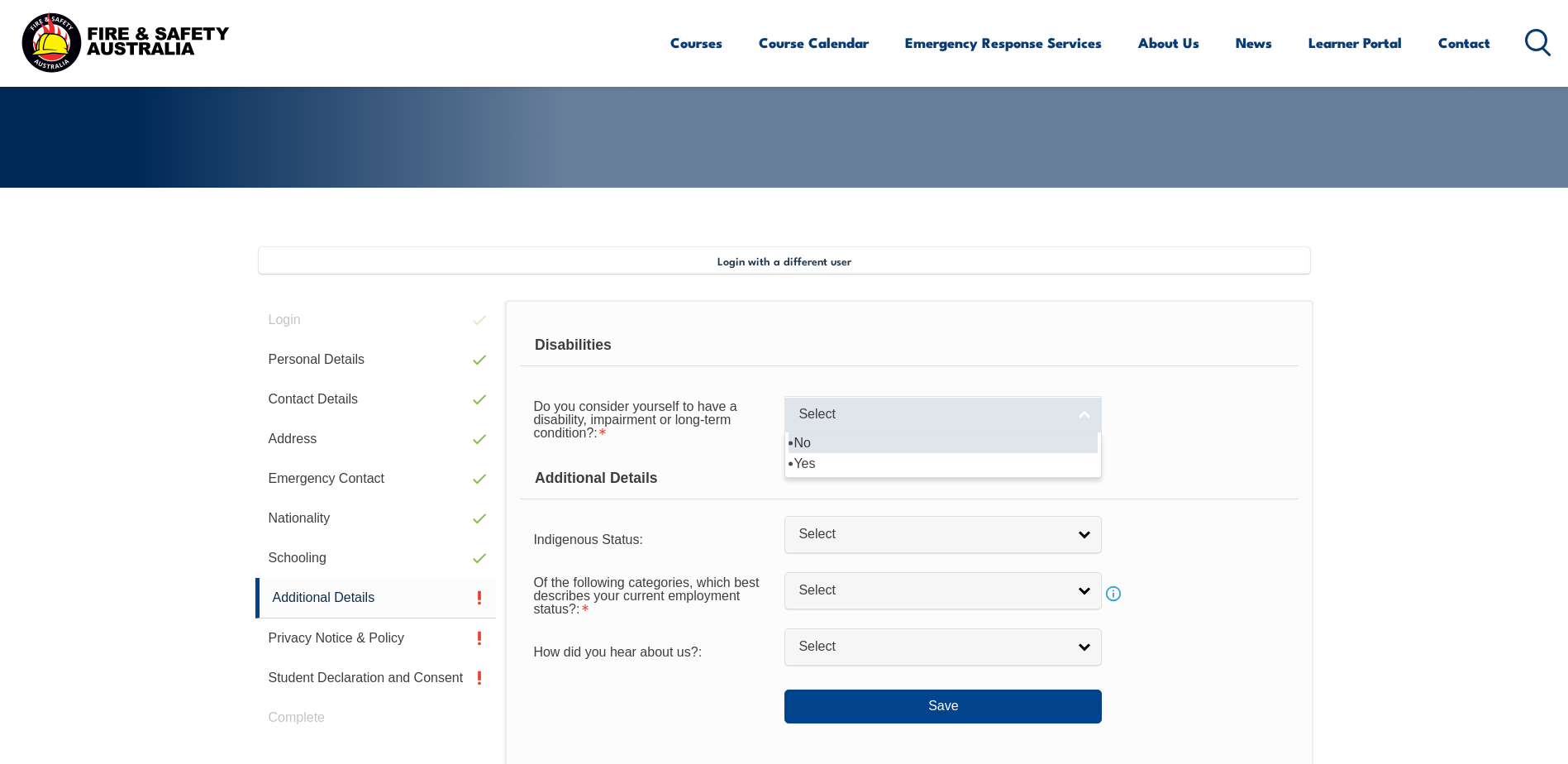
click at [897, 418] on span "Select" at bounding box center [932, 415] width 268 height 17
click at [889, 447] on li "No" at bounding box center [943, 443] width 309 height 20
select select "false"
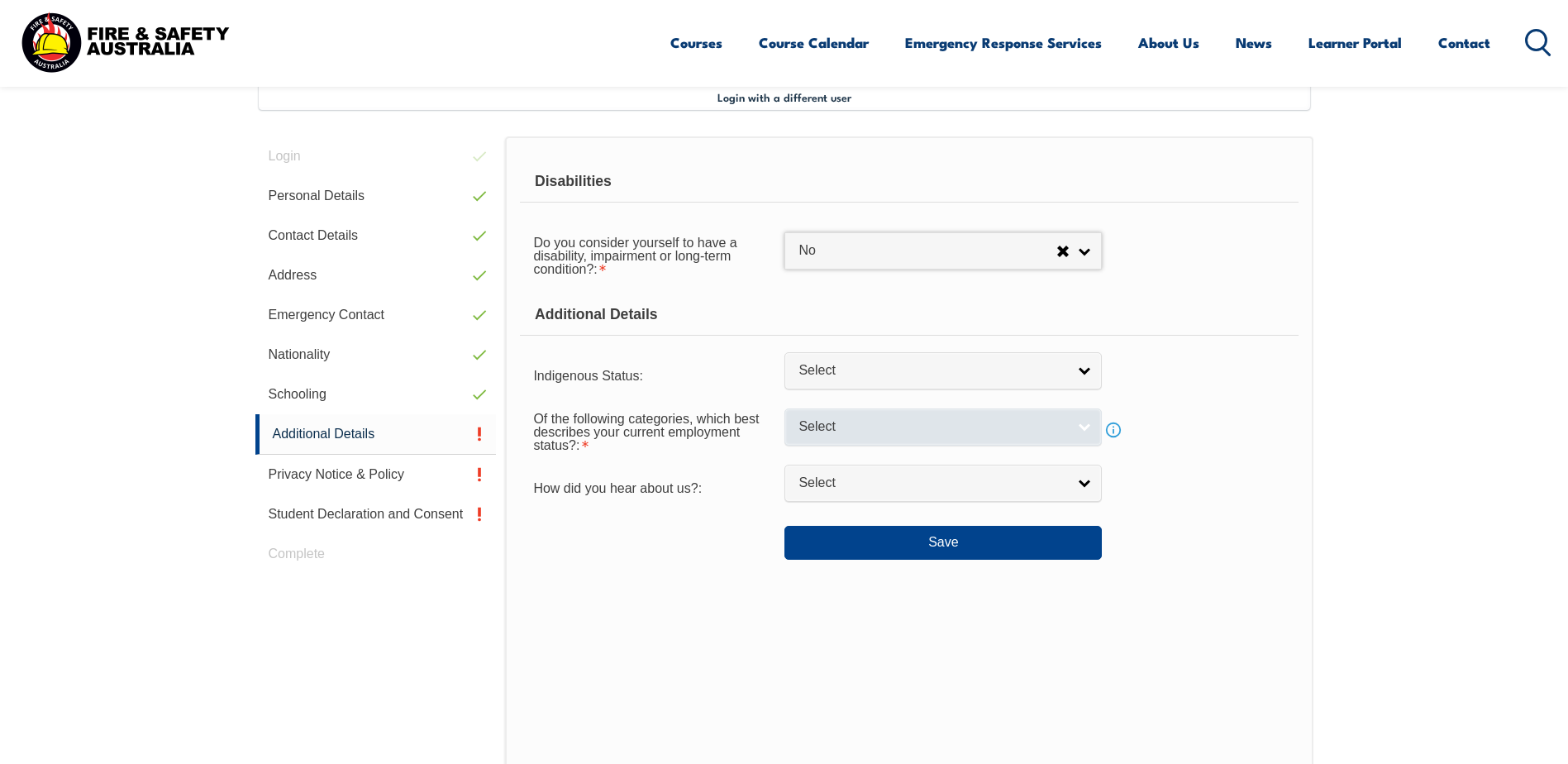
scroll to position [451, 0]
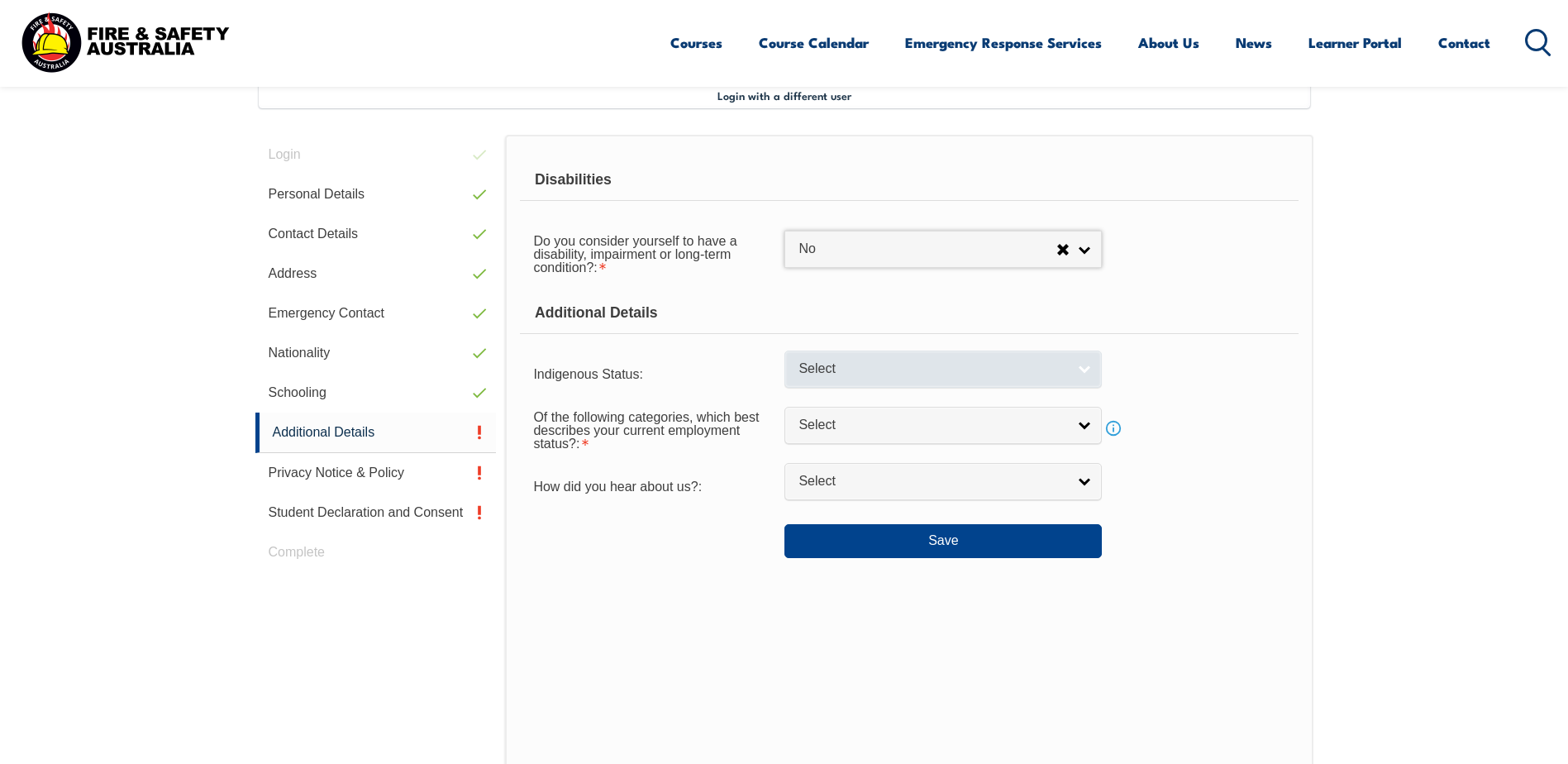
click at [878, 381] on link "Select" at bounding box center [943, 369] width 318 height 37
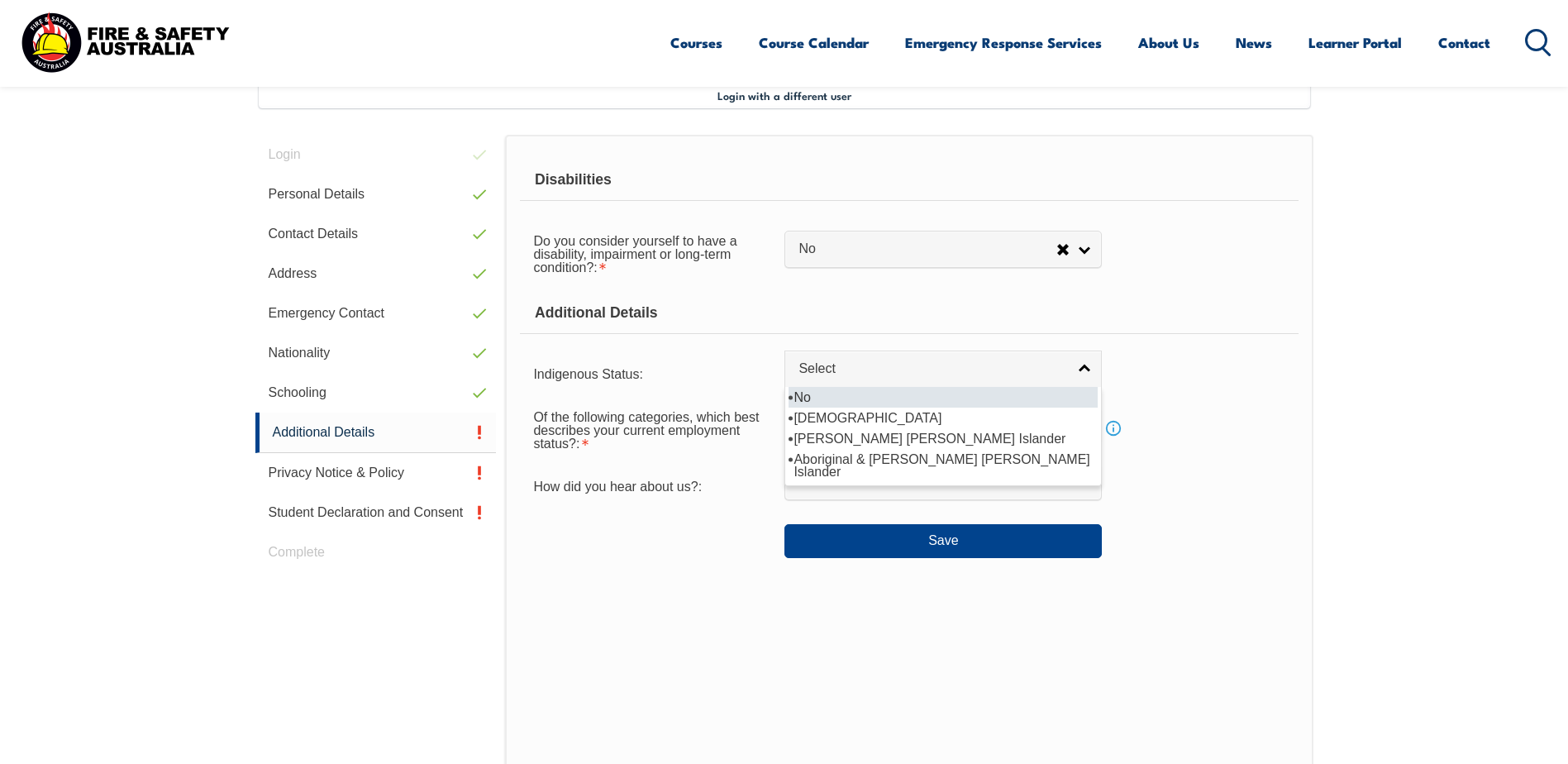
click at [875, 399] on li "No" at bounding box center [943, 397] width 309 height 20
select select "4"
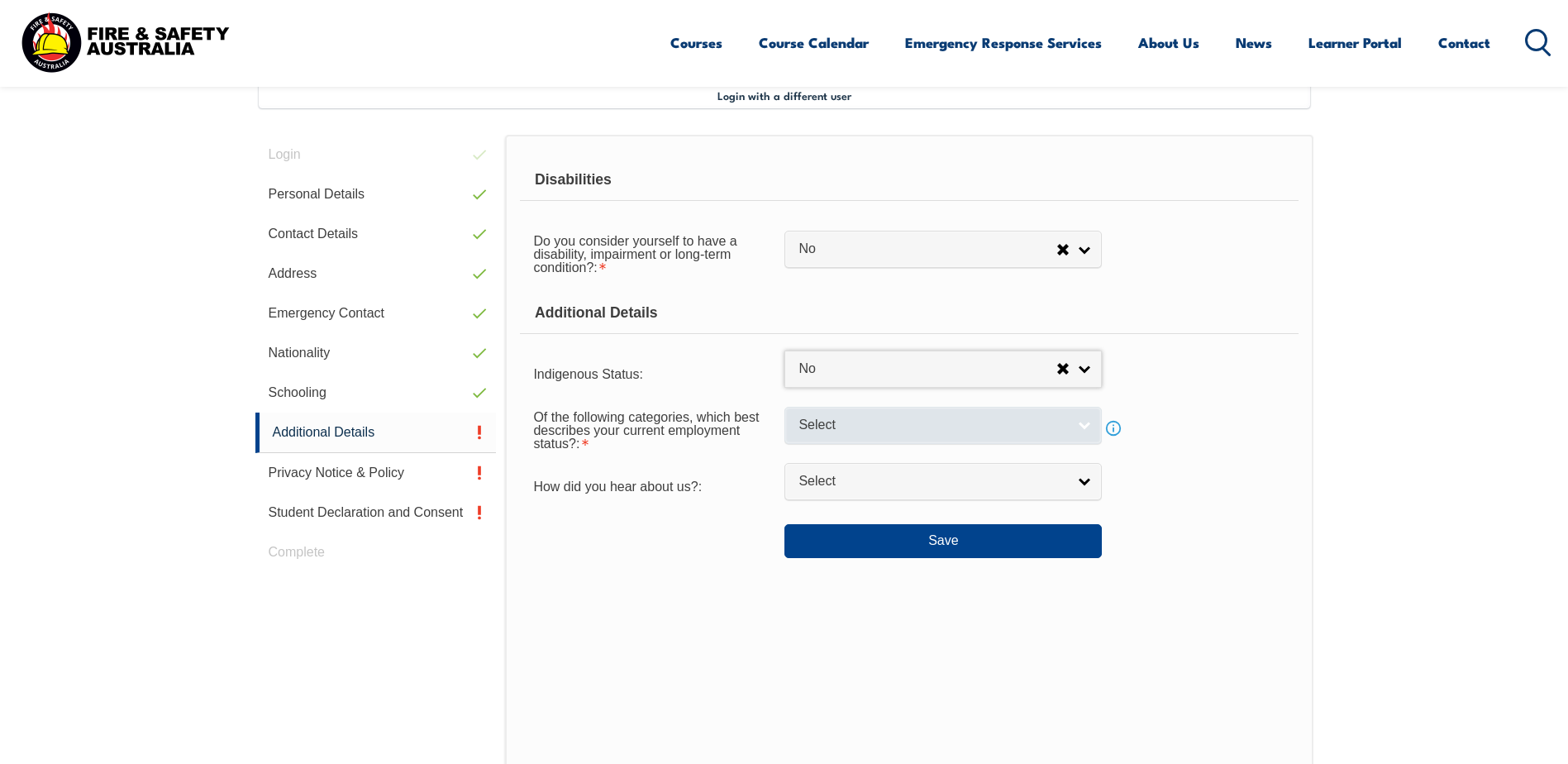
click at [873, 420] on span "Select" at bounding box center [932, 425] width 268 height 17
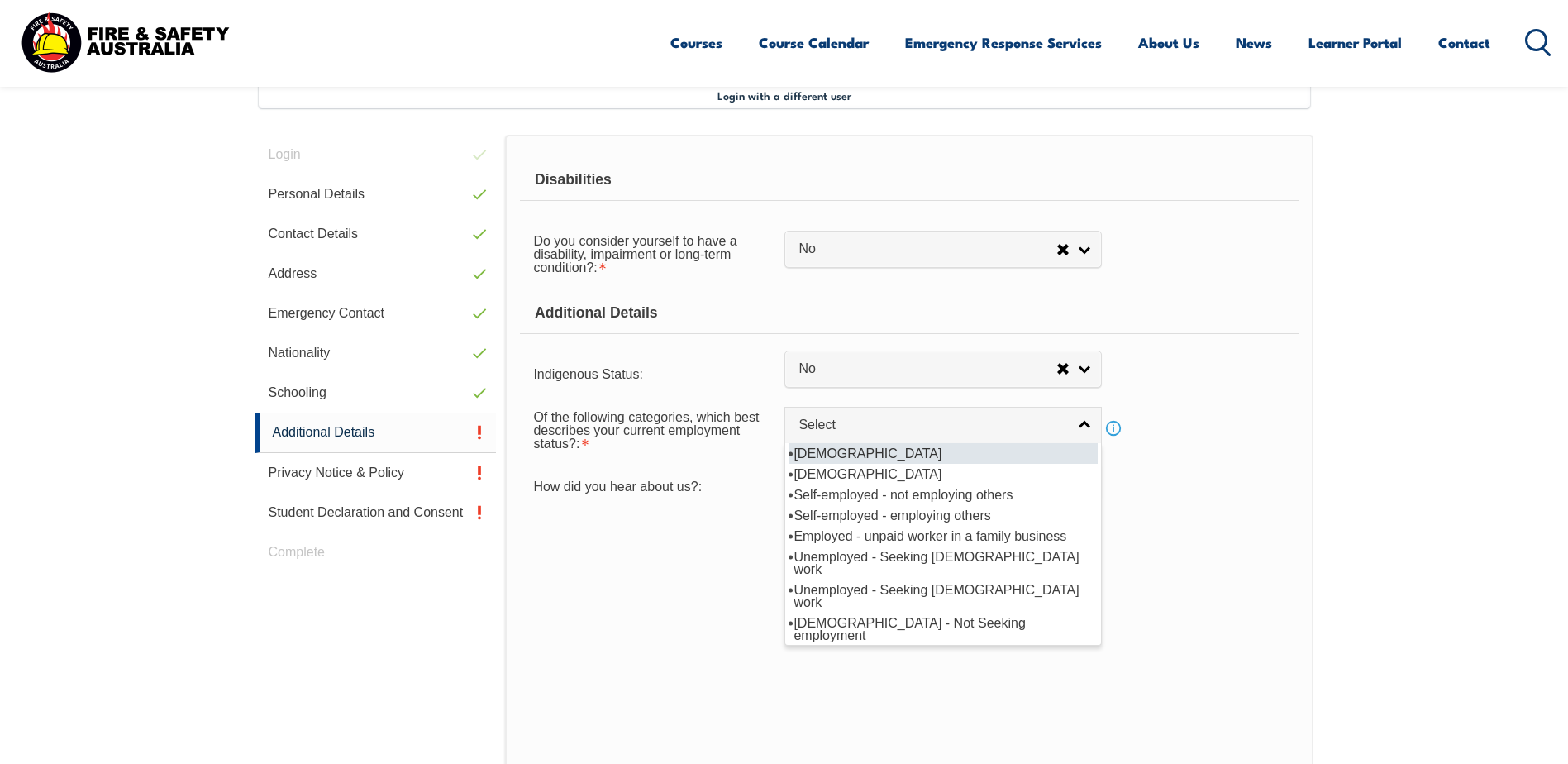
click at [886, 452] on li "[DEMOGRAPHIC_DATA]" at bounding box center [943, 453] width 309 height 20
select select "1"
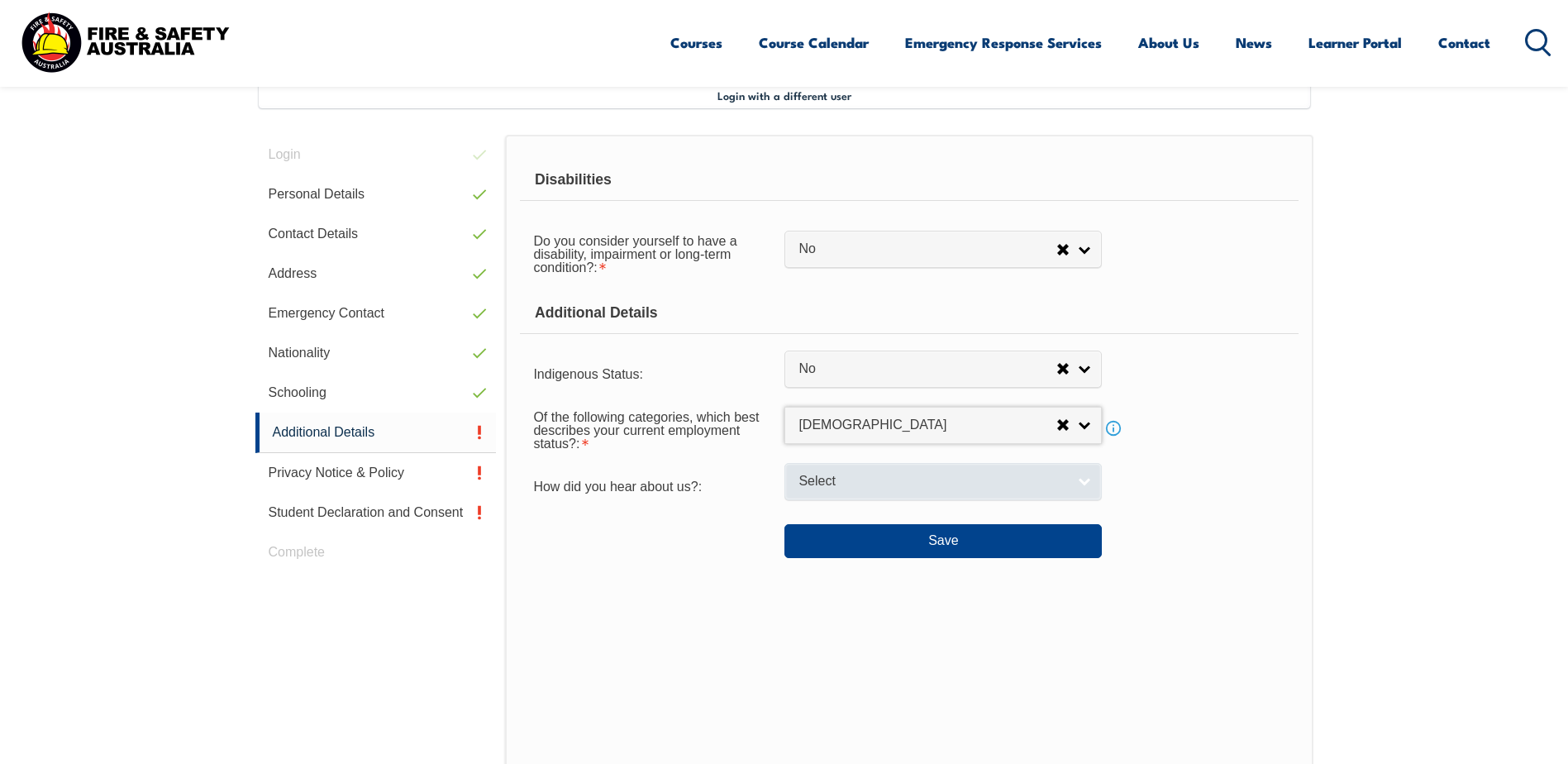
click at [876, 475] on span "Select" at bounding box center [932, 481] width 268 height 17
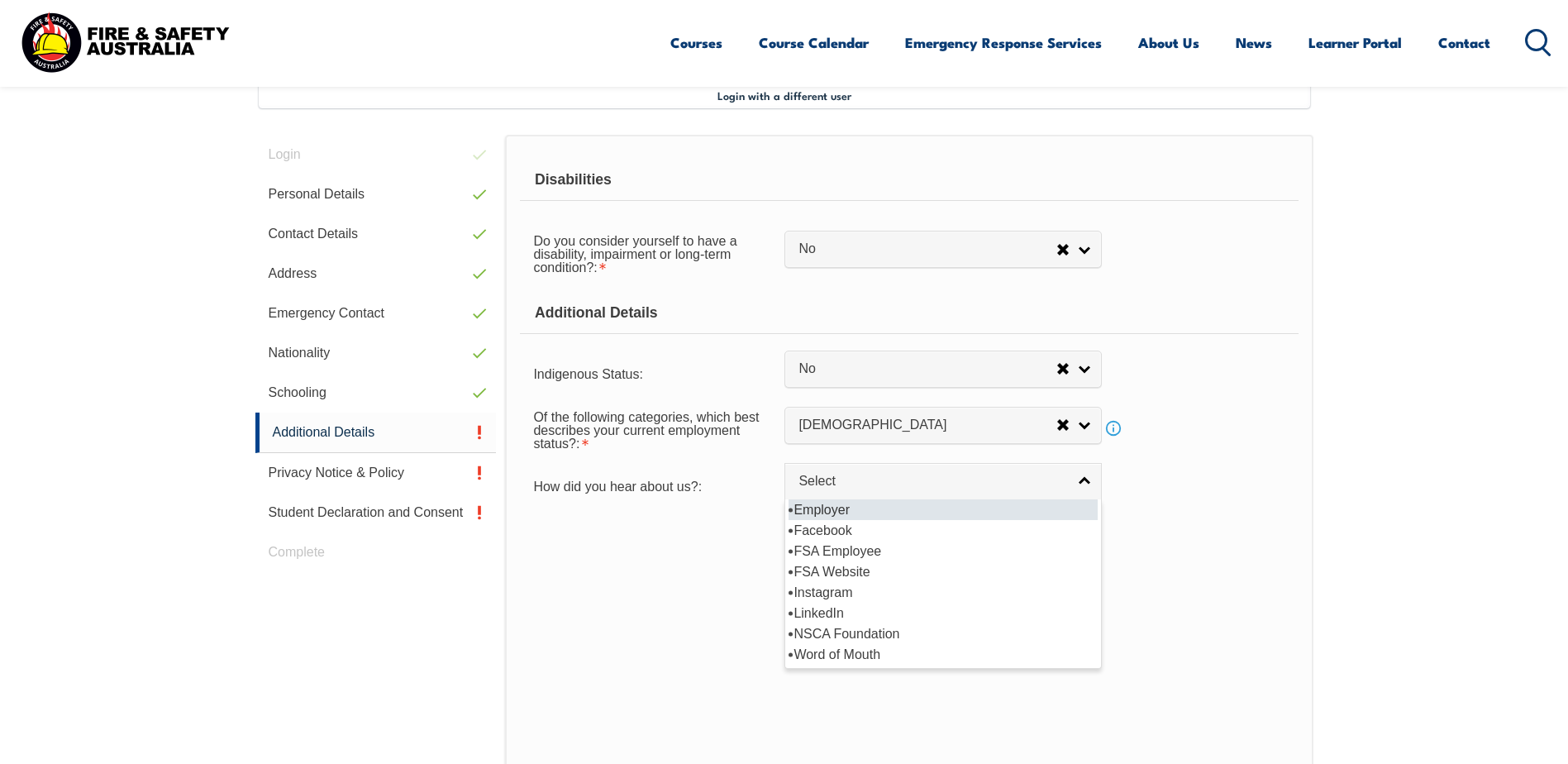
click at [880, 512] on li "Employer" at bounding box center [943, 510] width 309 height 20
select select "8019"
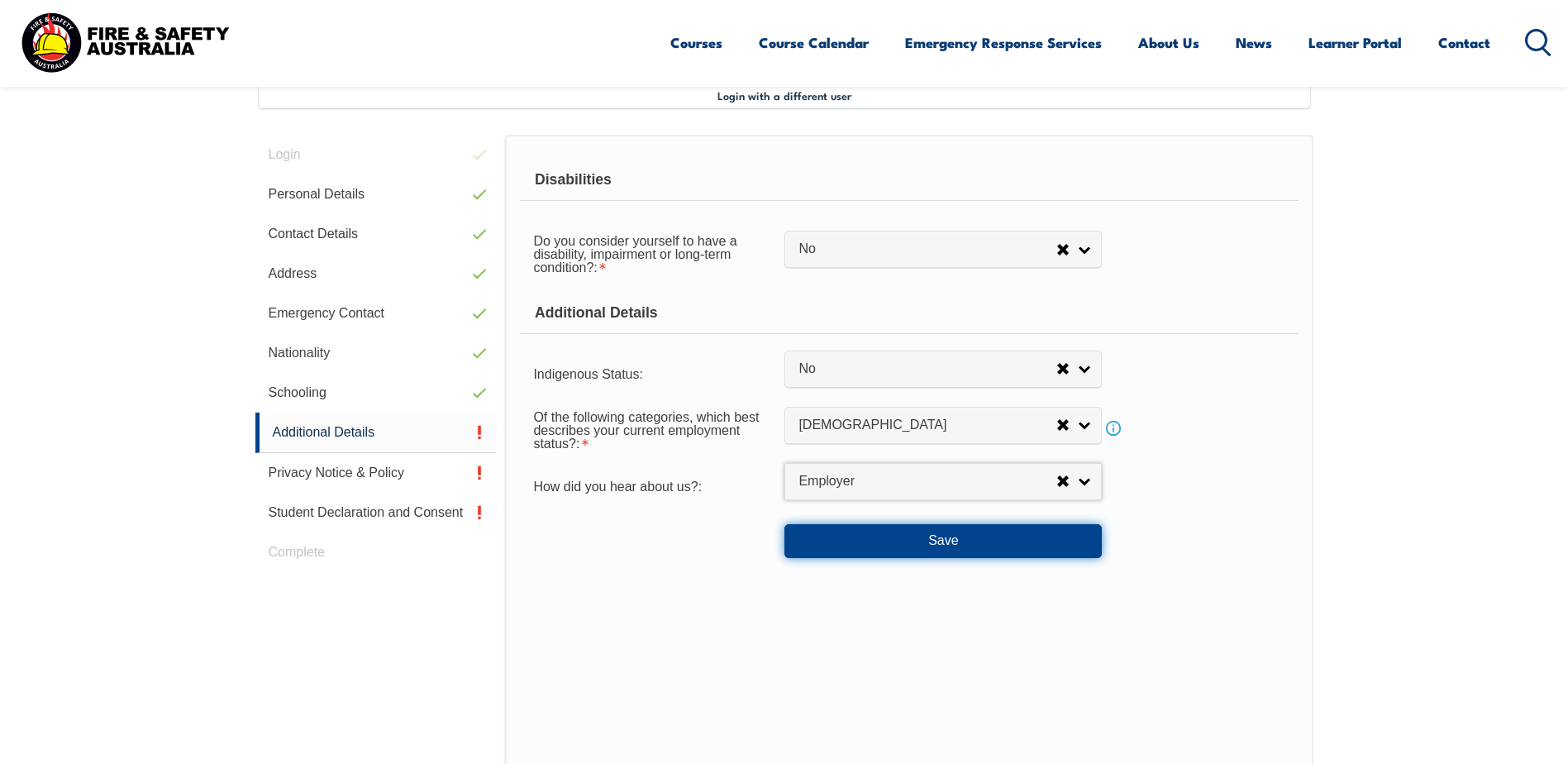
click at [893, 545] on button "Save" at bounding box center [943, 540] width 318 height 33
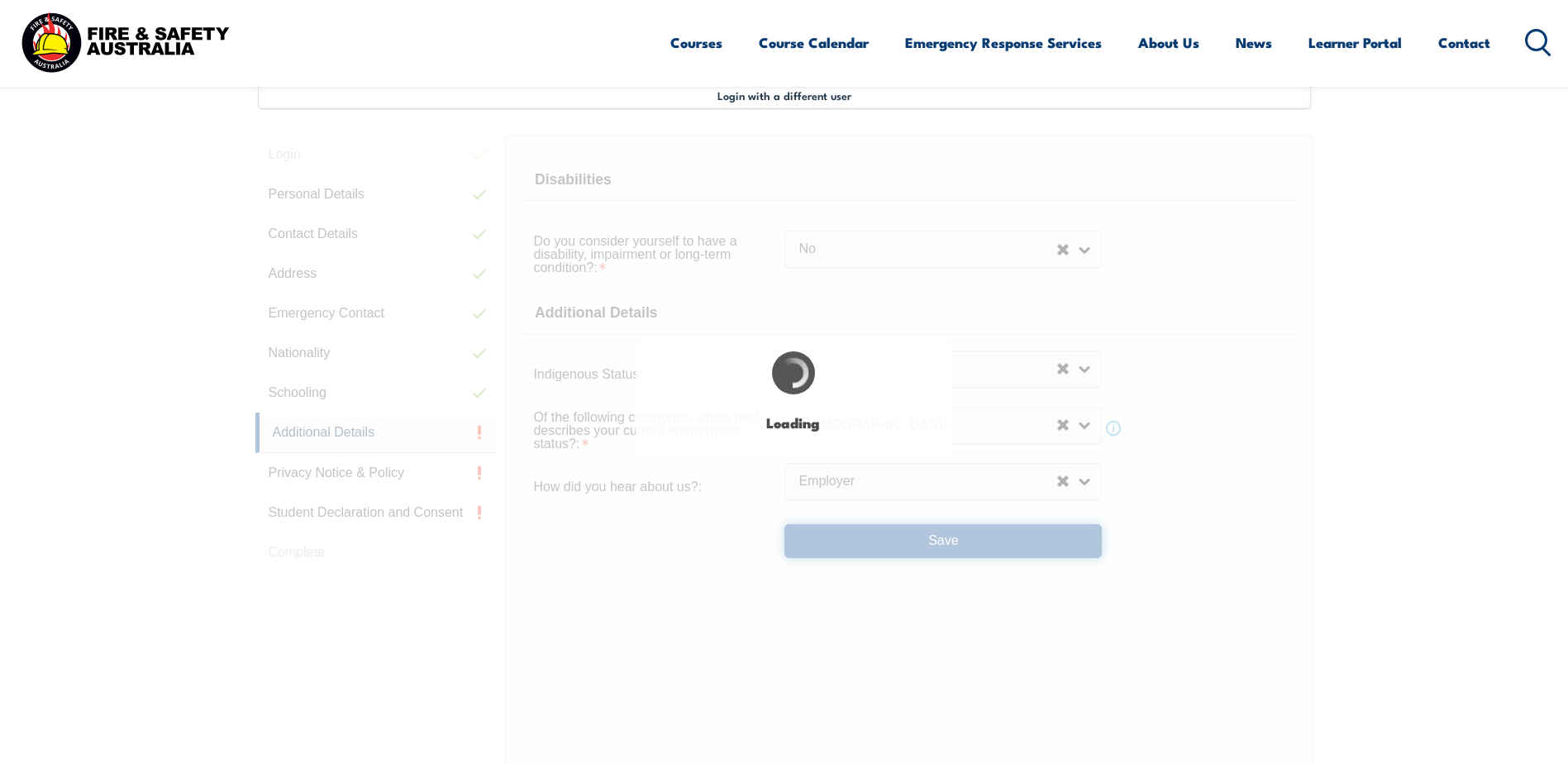
select select "false"
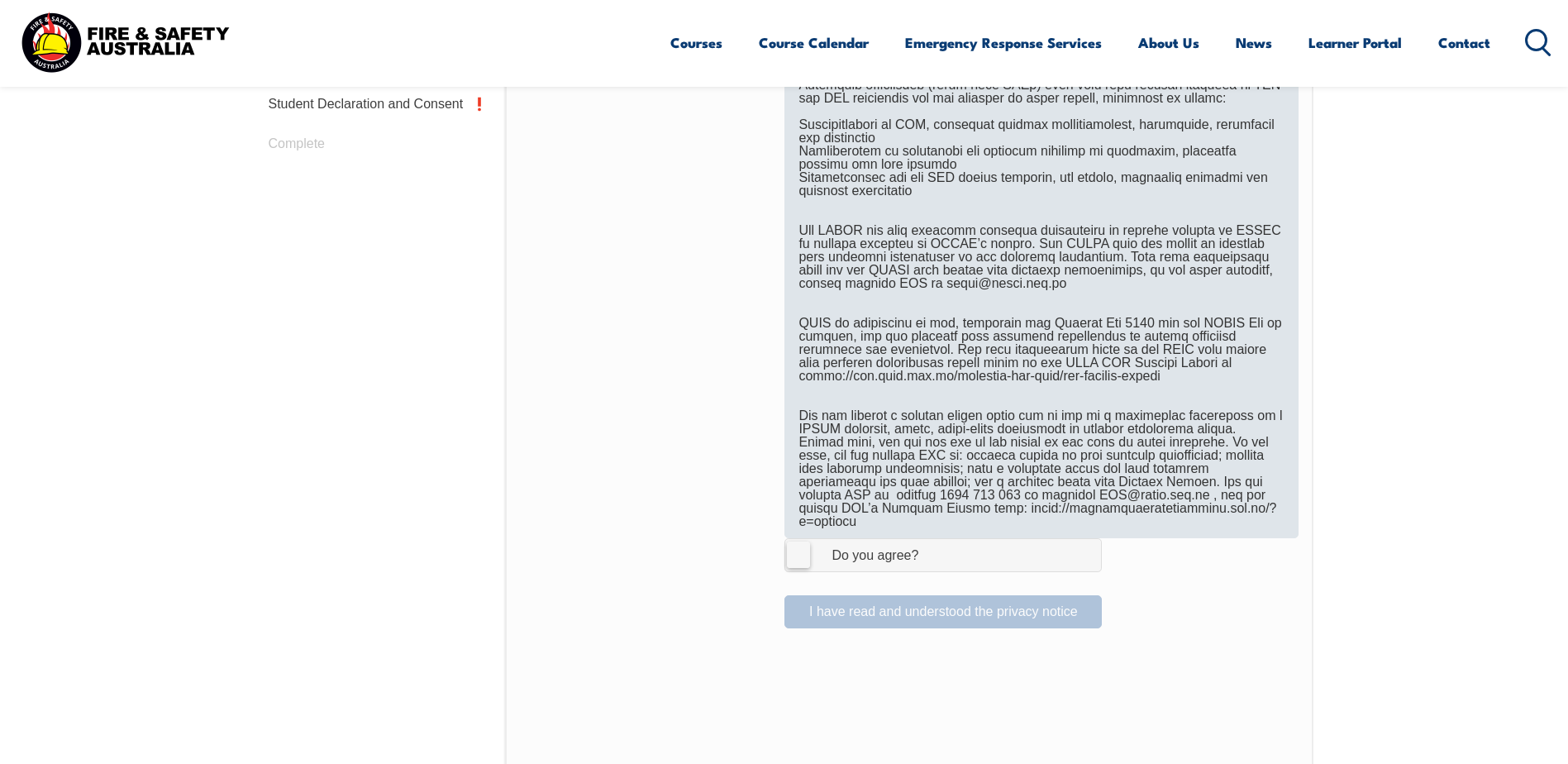
scroll to position [864, 0]
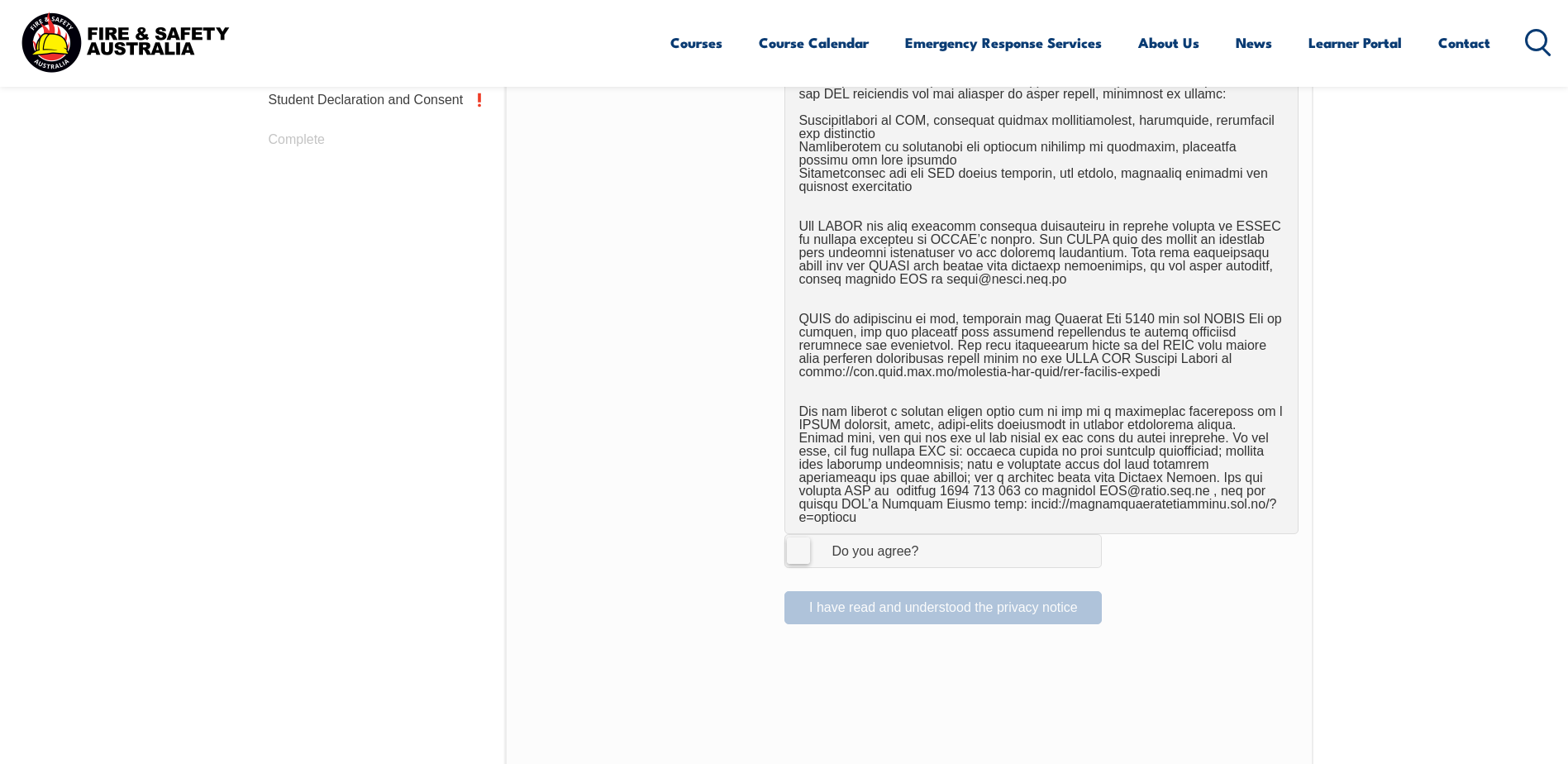
click at [801, 534] on label "I Agree Do you agree?" at bounding box center [943, 550] width 318 height 33
click at [931, 535] on input "I Agree Do you agree?" at bounding box center [945, 550] width 28 height 31
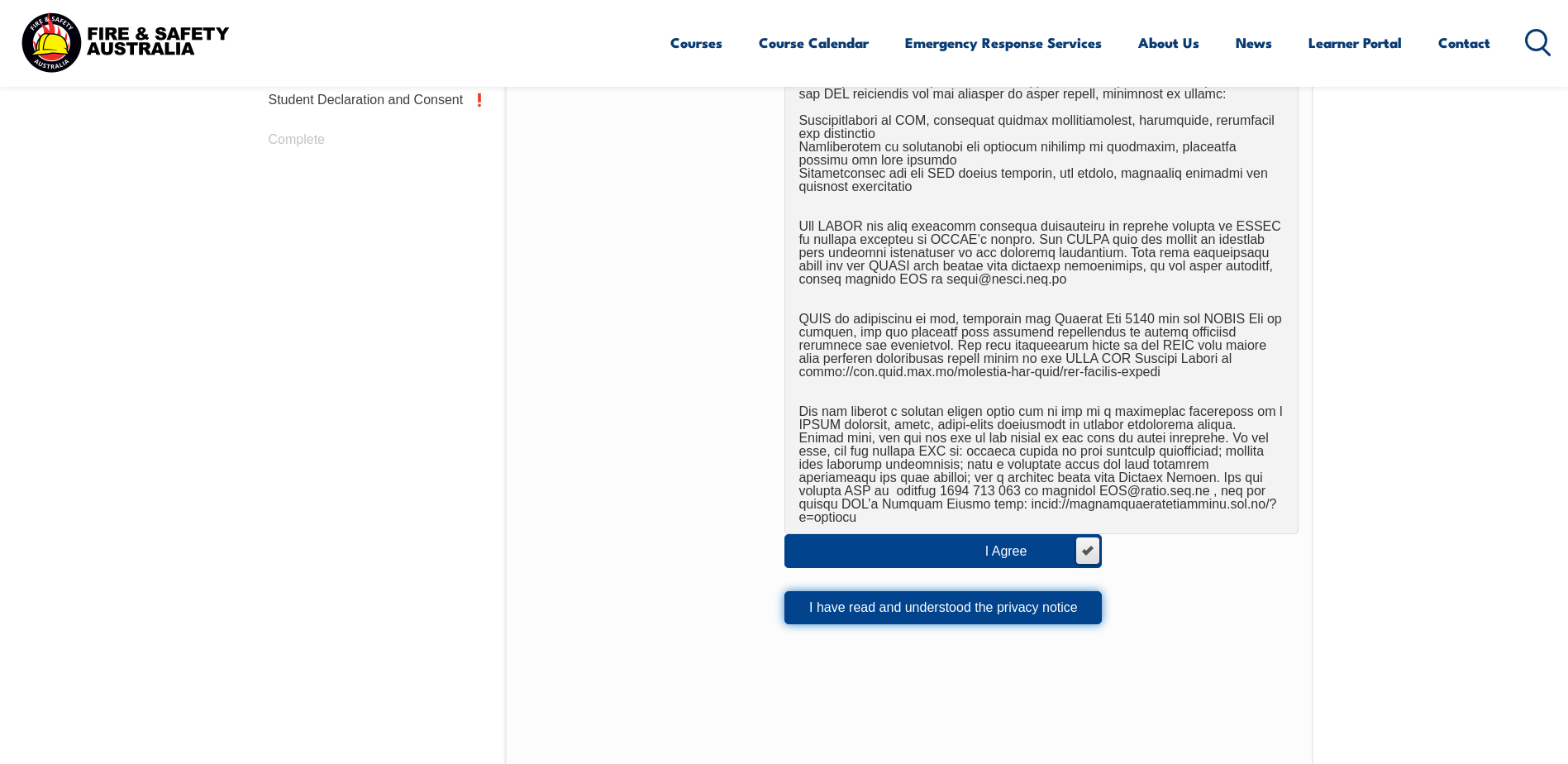
click at [892, 599] on button "I have read and understood the privacy notice" at bounding box center [943, 608] width 318 height 33
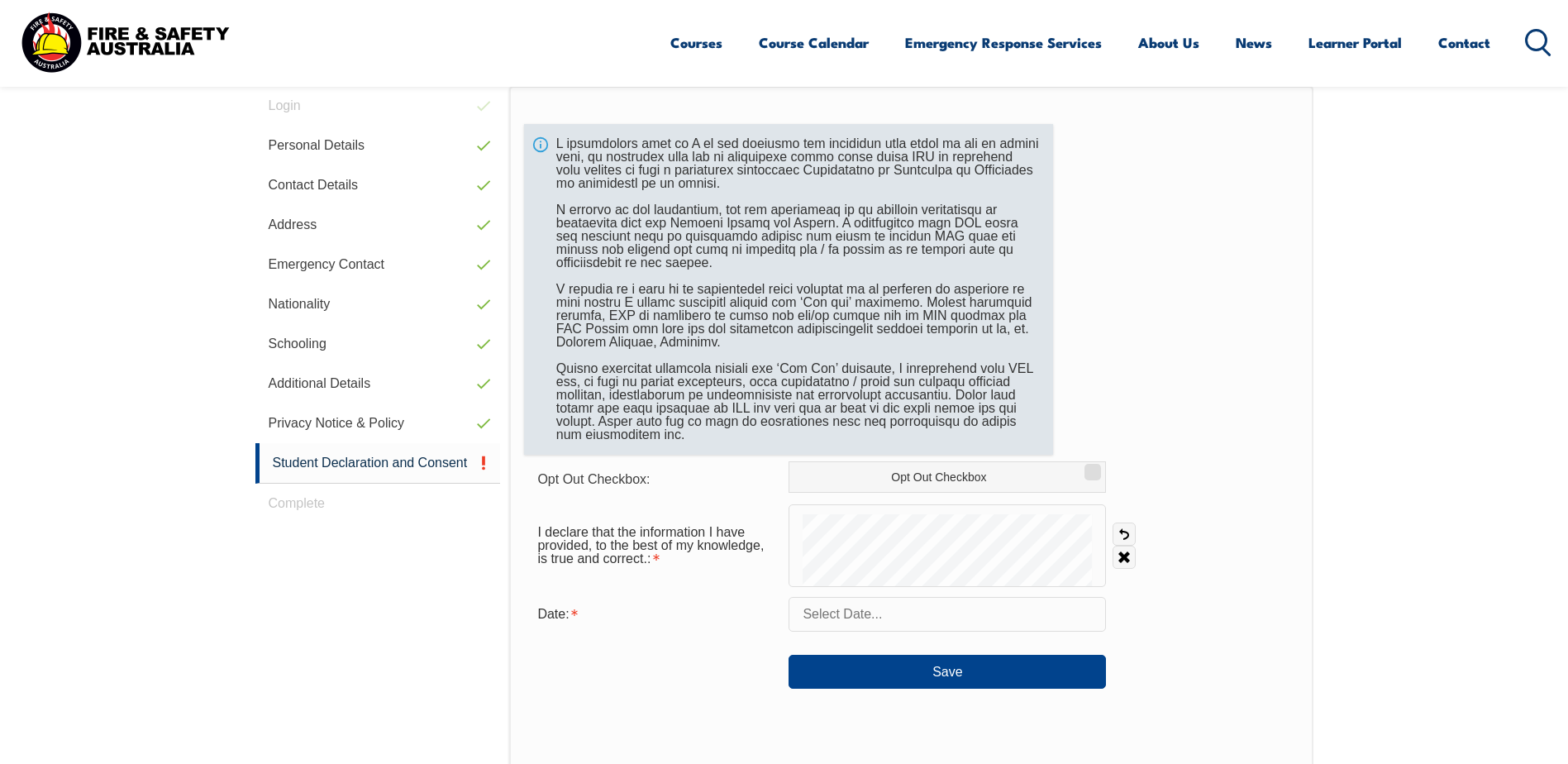
scroll to position [529, 0]
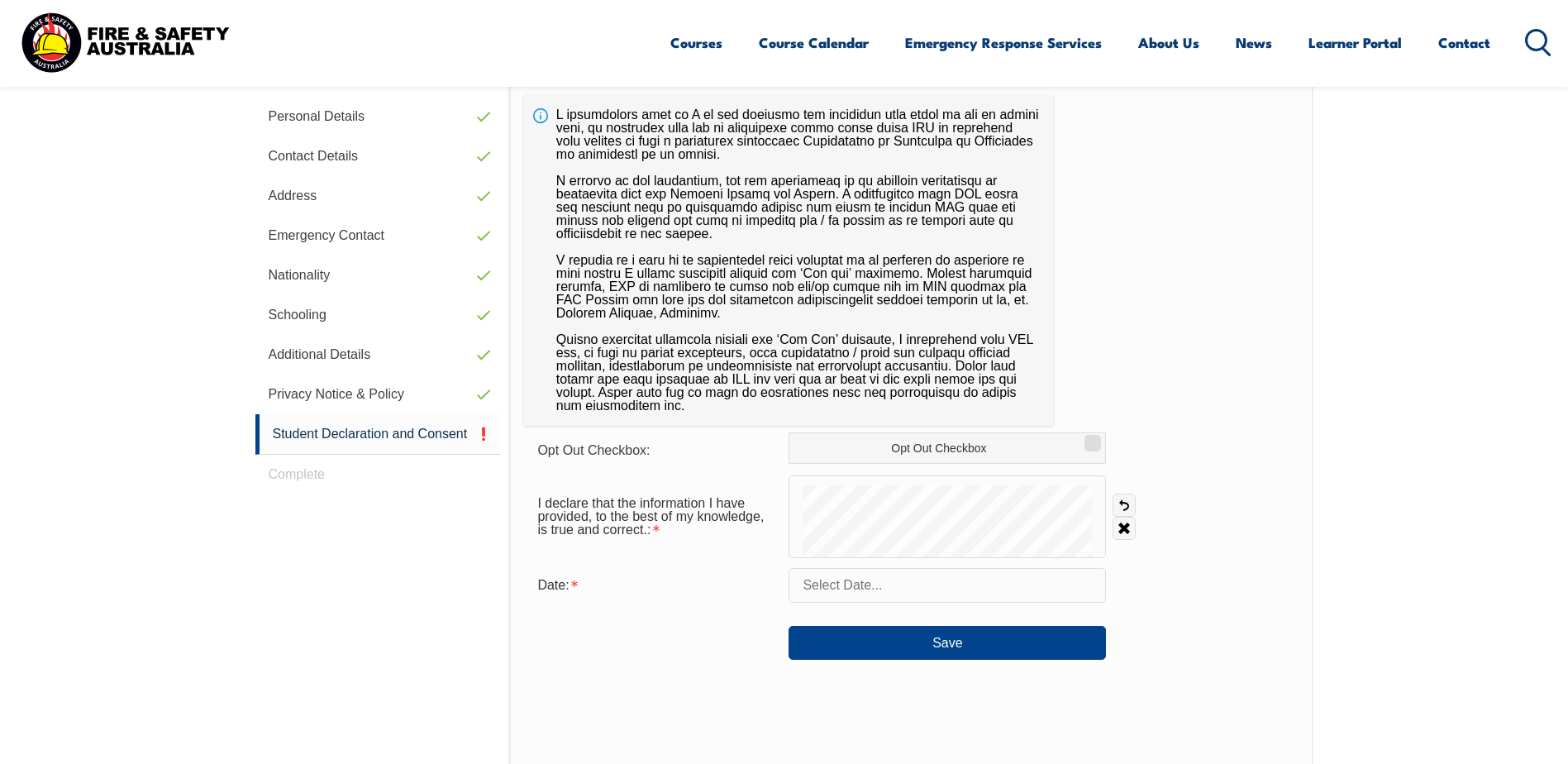
click at [861, 586] on input "text" at bounding box center [948, 585] width 318 height 35
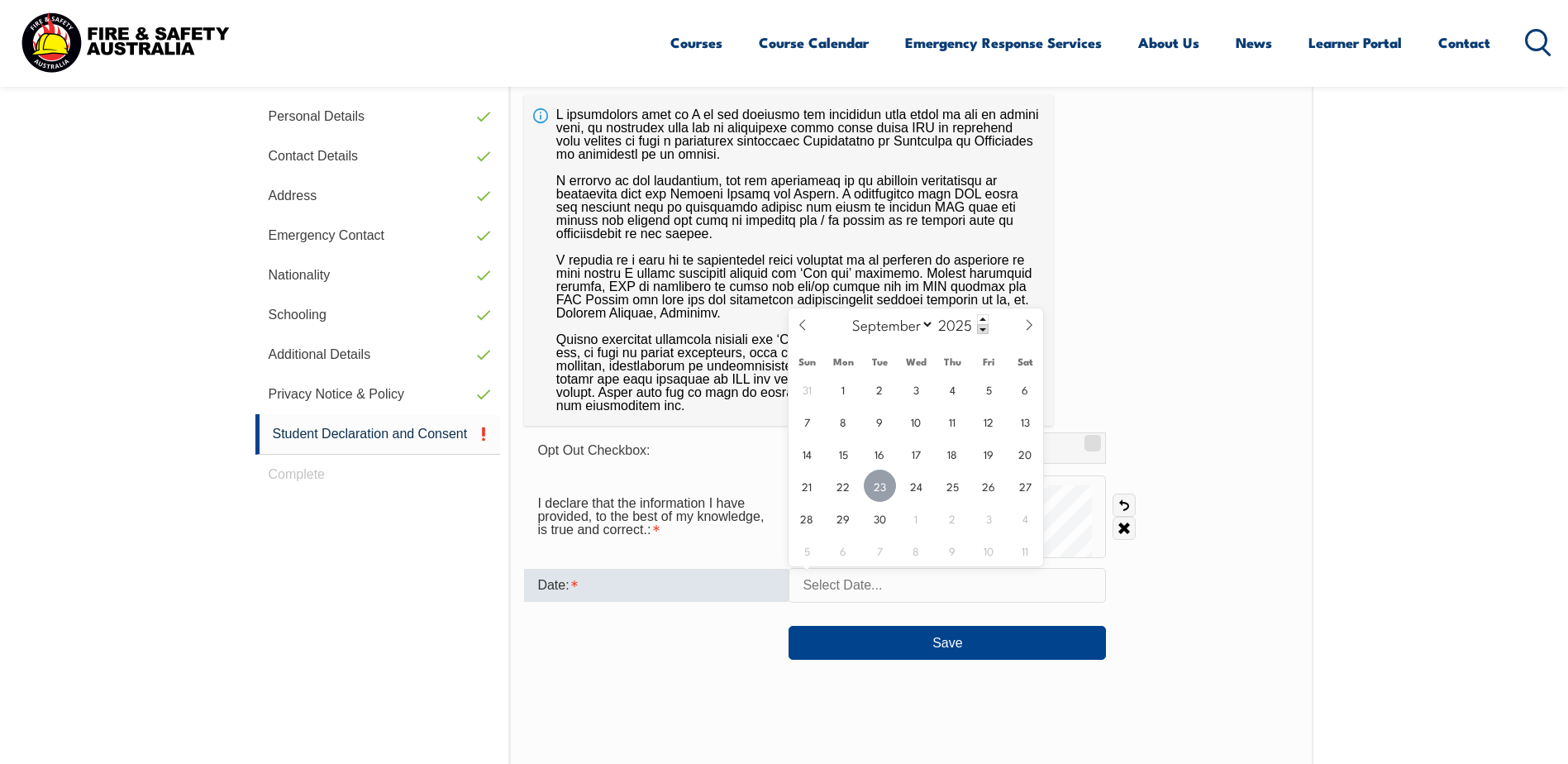
click at [878, 483] on span "23" at bounding box center [880, 486] width 32 height 32
type input "September 23, 2025"
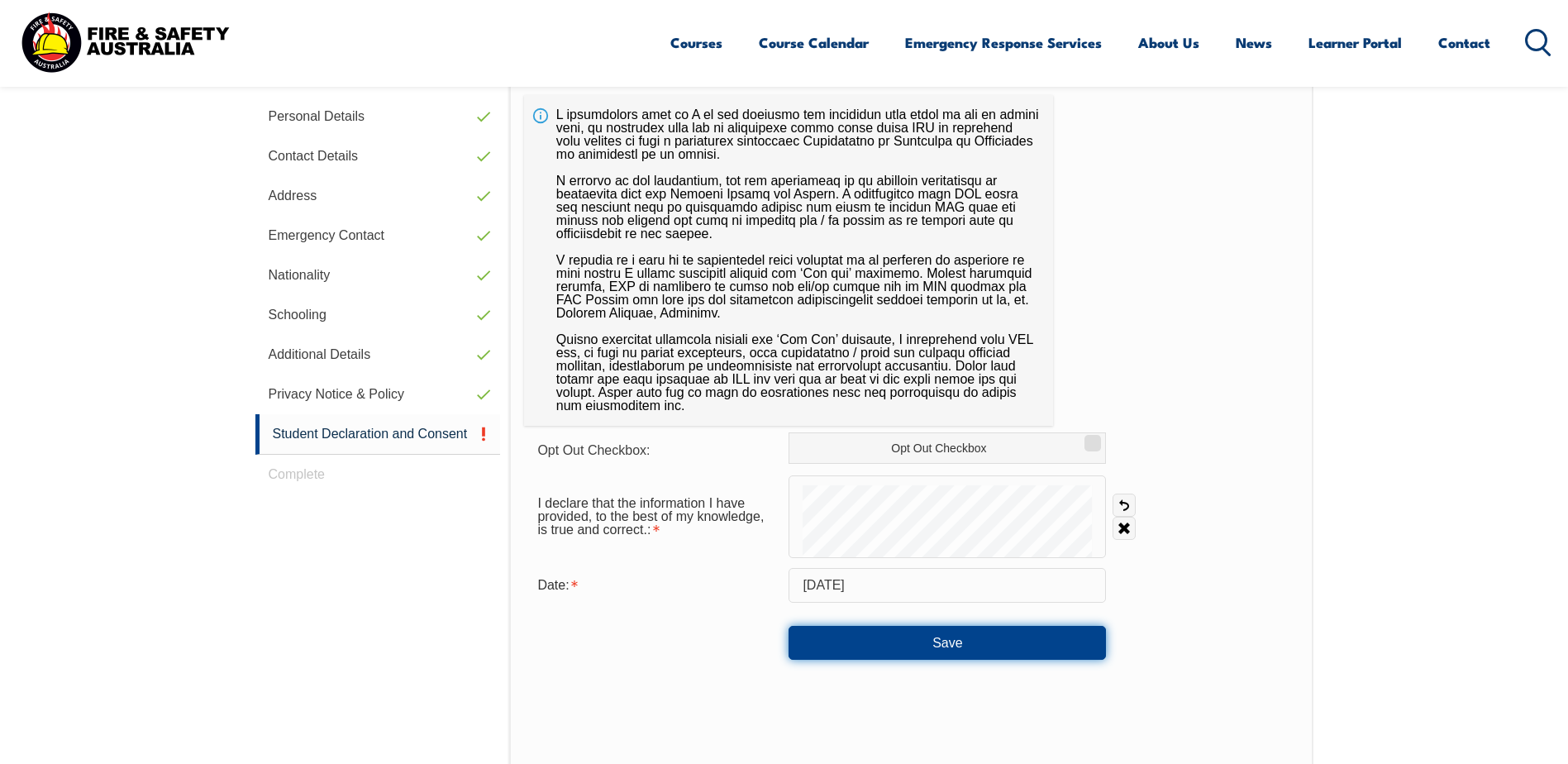
click at [882, 637] on button "Save" at bounding box center [948, 642] width 318 height 33
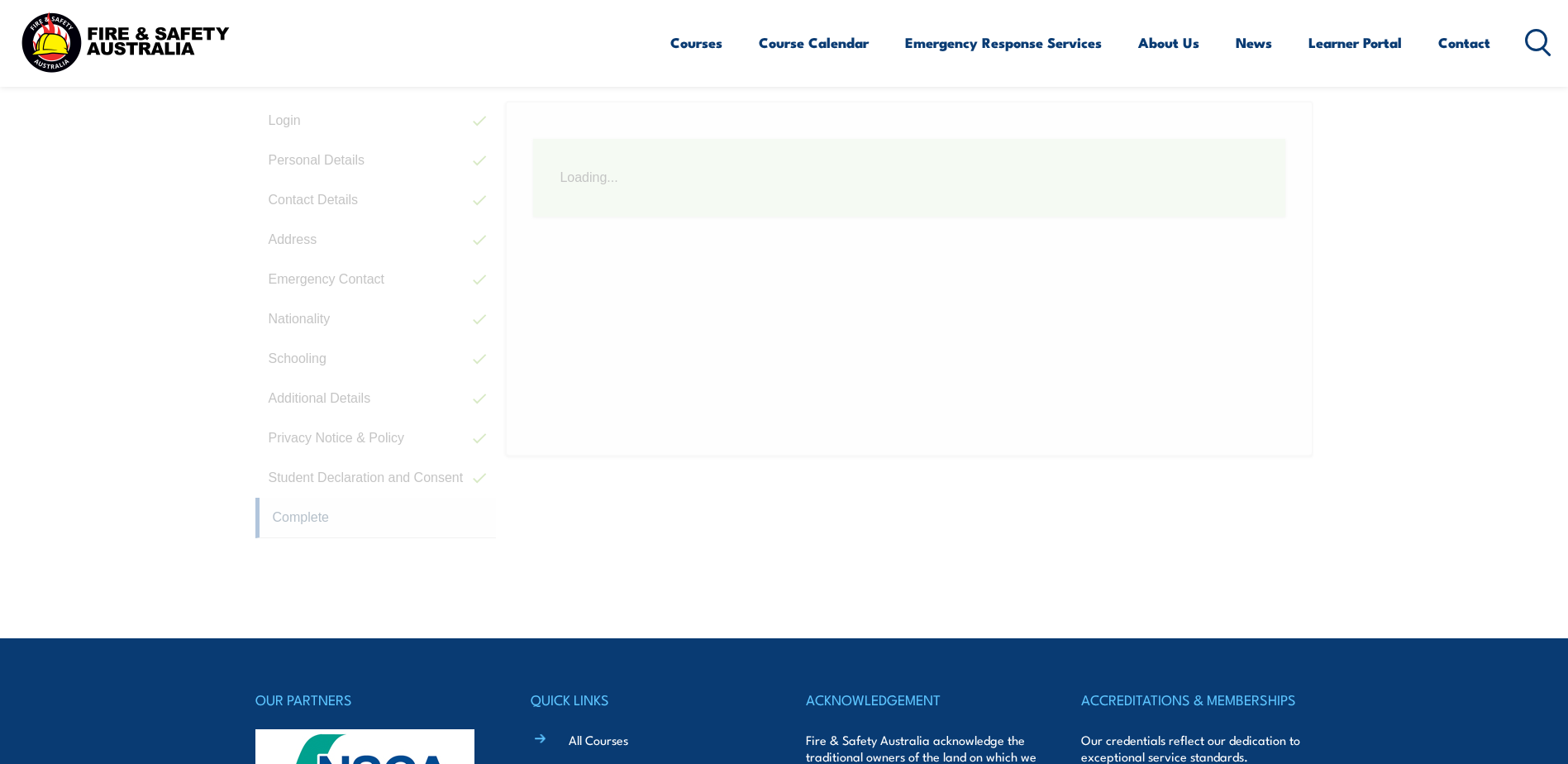
scroll to position [450, 0]
